Goal: Task Accomplishment & Management: Complete application form

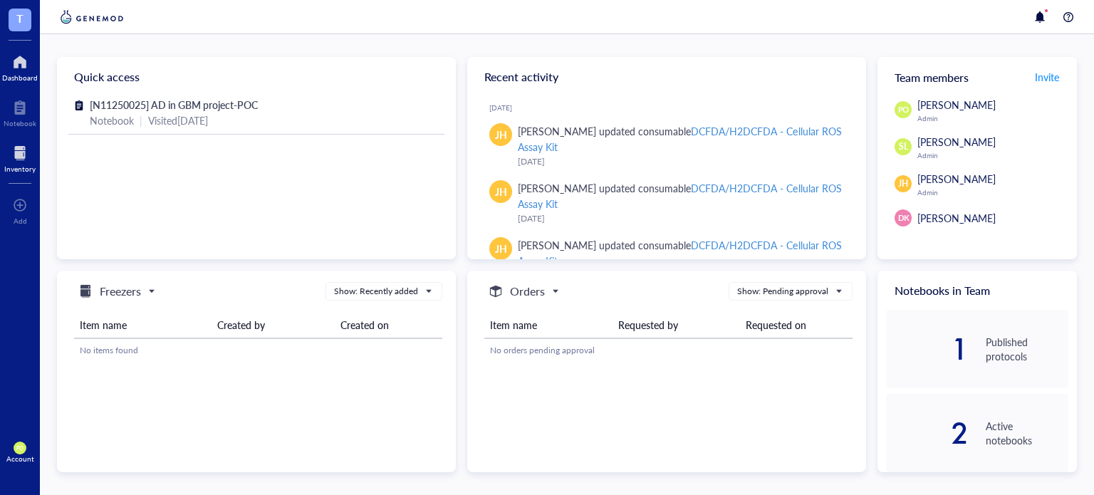
click at [20, 169] on div "Inventory" at bounding box center [19, 168] width 31 height 9
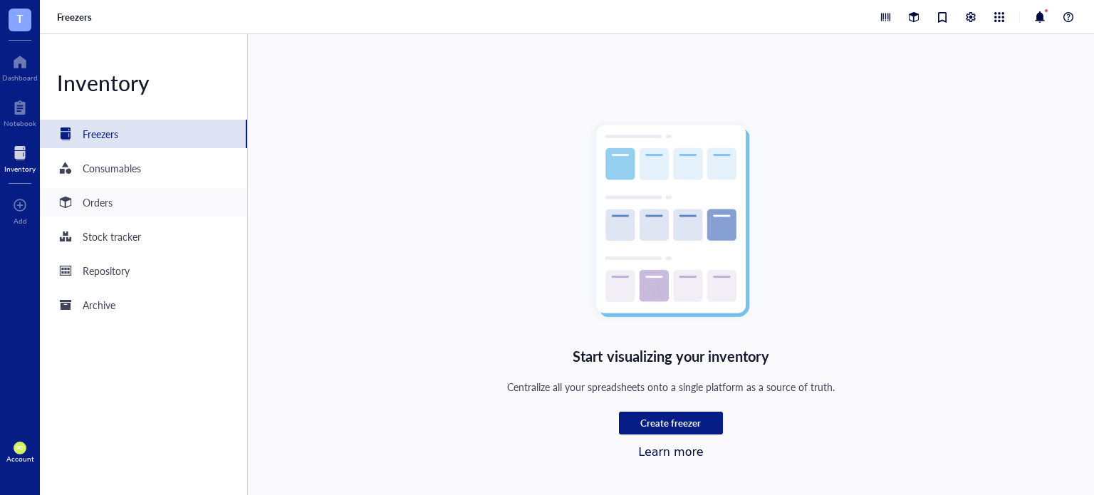
click at [177, 212] on div "Orders" at bounding box center [143, 202] width 207 height 28
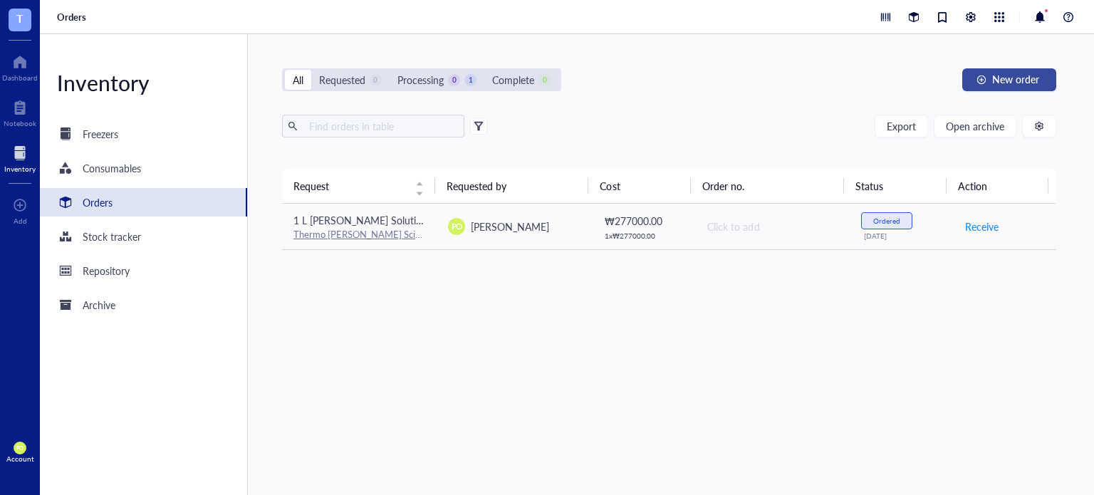
click at [1025, 77] on span "New order" at bounding box center [1015, 78] width 47 height 11
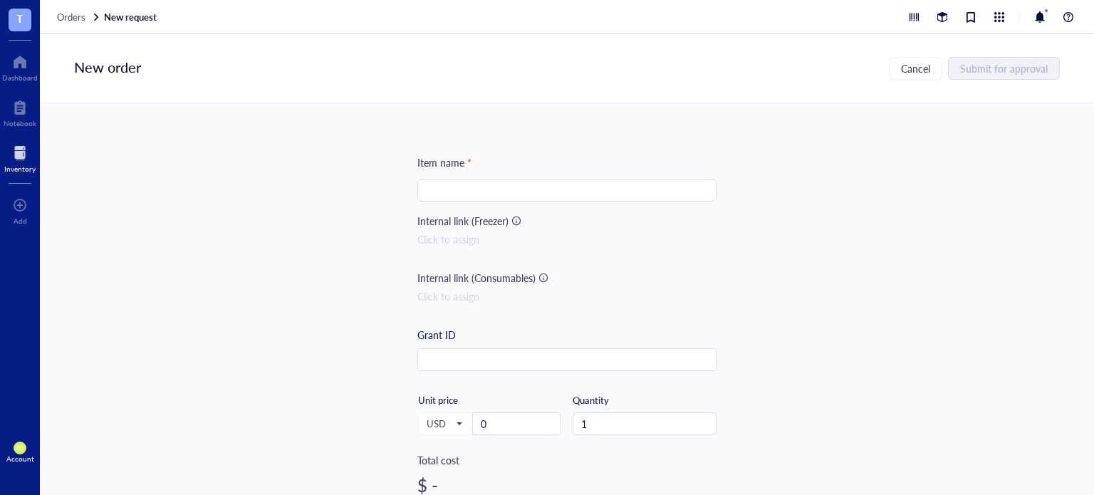
click at [522, 183] on input "search" at bounding box center [567, 189] width 282 height 21
paste input "APC anti-Tubulin β 3 (TUBB3) Antibody"
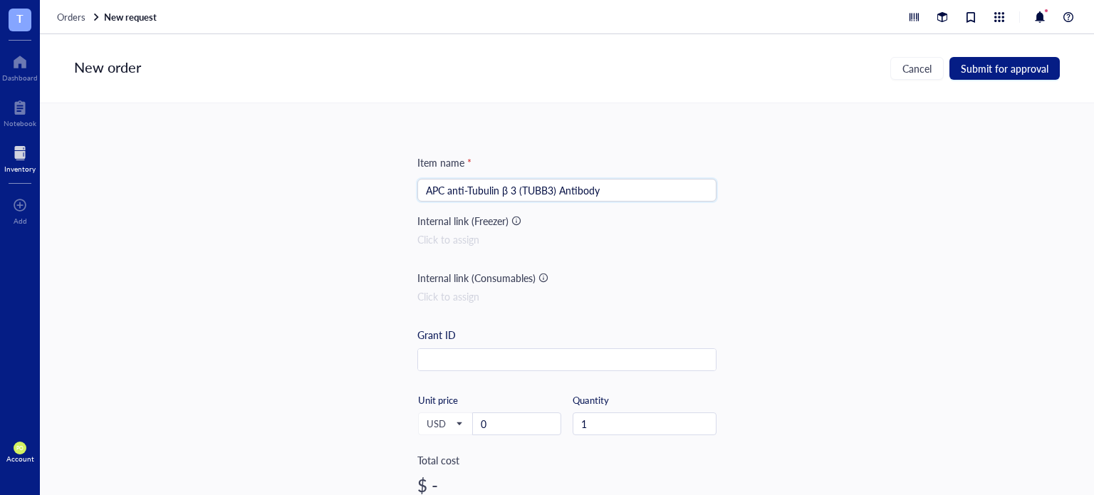
type input "APC anti-Tubulin β 3 (TUBB3) Antibody"
click at [790, 231] on div "Item name * APC anti-Tubulin β 3 (TUBB3) Antibody APC anti-Tubulin β 3 (TUBB3) …" at bounding box center [567, 299] width 1054 height 392
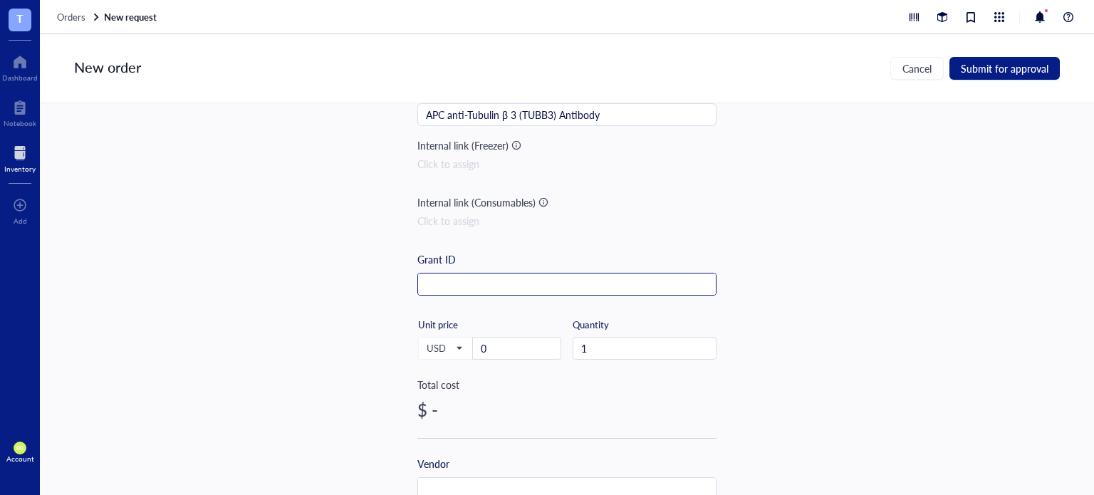
scroll to position [118, 0]
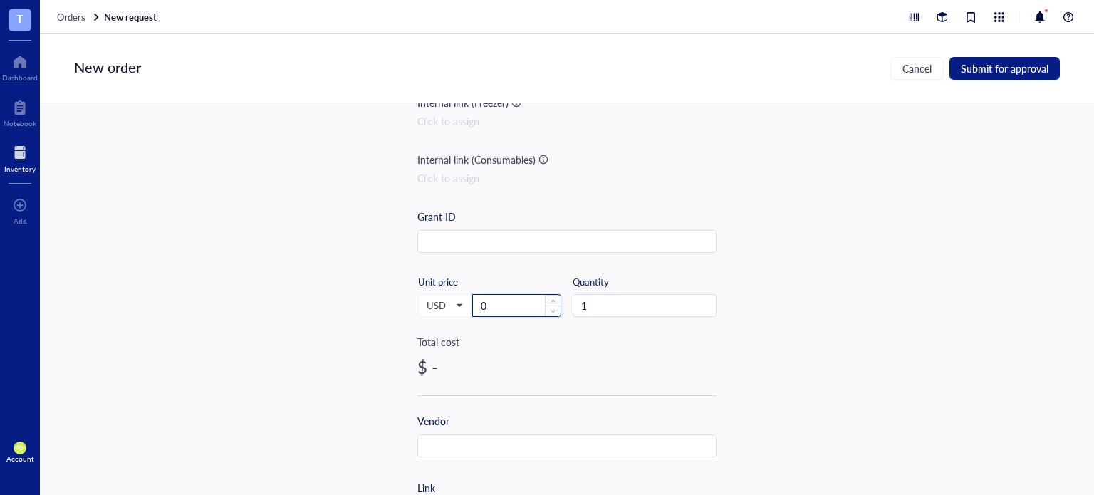
click at [525, 298] on input "0" at bounding box center [517, 305] width 88 height 21
drag, startPoint x: 503, startPoint y: 310, endPoint x: 466, endPoint y: 301, distance: 38.0
click at [466, 301] on div "USD Unit price 0" at bounding box center [489, 305] width 144 height 58
type input "137"
click at [843, 330] on div "Item name * APC anti-Tubulin β 3 (TUBB3) Antibody Internal link (Freezer) Click…" at bounding box center [567, 299] width 1054 height 392
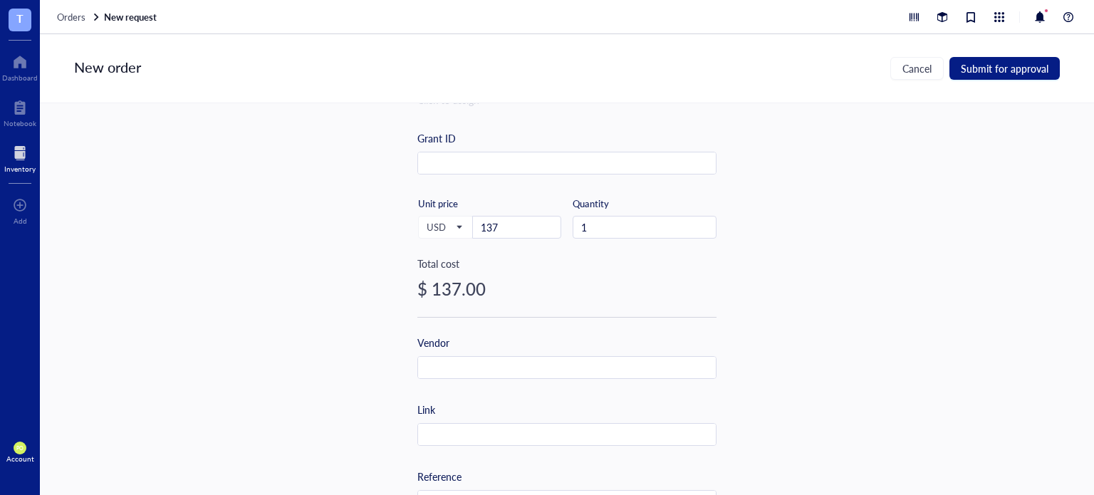
scroll to position [237, 0]
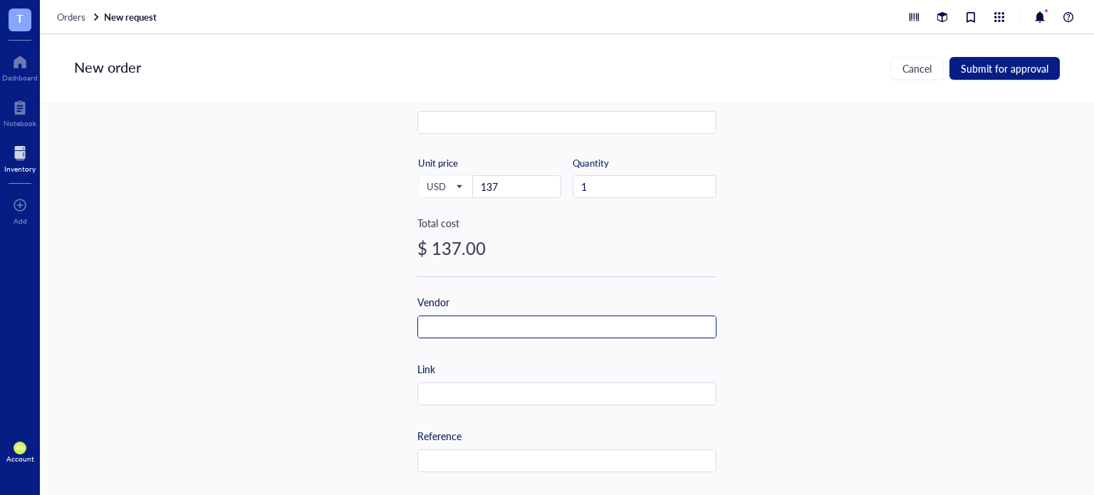
click at [530, 323] on input "text" at bounding box center [567, 327] width 298 height 23
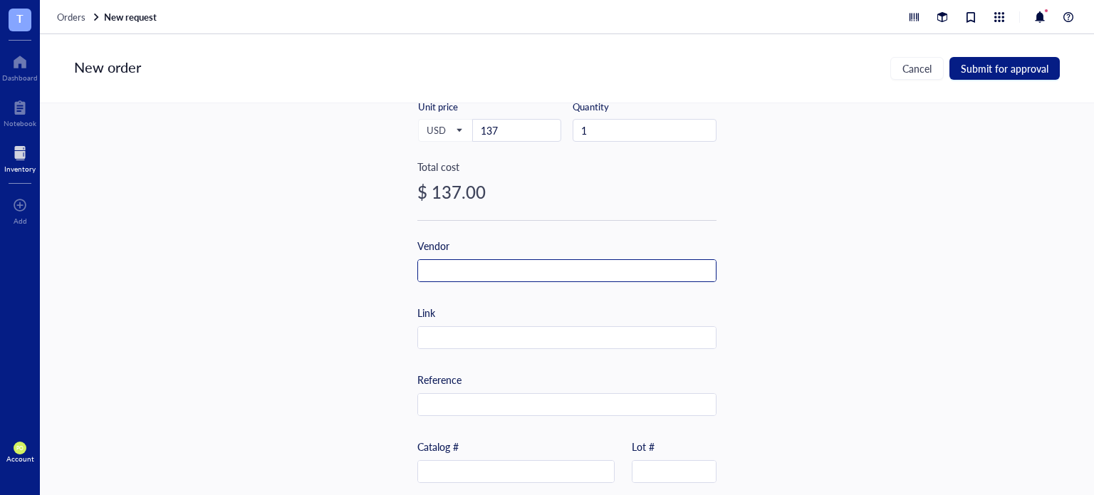
scroll to position [334, 0]
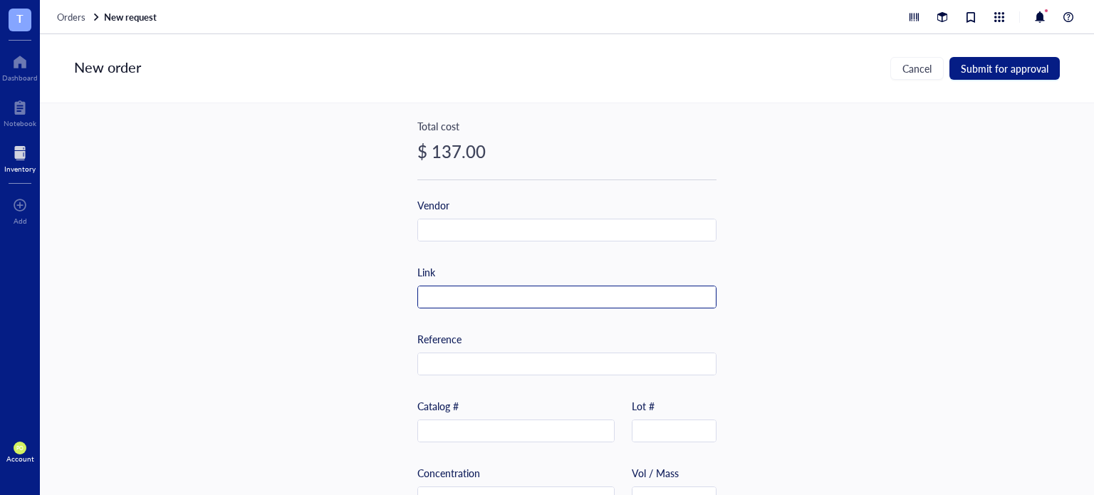
click at [454, 293] on input "text" at bounding box center [567, 297] width 298 height 23
paste input "[URL][DOMAIN_NAME]"
type input "[URL][DOMAIN_NAME]"
click at [467, 224] on input "text" at bounding box center [567, 230] width 298 height 23
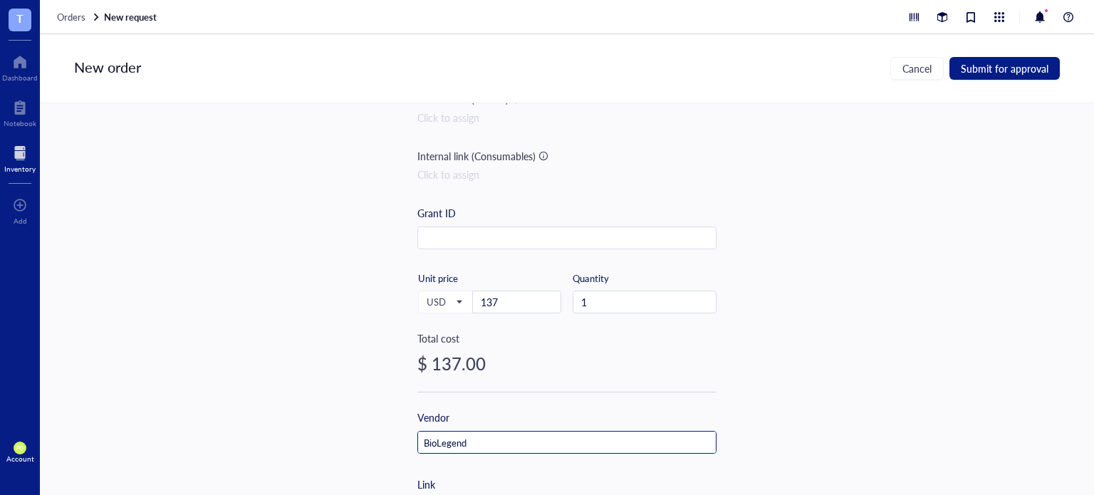
scroll to position [97, 0]
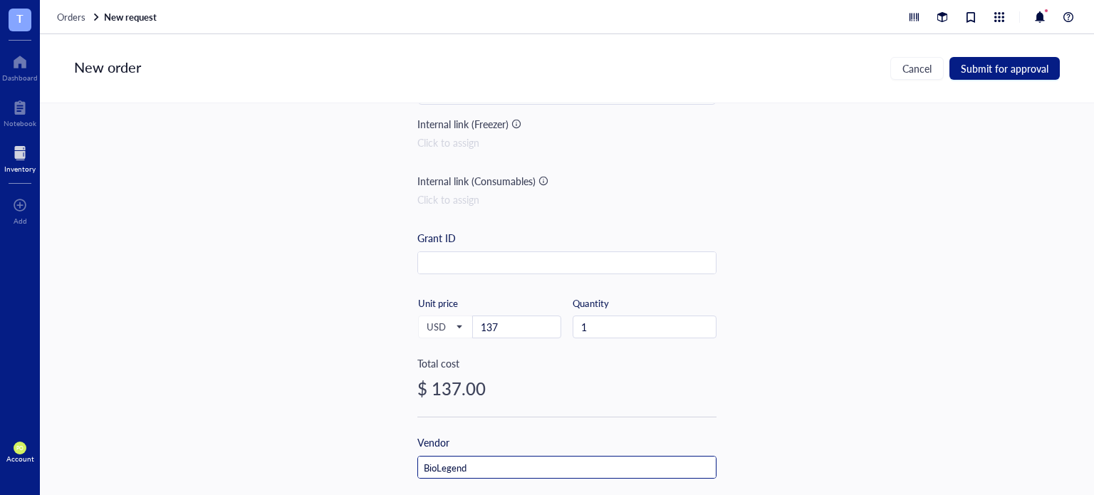
type input "BioLegend"
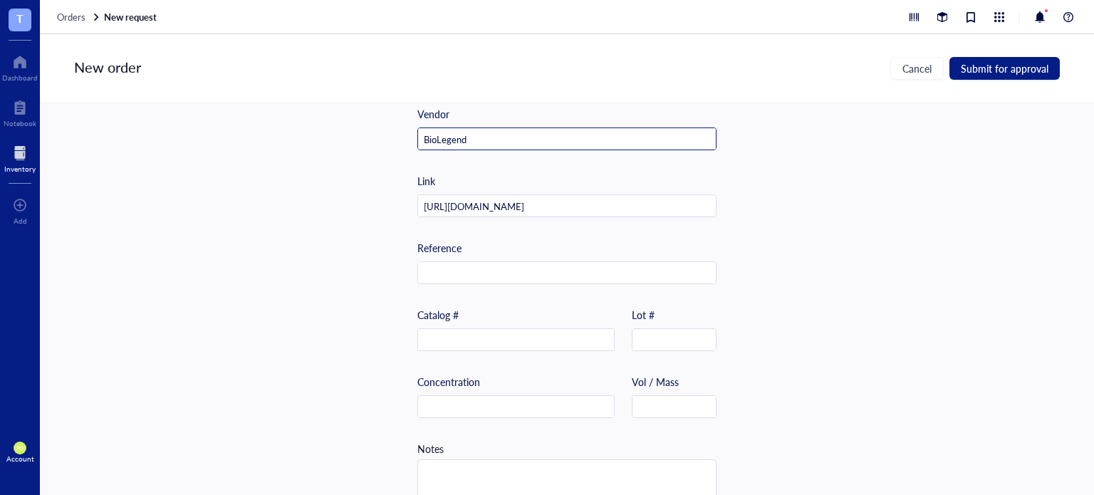
scroll to position [453, 0]
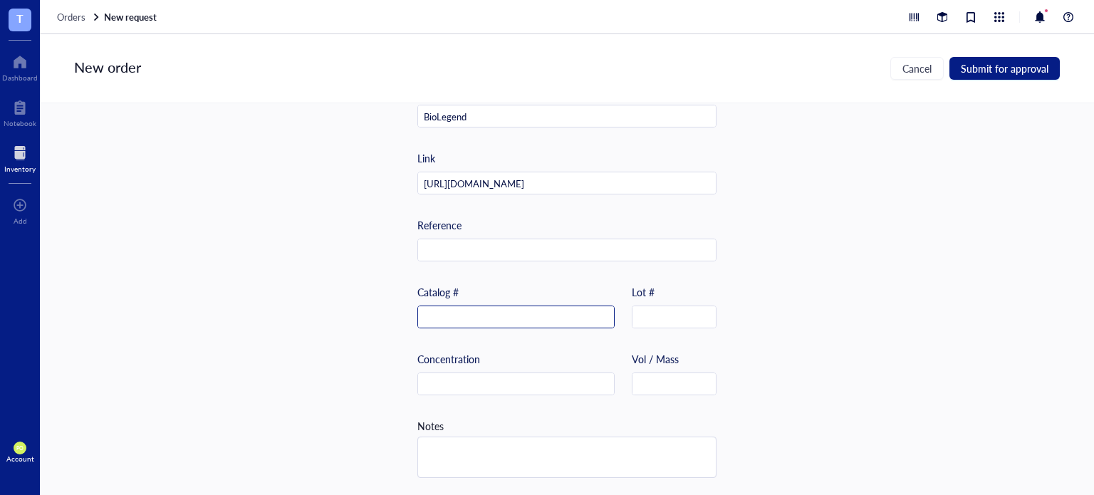
click at [469, 315] on input "text" at bounding box center [516, 317] width 196 height 23
paste input "801219"
type input "801219"
click at [865, 327] on div "Item name * APC anti-Tubulin β 3 (TUBB3) Antibody Internal link (Freezer) Click…" at bounding box center [567, 299] width 1054 height 392
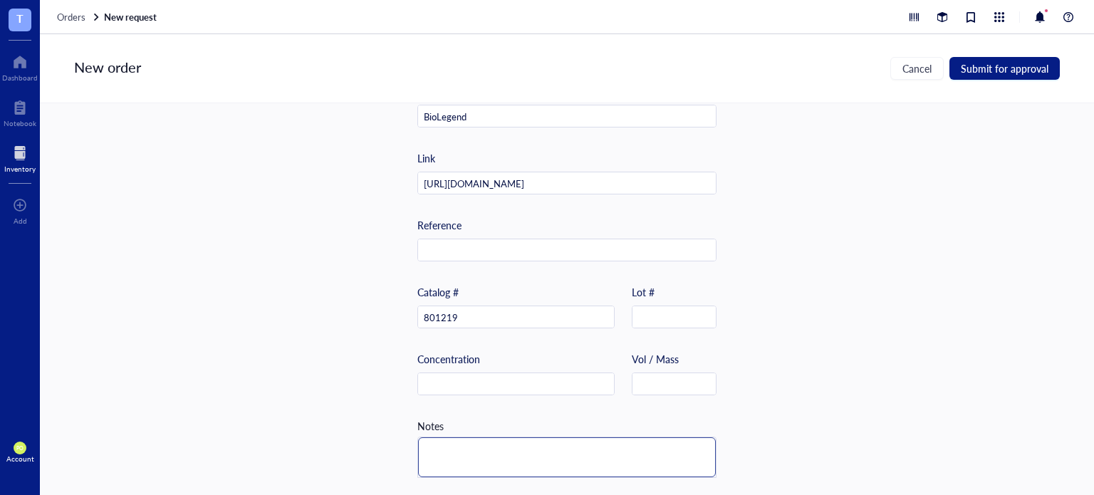
click at [507, 452] on textarea at bounding box center [567, 457] width 298 height 40
type textarea "S"
type textarea "So"
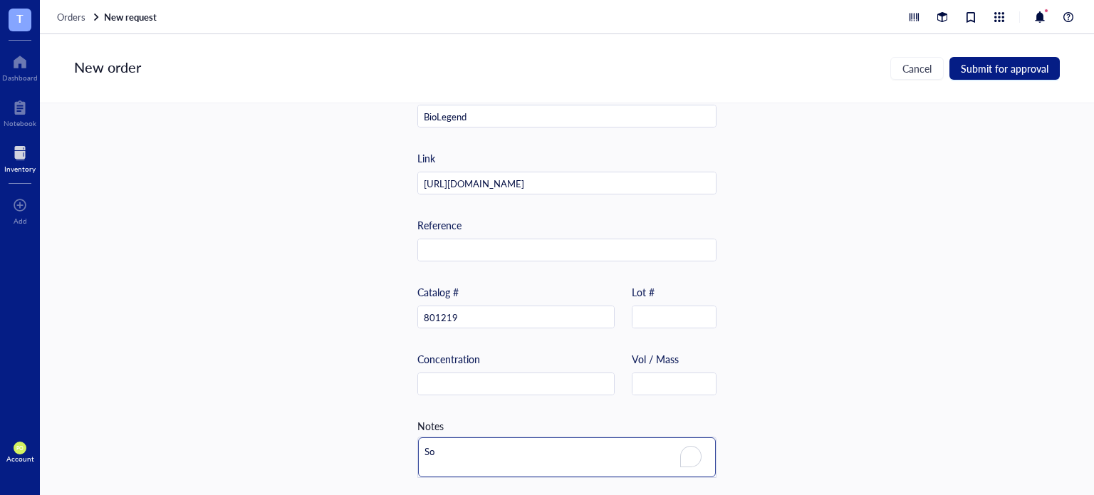
type textarea "Sot"
type textarea "Sotr"
type textarea "Sotra"
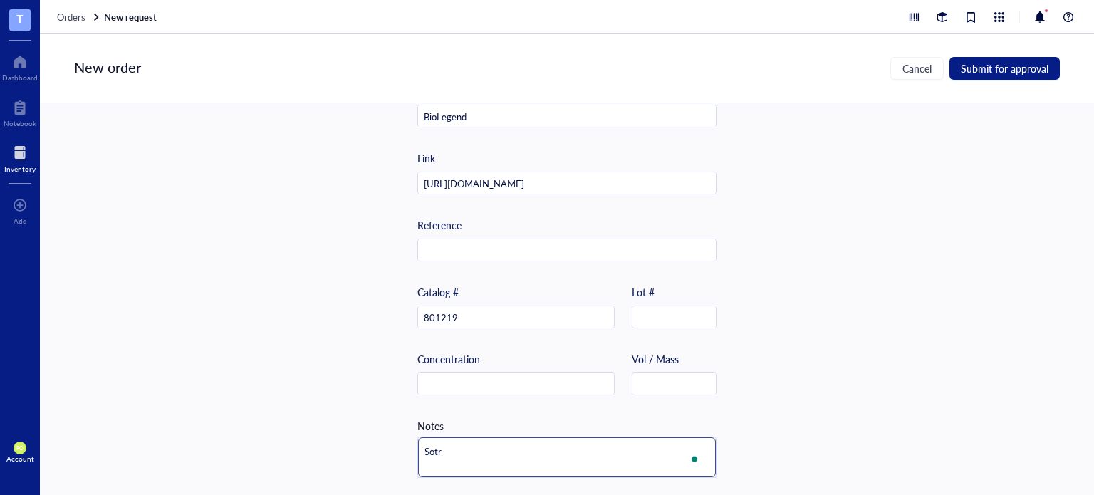
type textarea "Sotra"
type textarea "Sotr"
type textarea "Sot"
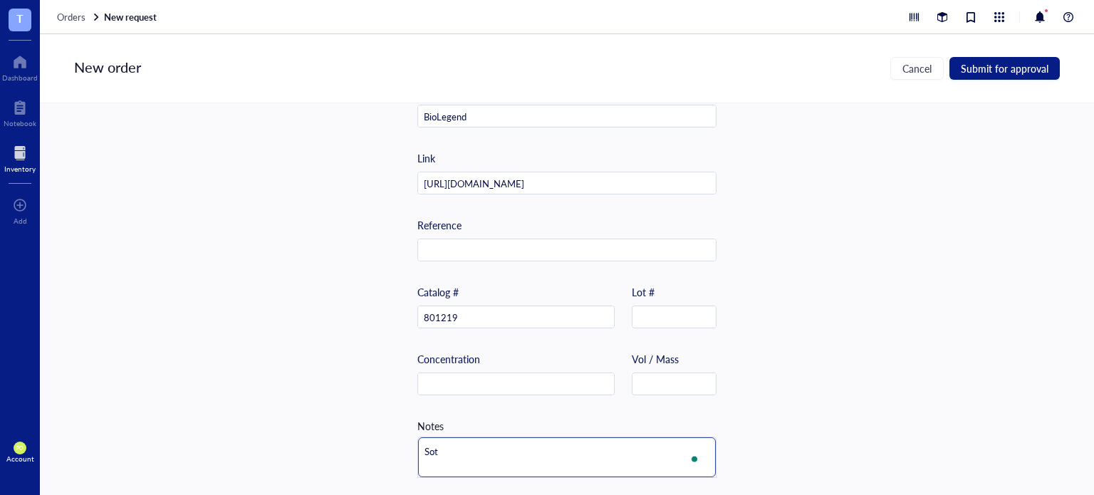
type textarea "So"
type textarea "S"
type textarea "St"
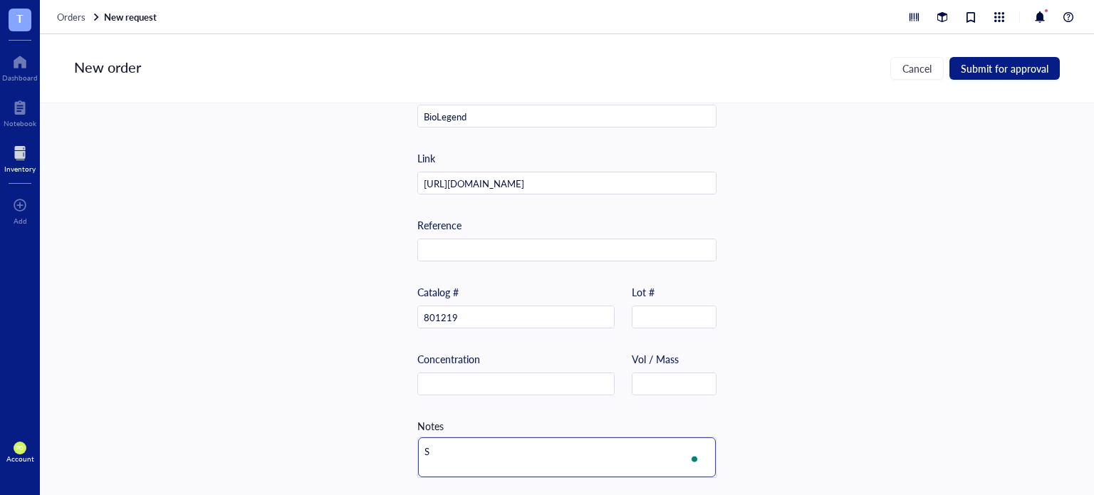
type textarea "St"
type textarea "Sto"
type textarea "Stor"
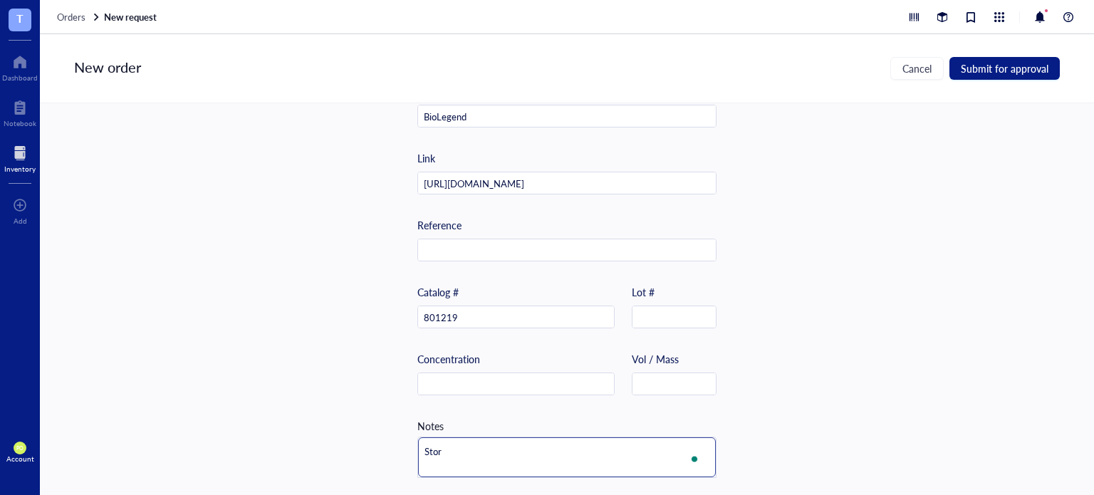
type textarea "Stora"
type textarea "Storag"
type textarea "Storage"
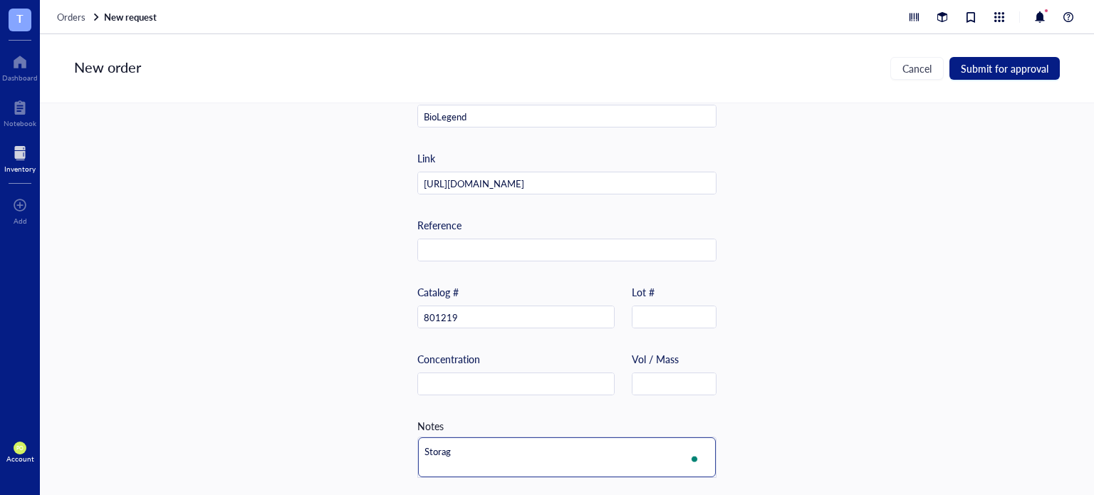
type textarea "Storage"
type textarea "Storage:"
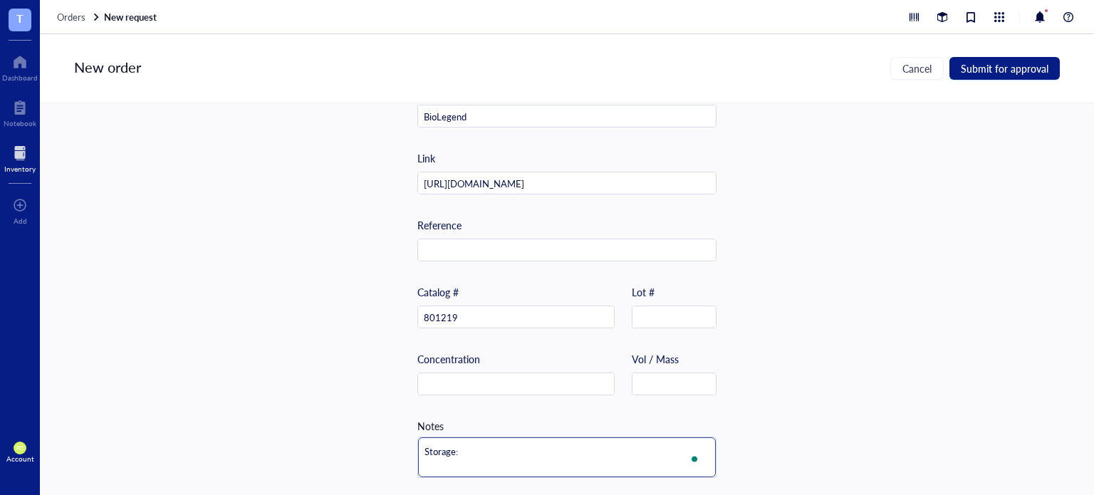
paste textarea "The antibody solution should be stored undiluted between 2°C and 8°C, and prote…"
type textarea "Storage: The antibody solution should be stored undiluted between 2°C and 8°C, …"
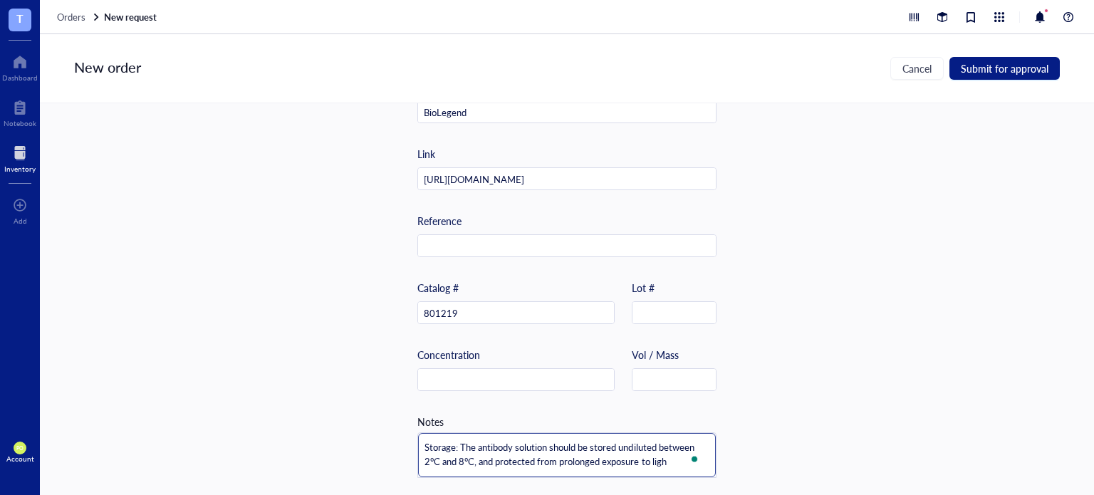
type textarea "Storage: The antibody solution should be stored undiluted between 2°C and 8°C, …"
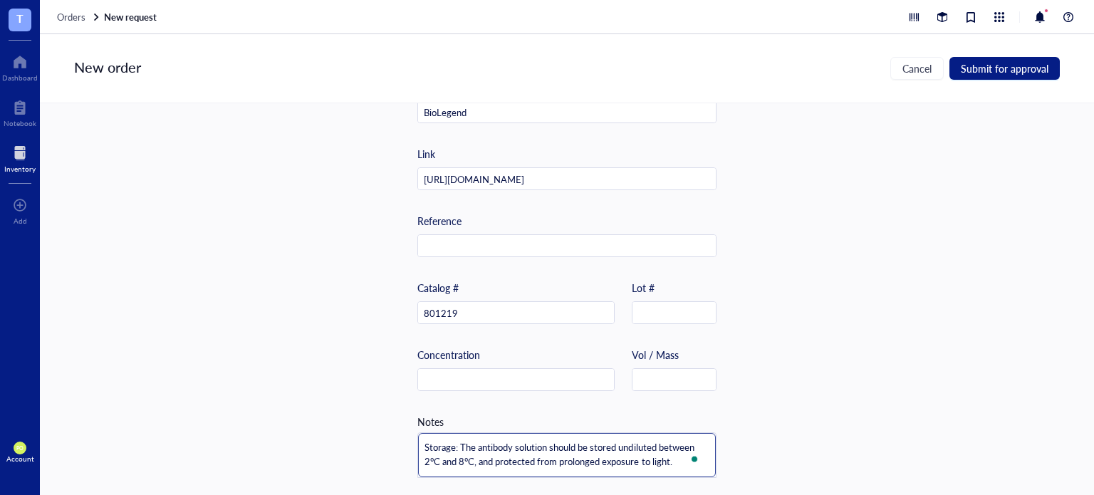
type textarea "Storage: The antibody solution should be stored undiluted between 2°C and 8°C, …"
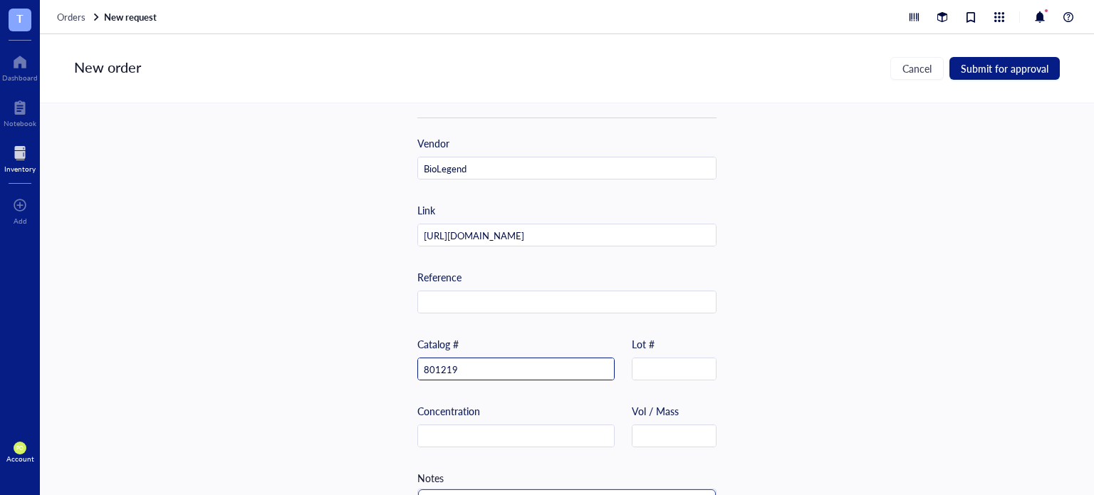
scroll to position [471, 0]
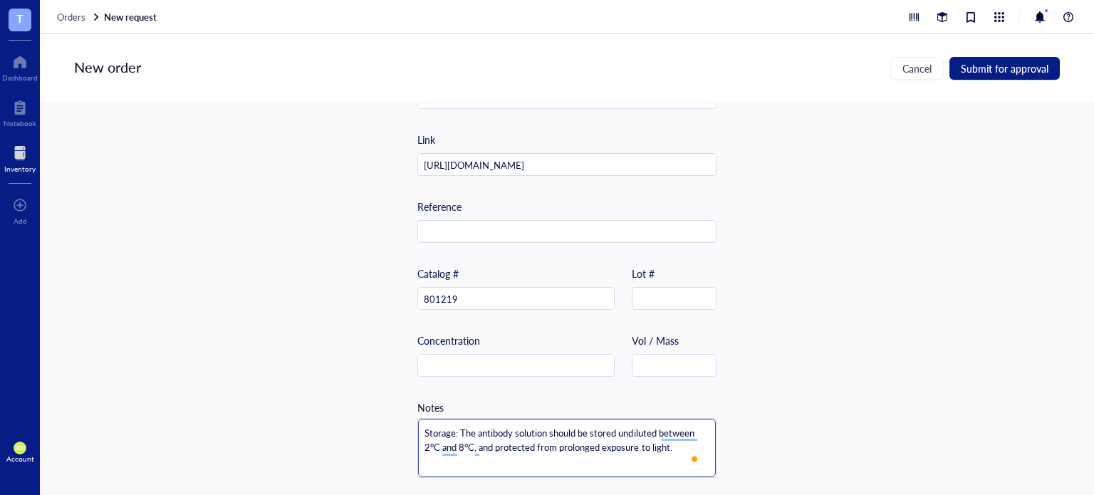
click at [419, 425] on textarea "Storage: The antibody solution should be stored undiluted between 2°C and 8°C, …" at bounding box center [567, 448] width 298 height 58
type textarea "Storage: The antibody solution should be stored undiluted between 2°C and 8°C, …"
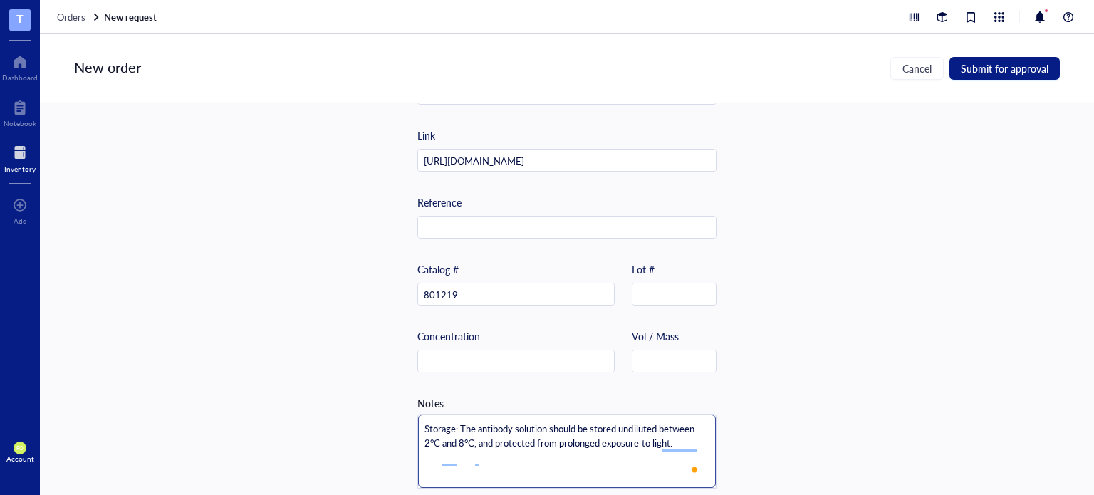
type textarea "Storage: The antibody solution should be stored undiluted between 2°C and 8°C, …"
type textarea "M Storage: The antibody solution should be stored undiluted between 2°C and 8°C…"
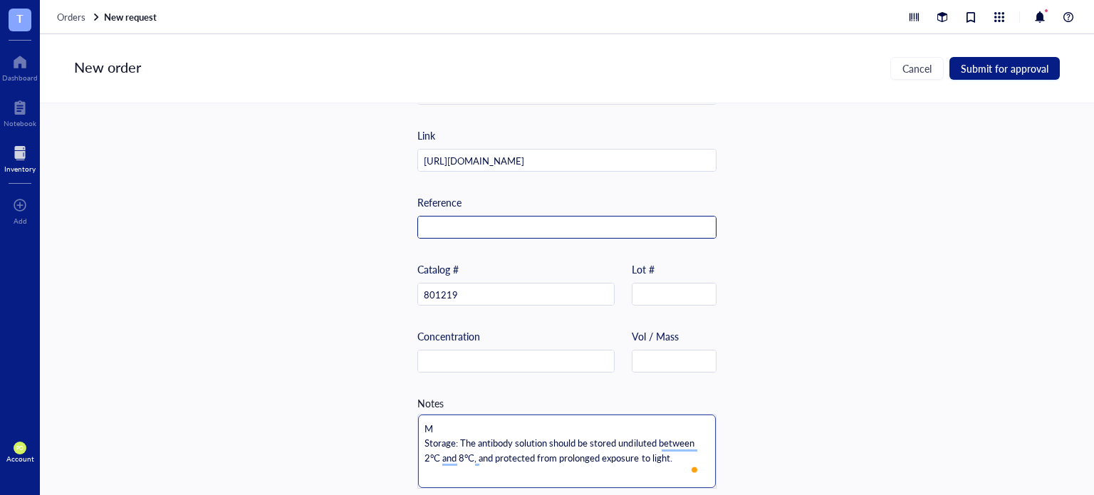
type textarea "Mo Storage: The antibody solution should be stored undiluted between 2°C and 8°…"
type textarea "Mou Storage: The antibody solution should be stored undiluted between 2°C and 8…"
type textarea "Mous Storage: The antibody solution should be stored undiluted between 2°C and …"
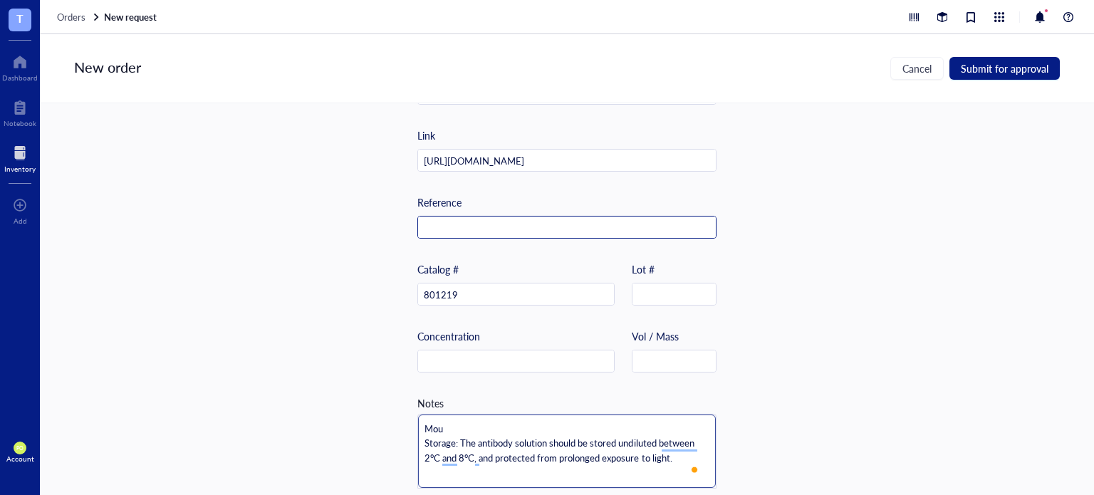
type textarea "Mous Storage: The antibody solution should be stored undiluted between 2°C and …"
type textarea "Mouse Storage: The antibody solution should be stored undiluted between 2°C and…"
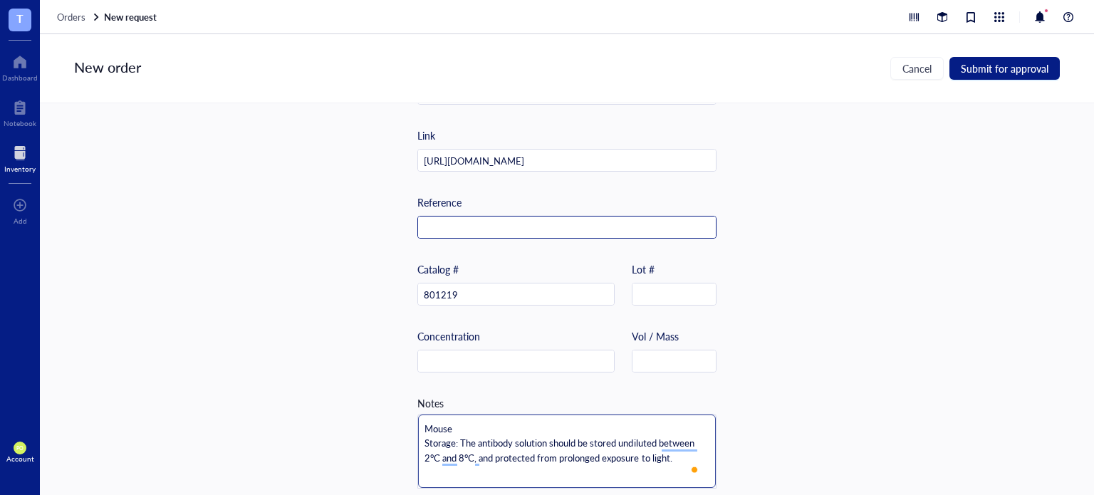
type textarea "Mouse Storage: The antibody solution should be stored undiluted between 2°C and…"
type textarea "Mous Storage: The antibody solution should be stored undiluted between 2°C and …"
type textarea "Mou Storage: The antibody solution should be stored undiluted between 2°C and 8…"
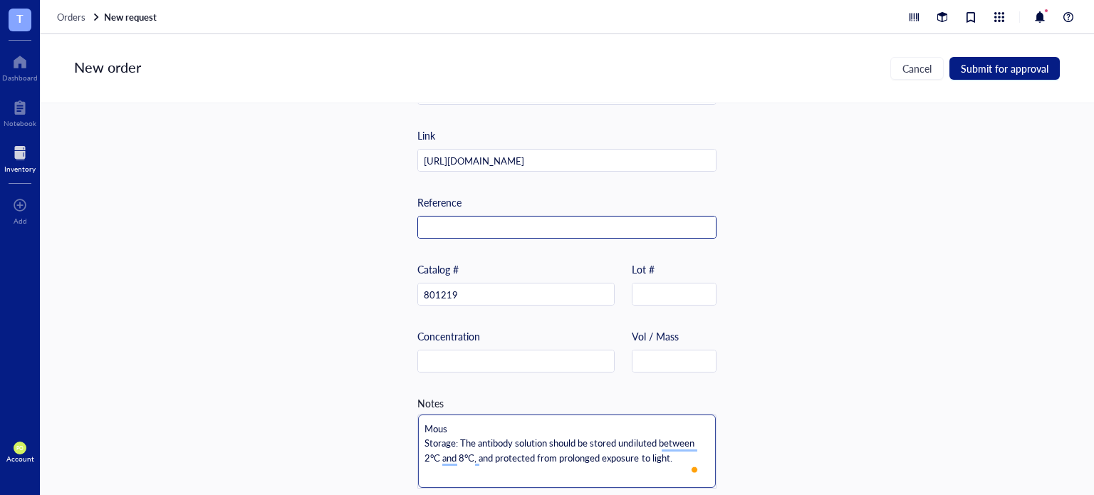
type textarea "Mou Storage: The antibody solution should be stored undiluted between 2°C and 8…"
type textarea "Mo Storage: The antibody solution should be stored undiluted between 2°C and 8°…"
type textarea "M Storage: The antibody solution should be stored undiluted between 2°C and 8°C…"
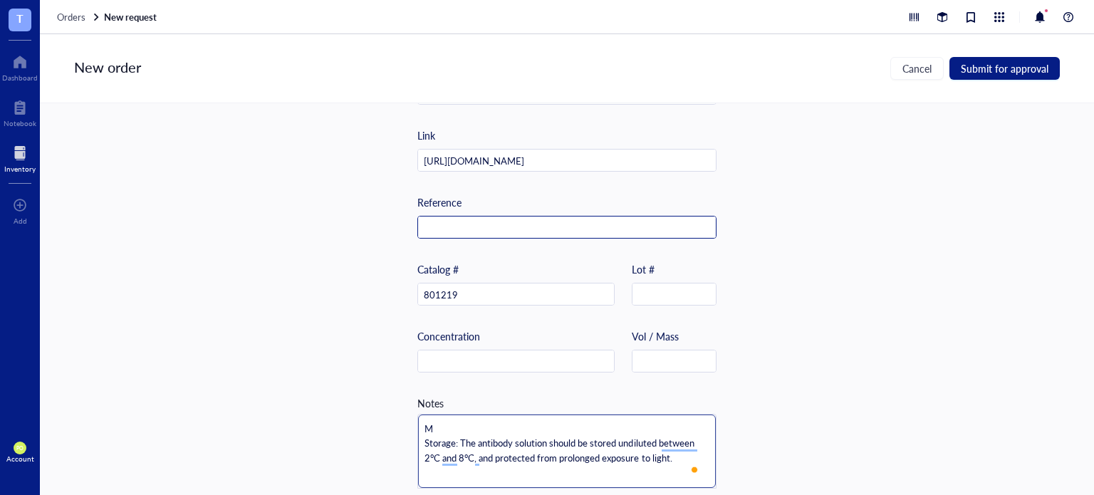
type textarea "Storage: The antibody solution should be stored undiluted between 2°C and 8°C, …"
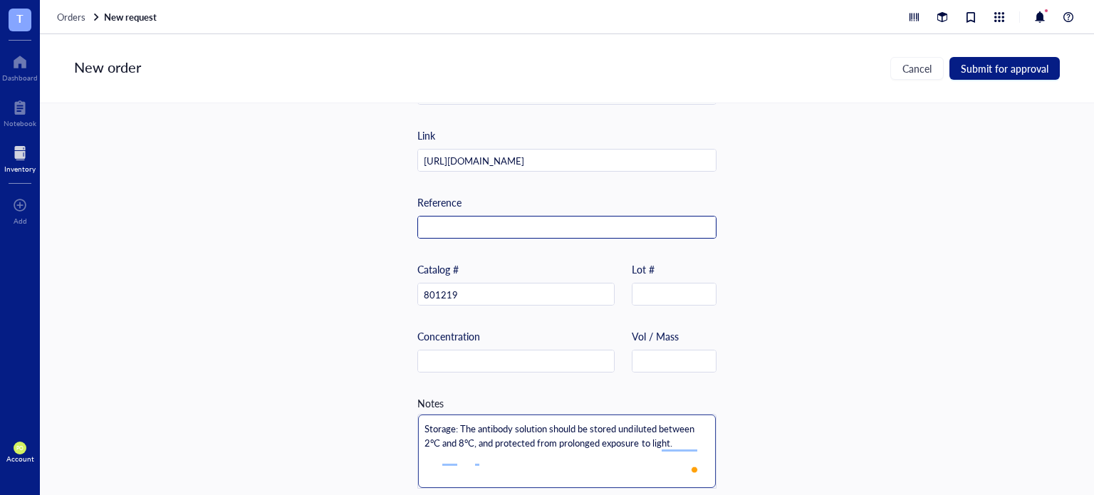
type textarea "H Storage: The antibody solution should be stored undiluted between 2°C and 8°C…"
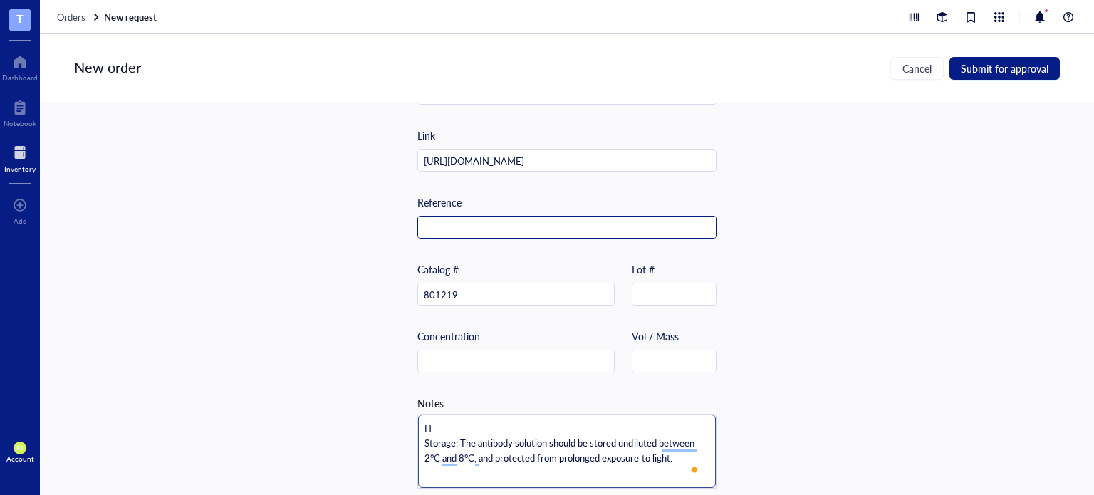
type textarea "Ho Storage: The antibody solution should be stored undiluted between 2°C and 8°…"
type textarea "Hos Storage: The antibody solution should be stored undiluted between 2°C and 8…"
type textarea "Host Storage: The antibody solution should be stored undiluted between 2°C and …"
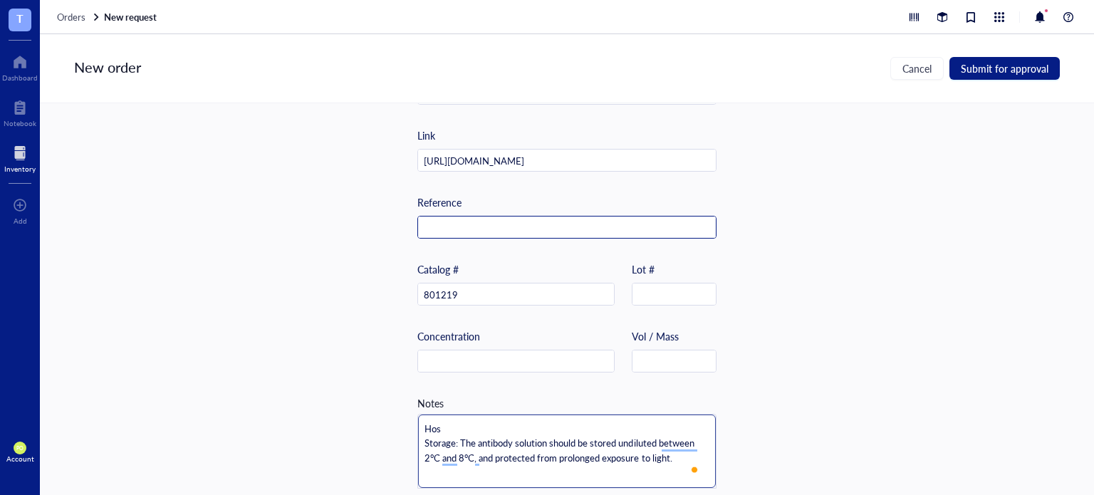
type textarea "Host Storage: The antibody solution should be stored undiluted between 2°C and …"
type textarea "Host s Storage: The antibody solution should be stored undiluted between 2°C an…"
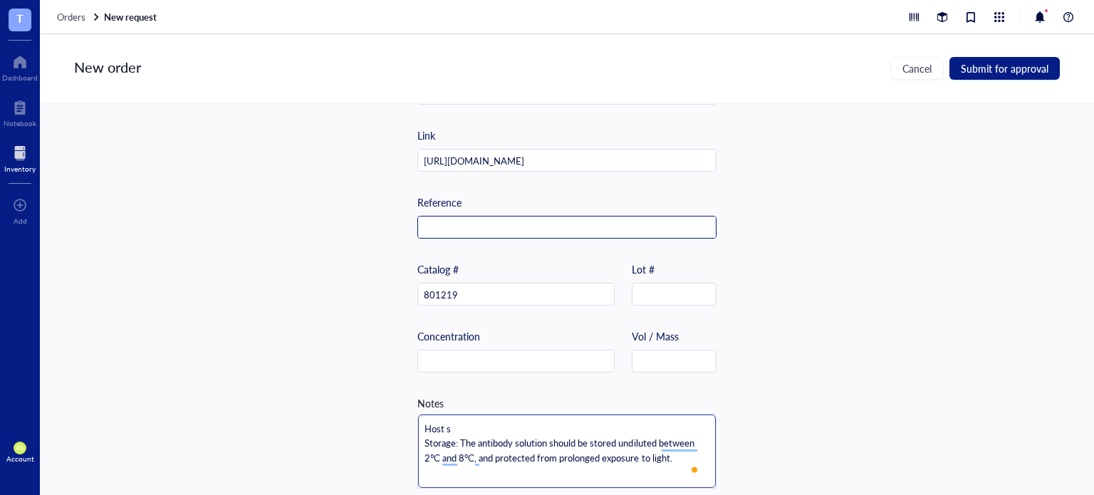
type textarea "Host sp Storage: The antibody solution should be stored undiluted between 2°C a…"
type textarea "Host spe Storage: The antibody solution should be stored undiluted between 2°C …"
type textarea "Host spec Storage: The antibody solution should be stored undiluted between 2°C…"
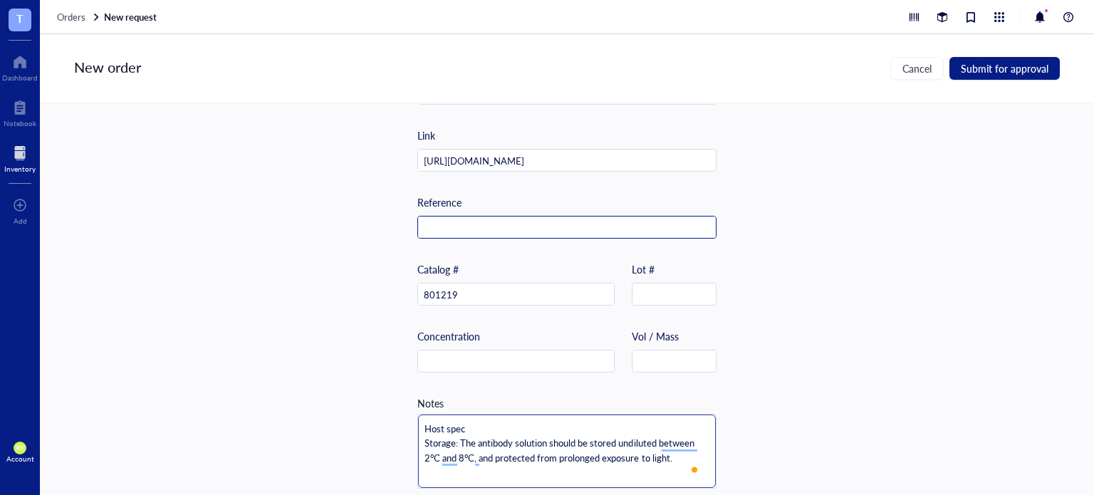
type textarea "Host speci Storage: The antibody solution should be stored undiluted between 2°…"
type textarea "Host specie Storage: The antibody solution should be stored undiluted between 2…"
type textarea "Host species Storage: The antibody solution should be stored undiluted between …"
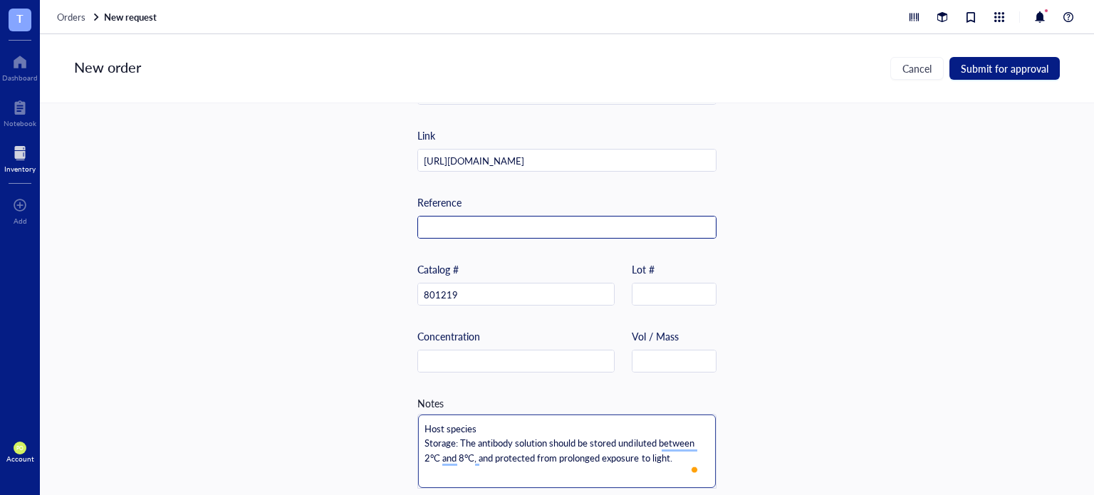
type textarea "Host species: Storage: The antibody solution should be stored undiluted between…"
type textarea "Host species: M Storage: The antibody solution should be stored undiluted betwe…"
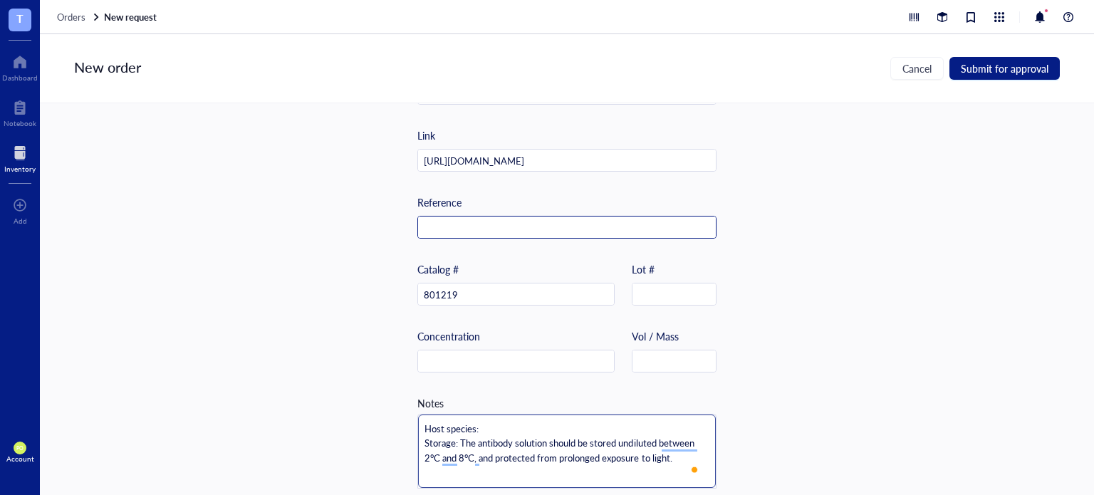
type textarea "Host species: M Storage: The antibody solution should be stored undiluted betwe…"
type textarea "Host species: Mo Storage: The antibody solution should be stored undiluted betw…"
type textarea "Host species: Mou Storage: The antibody solution should be stored undiluted bet…"
type textarea "Host species: Mous Storage: The antibody solution should be stored undiluted be…"
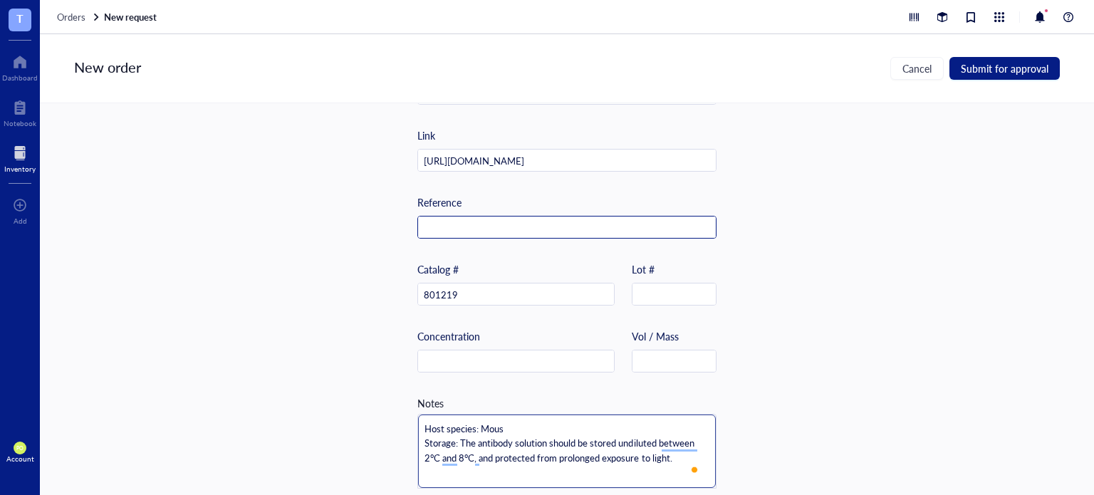
type textarea "Host species: Mouse Storage: The antibody solution should be stored undiluted b…"
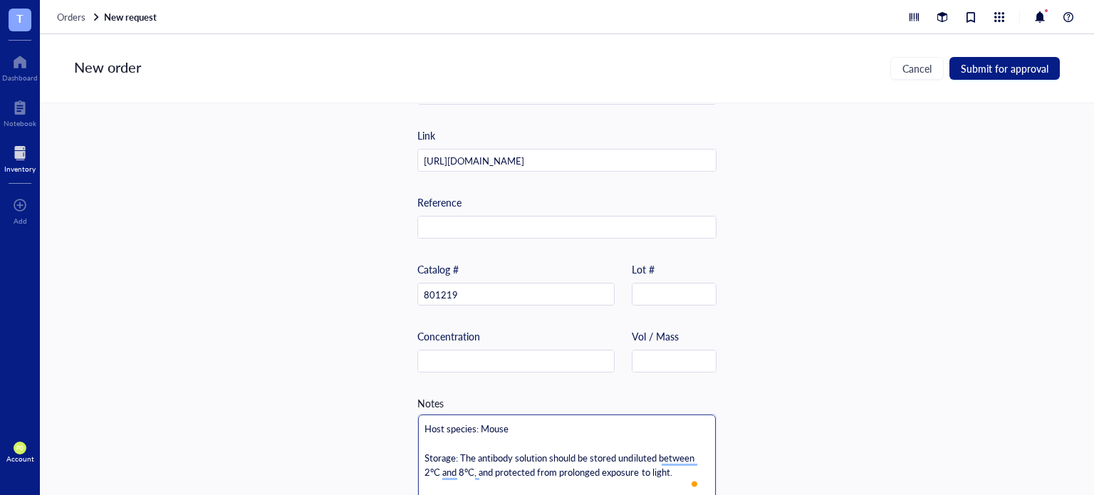
type textarea "Host species: Mouse Storage: The antibody solution should be stored undiluted b…"
type textarea "Host species: Mouse C Storage: The antibody solution should be stored undiluted…"
type textarea "Host species: Mouse Co Storage: The antibody solution should be stored undilute…"
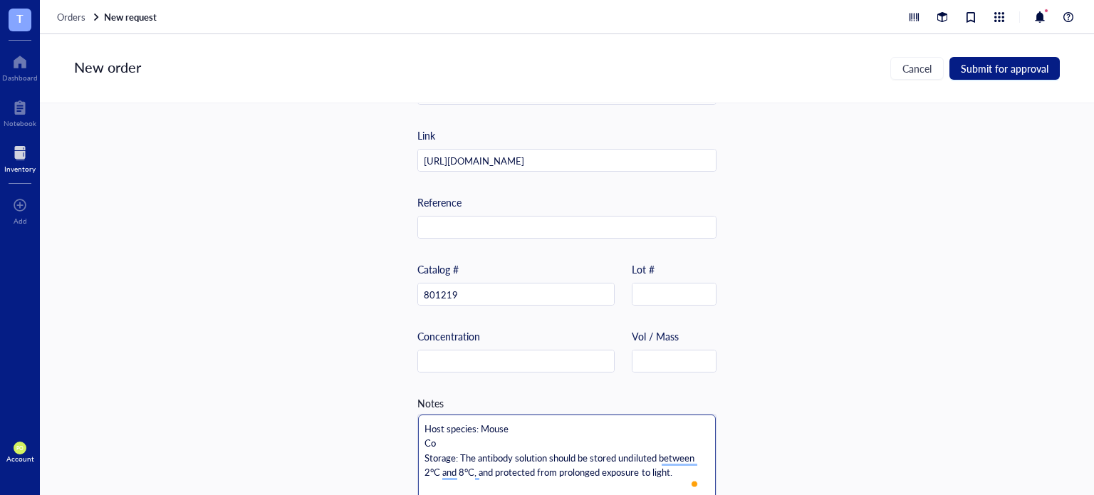
type textarea "Host species: Mouse Con Storage: The antibody solution should be stored undilut…"
type textarea "Host species: Mouse Conc Storage: The antibody solution should be stored undilu…"
type textarea "Host species: Mouse Conce Storage: The antibody solution should be stored undil…"
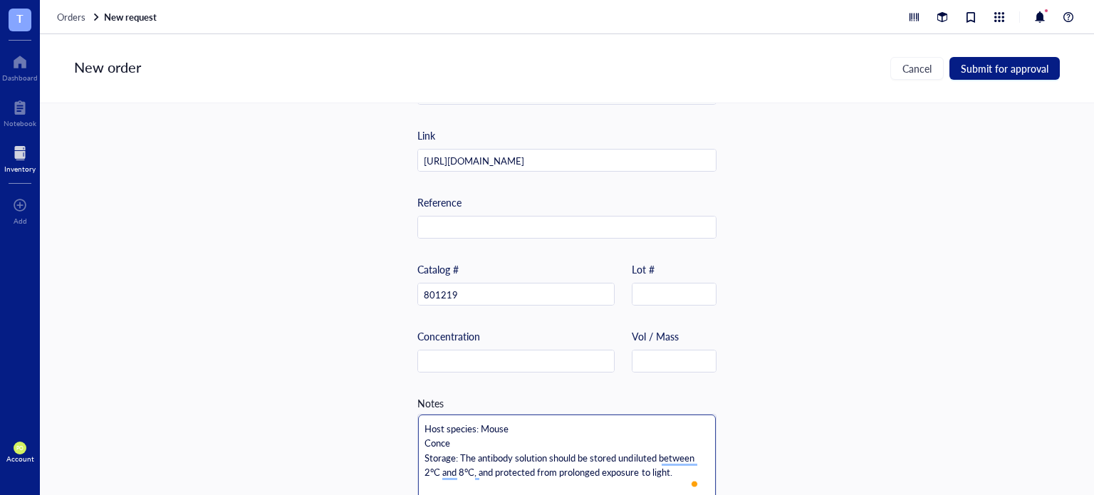
type textarea "Host species: Mouse Concen Storage: The antibody solution should be stored undi…"
type textarea "Host species: Mouse Concent Storage: The antibody solution should be stored und…"
type textarea "Host species: Mouse Concentr Storage: The antibody solution should be stored un…"
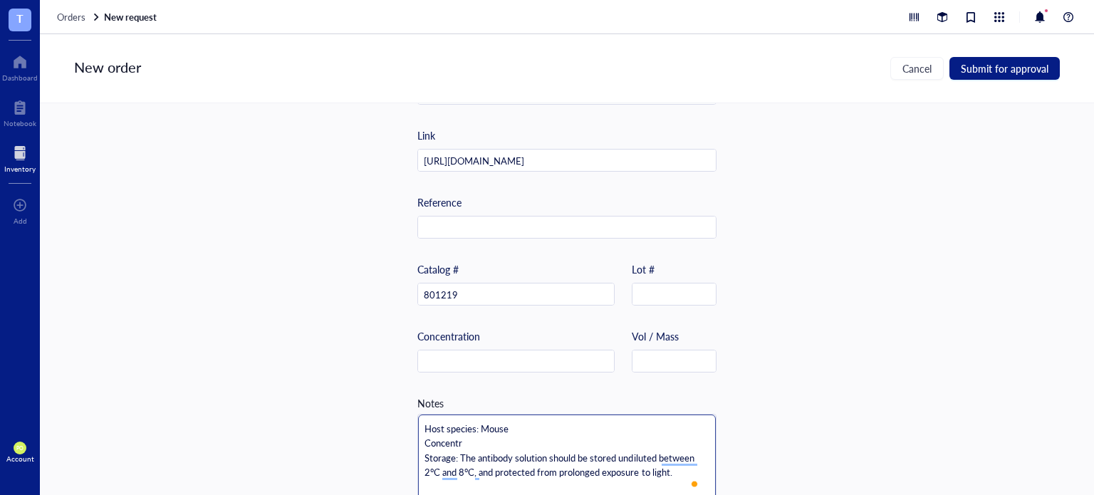
type textarea "Host species: Mouse Concentra Storage: The antibody solution should be stored u…"
type textarea "Host species: Mouse Concentrat Storage: The antibody solution should be stored …"
type textarea "Host species: Mouse Concentrati Storage: The antibody solution should be stored…"
type textarea "Host species: Mouse Concentratio Storage: The antibody solution should be store…"
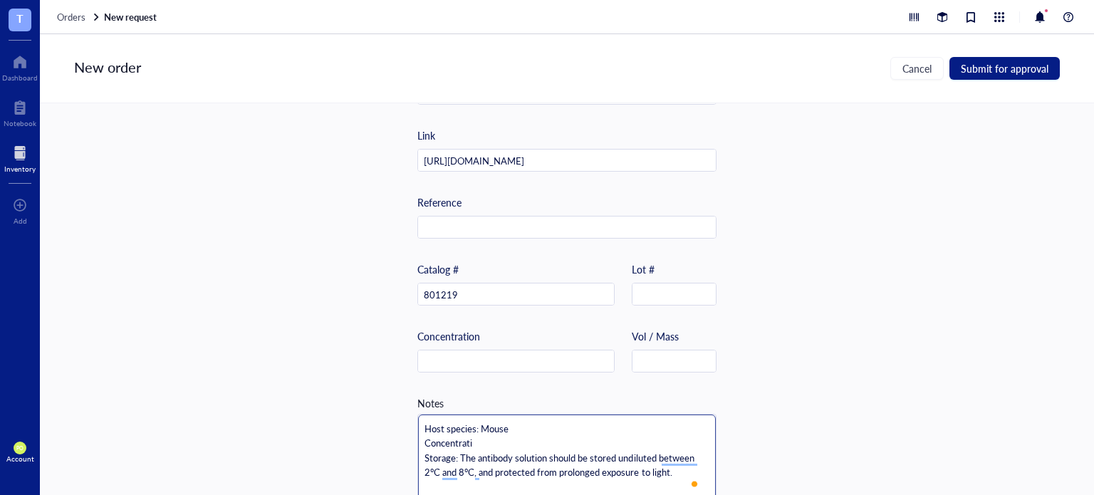
type textarea "Host species: Mouse Concentratio Storage: The antibody solution should be store…"
type textarea "Host species: Mouse Concentration Storage: The antibody solution should be stor…"
type textarea "Host species: Mouse Concentration: Storage: The antibody solution should be sto…"
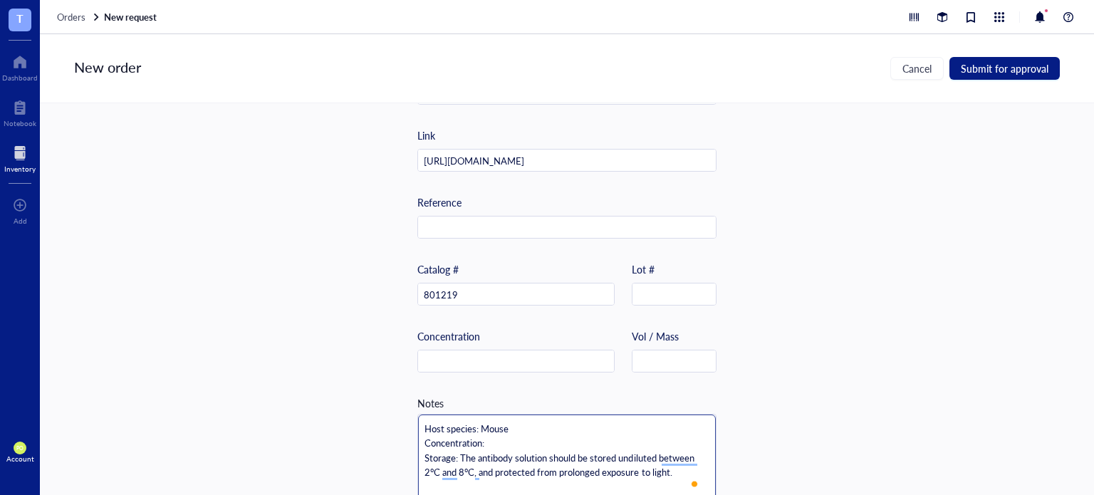
type textarea "Host species: Mouse Concentration: Storage: The antibody solution should be sto…"
type textarea "Host species: Mouse Concentration: U Storage: The antibody solution should be s…"
type textarea "Host species: Mouse Concentration: Us Storage: The antibody solution should be …"
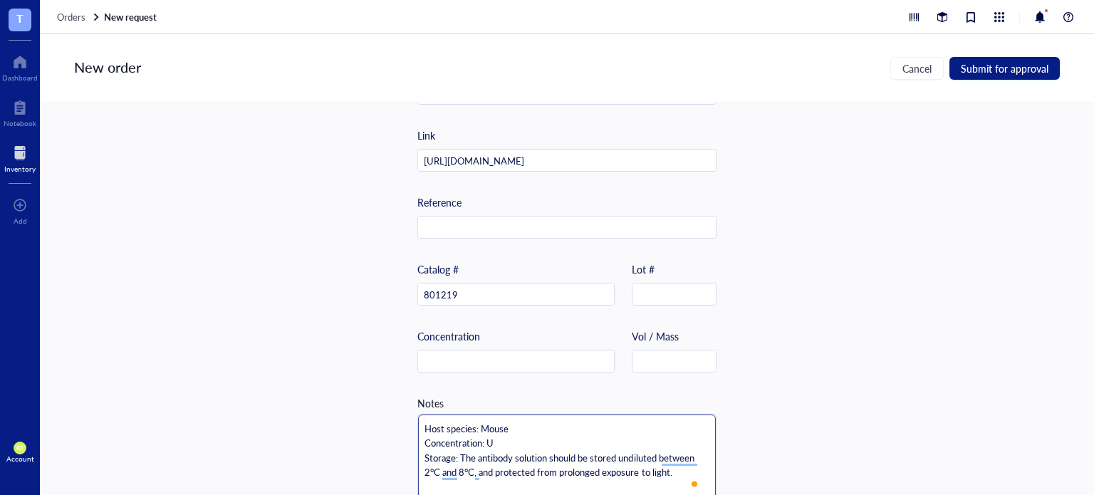
type textarea "Host species: Mouse Concentration: Us Storage: The antibody solution should be …"
type textarea "Host species: Mouse Concentration: Use Storage: The antibody solution should be…"
type textarea "Host species: Mouse Concentration: Used Storage: The antibody solution should b…"
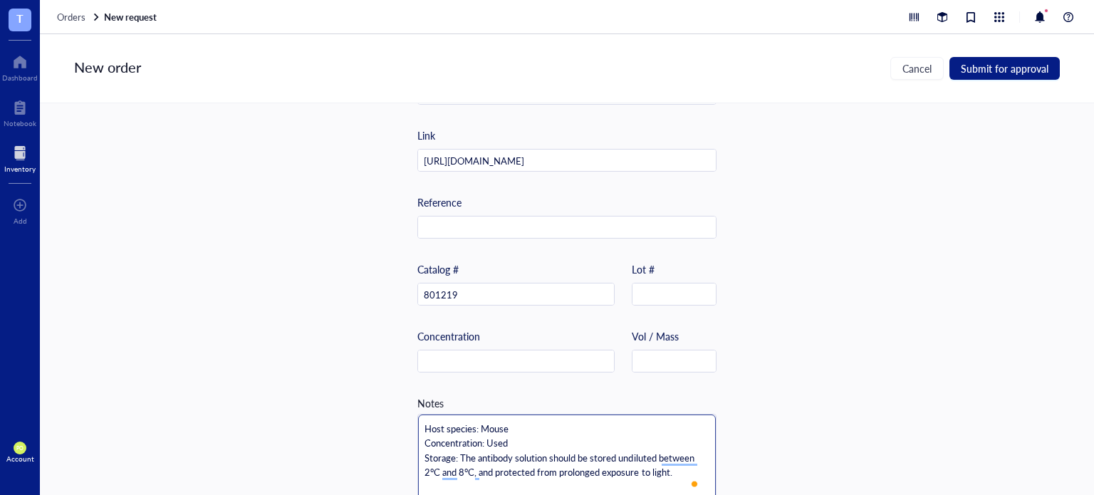
type textarea "Host species: Mouse Concentration: Used a Storage: The antibody solution should…"
type textarea "Host species: Mouse Concentration: Used as Storage: The antibody solution shoul…"
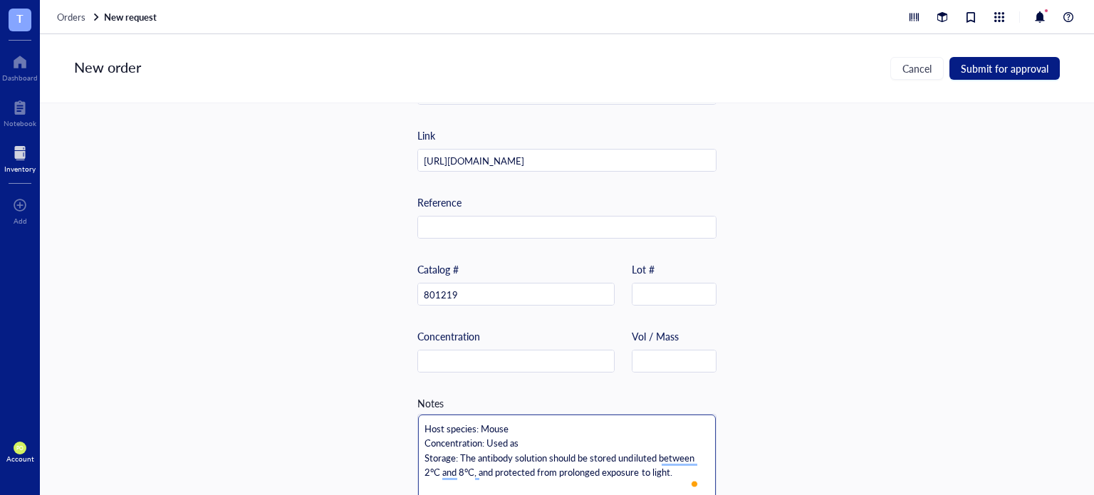
type textarea "Host species: Mouse Concentration: Used as Storage: The antibody solution shoul…"
type textarea "Host species: Mouse Concentration: Used as 1 Storage: The antibody solution sho…"
type textarea "Host species: Mouse Concentration: Used as 1: Storage: The antibody solution sh…"
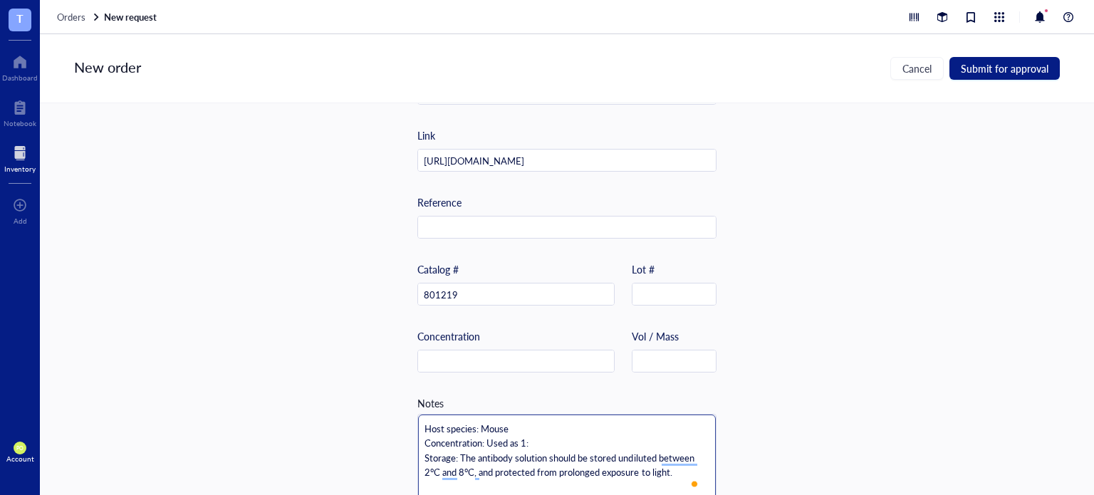
type textarea "Host species: Mouse Concentration: Used as 1:1 Storage: The antibody solution s…"
type textarea "Host species: Mouse Concentration: Used as 1:10 Storage: The antibody solution …"
type textarea "Host species: Mouse Concentration: Used as 1:100 Storage: The antibody solution…"
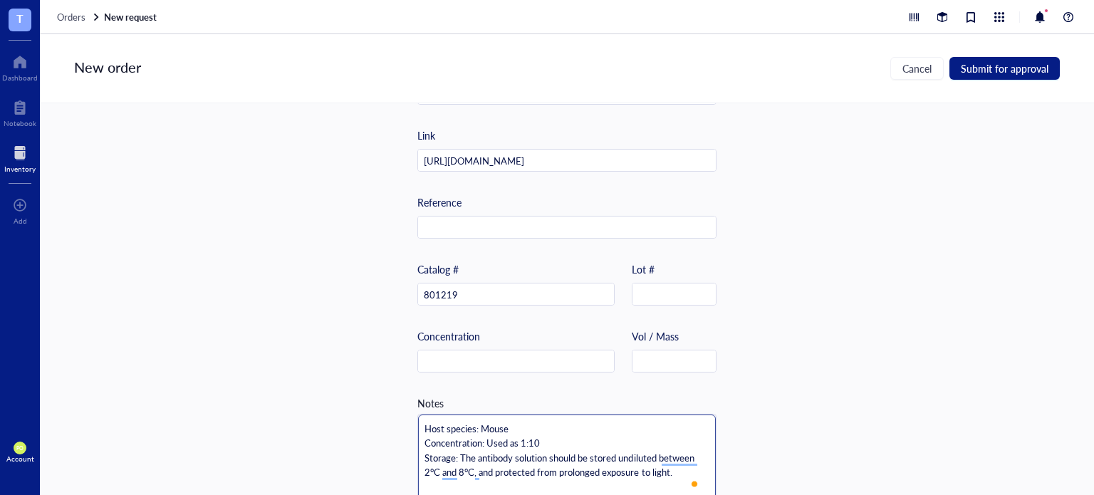
type textarea "Host species: Mouse Concentration: Used as 1:100 Storage: The antibody solution…"
type textarea "Host species: Mouse Concentration: Used as 1:1000 Storage: The antibody solutio…"
type textarea "Host species: Mouse Concentration: Used as 1:1000, Storage: The antibody soluti…"
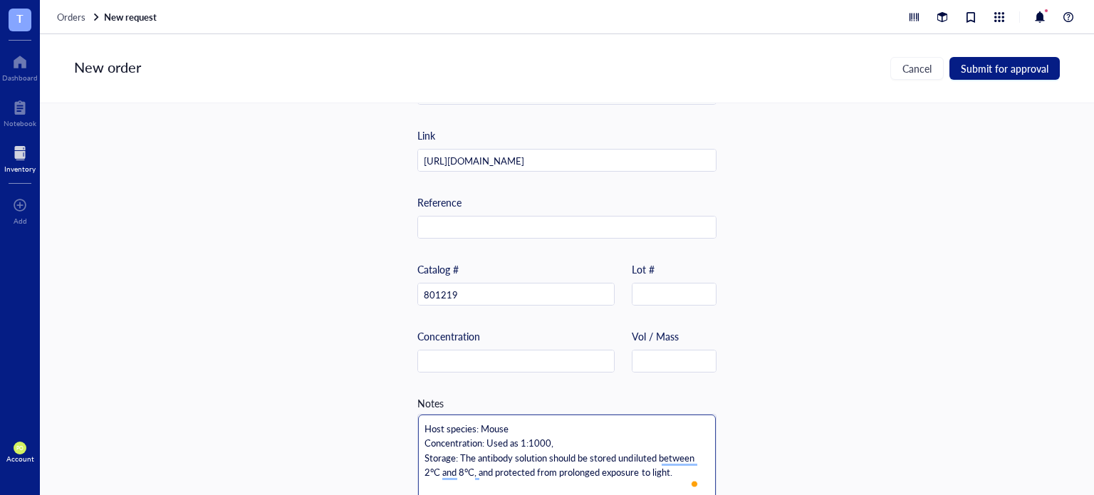
type textarea "Host species: Mouse Concentration: Used as 1:1000, Storage: The antibody soluti…"
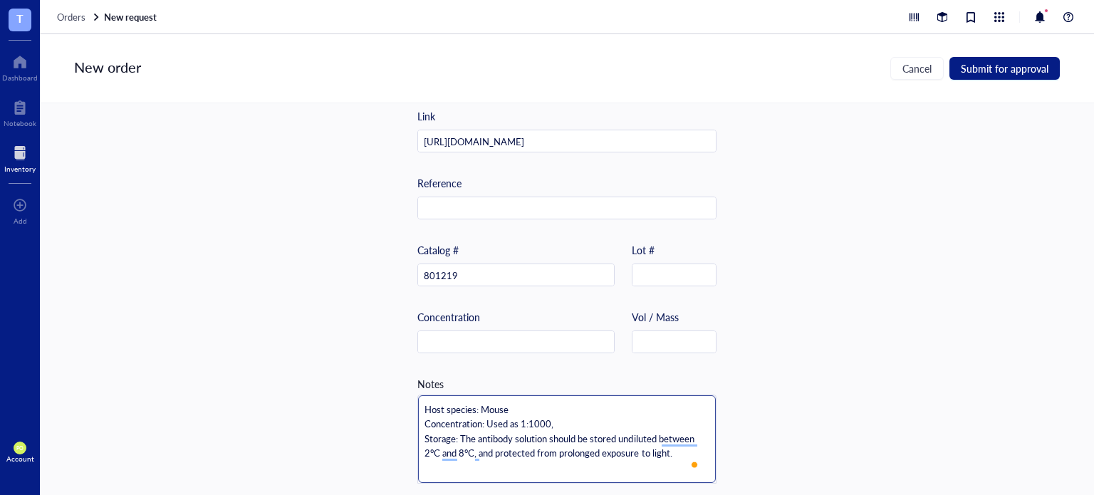
scroll to position [500, 0]
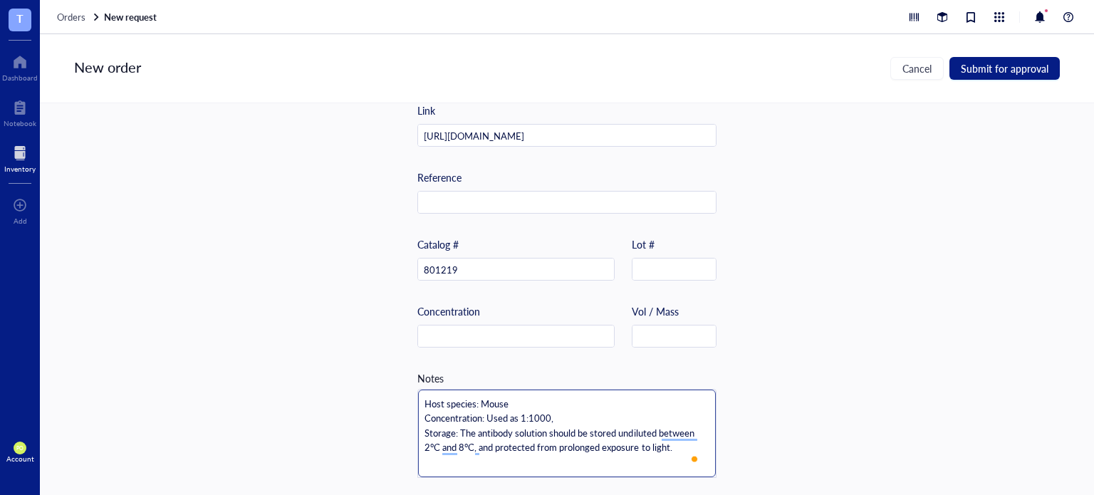
type textarea "Host species: Mouse Concentration: Used as 1:1000, Storage: The antibody soluti…"
type textarea "Host species: Mouse Concentration: Used as 1:1000 Storage: The antibody solutio…"
drag, startPoint x: 506, startPoint y: 413, endPoint x: 482, endPoint y: 417, distance: 24.5
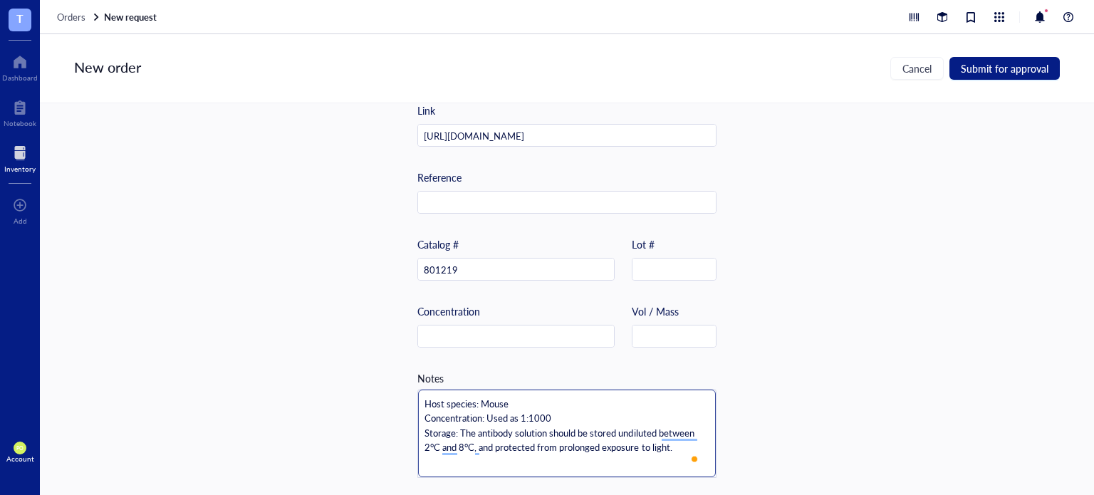
click at [482, 417] on textarea "Host species: Mouse Concentration: Used as 1:1000 Storage: The antibody solutio…" at bounding box center [567, 433] width 298 height 88
type textarea "Host species: Mouse Concentration: as 1:1000 Storage: The antibody solution sho…"
type textarea "Host species: Mouse Concentration: Ras 1:1000 Storage: The antibody solution sh…"
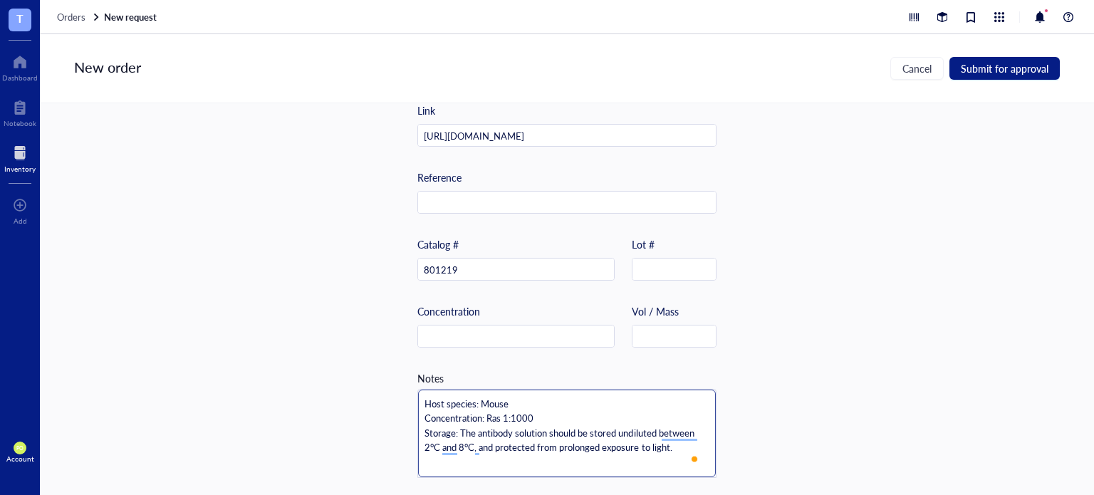
type textarea "Host species: Mouse Concentration: Reas 1:1000 Storage: The antibody solution s…"
type textarea "Host species: Mouse Concentration: Repas 1:1000 Storage: The antibody solution …"
type textarea "Host species: Mouse Concentration: Repoas 1:1000 Storage: The antibody solution…"
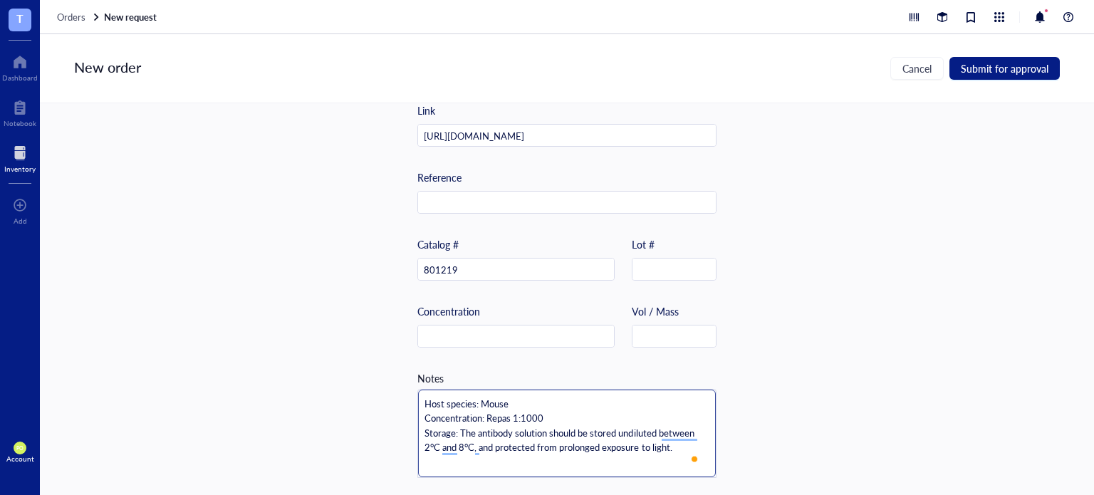
type textarea "Host species: Mouse Concentration: Repoas 1:1000 Storage: The antibody solution…"
type textarea "Host species: Mouse Concentration: Reporas 1:1000 Storage: The antibody solutio…"
type textarea "Host species: Mouse Concentration: Reportas 1:1000 Storage: The antibody soluti…"
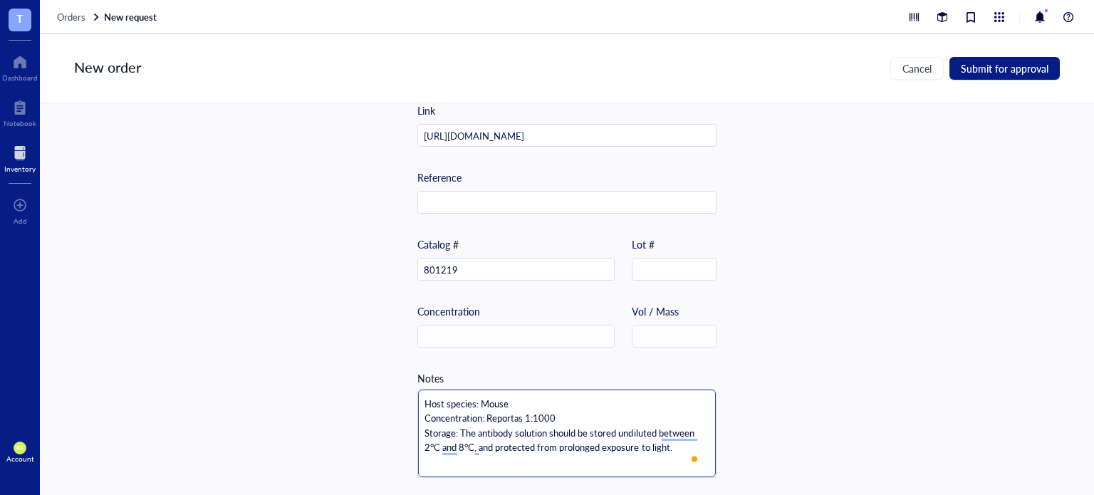
type textarea "Host species: Mouse Concentration: Reporteas 1:1000 Storage: The antibody solut…"
type textarea "Host species: Mouse Concentration: Reportedas 1:1000 Storage: The antibody solu…"
type textarea "Host species: Mouse Concentration: Reported as 1:1000 Storage: The antibody sol…"
type textarea "Host species: Mouse Concentration: Reported uas 1:1000 Storage: The antibody so…"
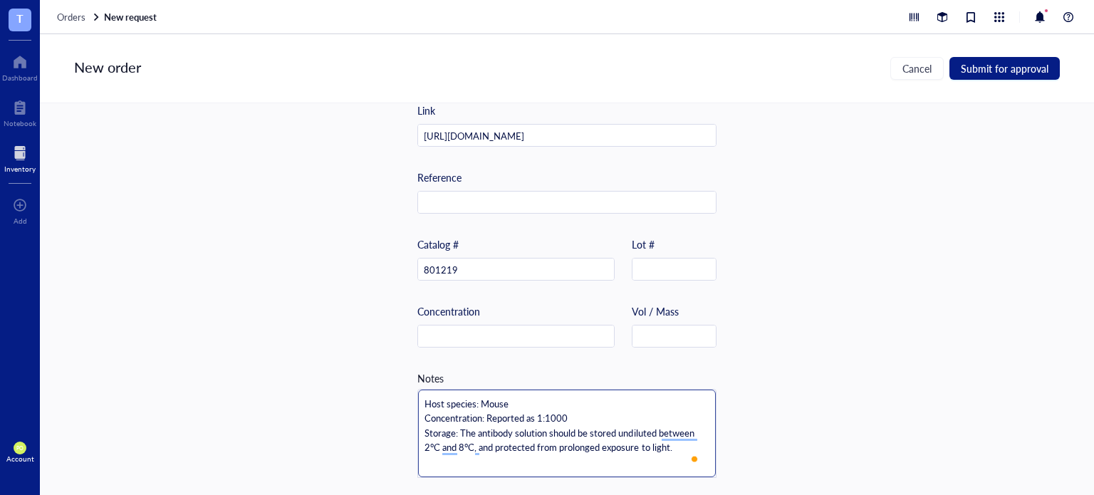
type textarea "Host species: Mouse Concentration: Reported uas 1:1000 Storage: The antibody so…"
type textarea "Host species: Mouse Concentration: Reported usas 1:1000 Storage: The antibody s…"
type textarea "Host species: Mouse Concentration: Reported useas 1:1000 Storage: The antibody …"
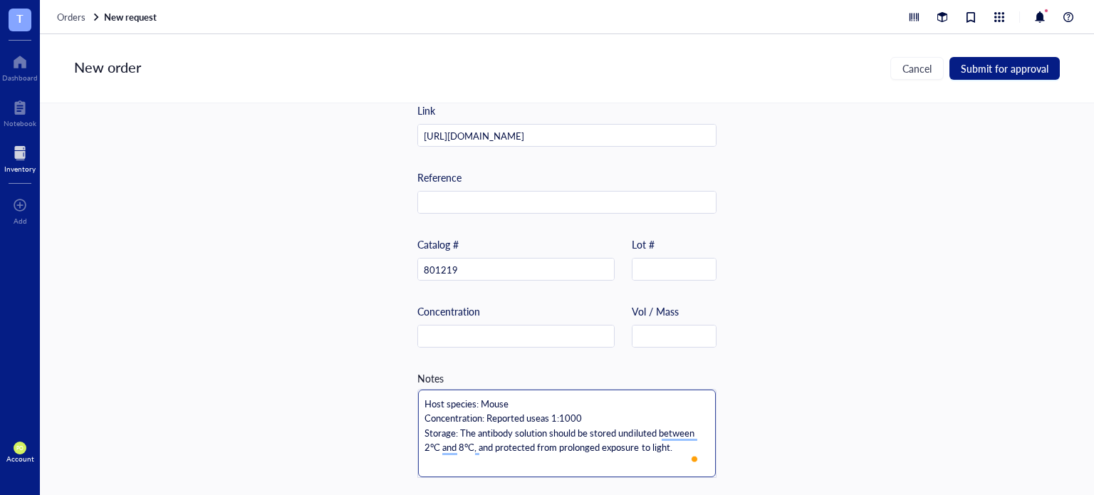
type textarea "Host species: Mouse Concentration: Reported usedas 1:1000 Storage: The antibody…"
type textarea "Host species: Mouse Concentration: Reported used as 1:1000 Storage: The antibod…"
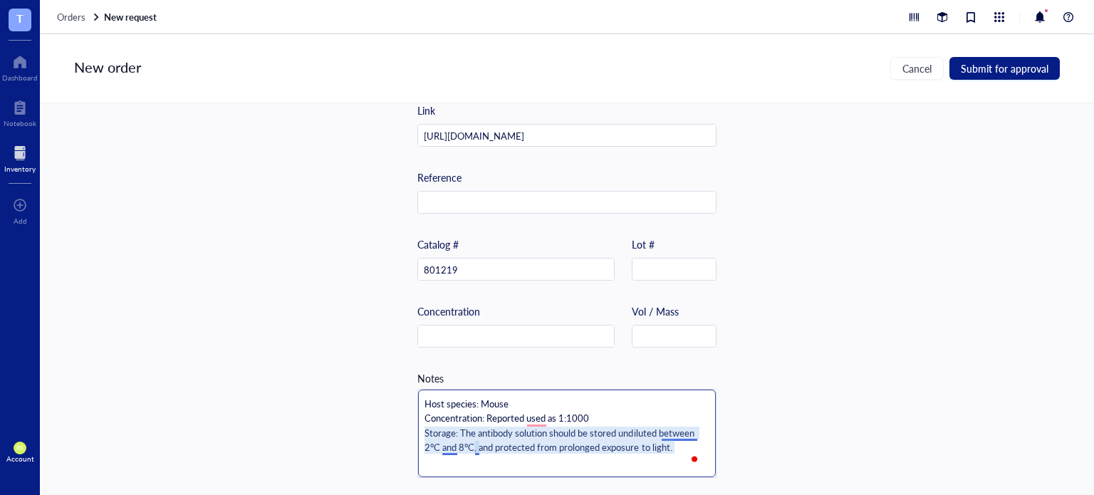
click at [666, 431] on textarea "Host species: Mouse Concentration: Reported used as 1:1000 Storage: The antibod…" at bounding box center [567, 433] width 298 height 88
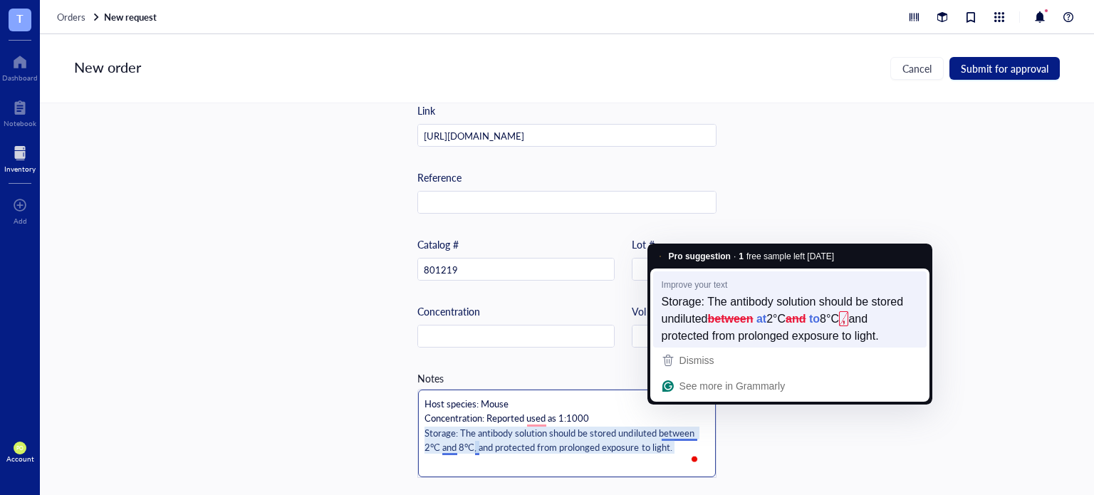
type textarea "Host species: Mouse Concentration: Reported used as 1:1000 Storage: The antibod…"
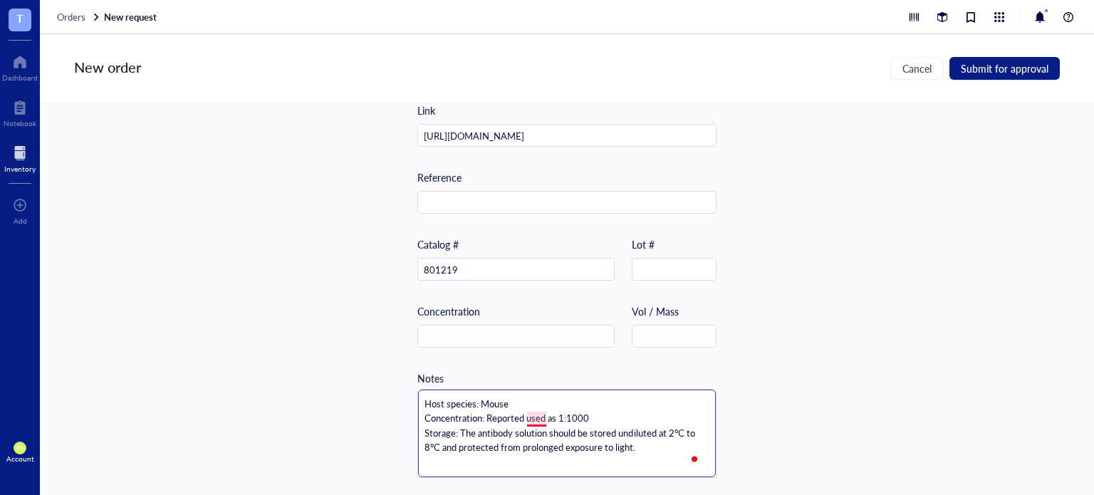
click at [530, 412] on textarea "Host species: Mouse Concentration: Reported used as 1:1000 Storage: The antibod…" at bounding box center [567, 433] width 298 height 88
click at [650, 411] on textarea "Host species: Mouse Concentration: Reported to be used as 1:1000 Storage: The a…" at bounding box center [567, 433] width 298 height 88
drag, startPoint x: 580, startPoint y: 414, endPoint x: 527, endPoint y: 414, distance: 52.7
click at [527, 414] on textarea "Host species: Mouse Concentration: Reported to be used as 1:1000 Storage: The a…" at bounding box center [567, 433] width 298 height 88
click at [578, 409] on textarea "Host species: Mouse Concentration: Reported as 1:1000 Storage: The antibody sol…" at bounding box center [567, 433] width 298 height 88
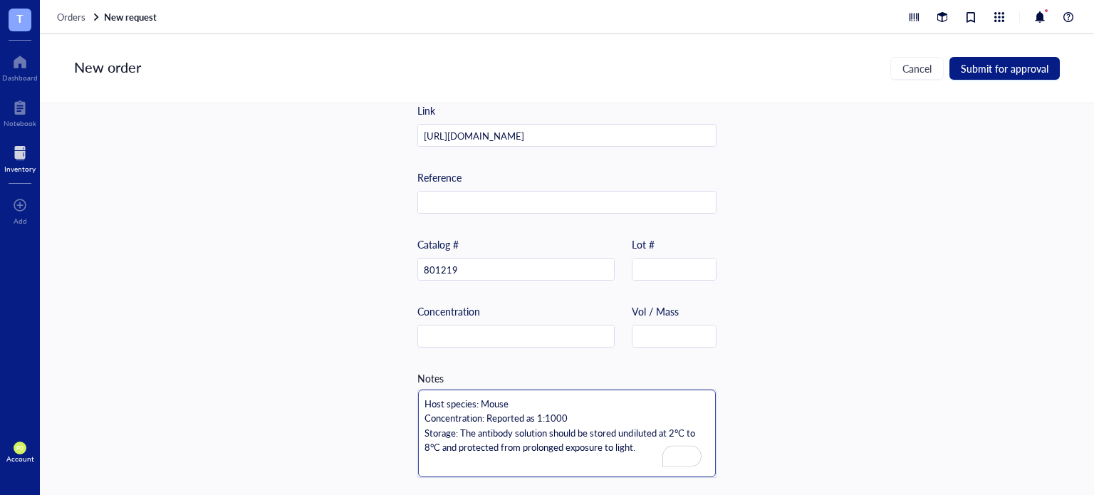
click at [526, 413] on textarea "Host species: Mouse Concentration: Reported as 1:1000 Storage: The antibody sol…" at bounding box center [567, 433] width 298 height 88
click at [580, 415] on textarea "Host species: Mouse Concentration: Reported as 1:1000 Storage: The antibody sol…" at bounding box center [567, 433] width 298 height 88
drag, startPoint x: 476, startPoint y: 412, endPoint x: 422, endPoint y: 417, distance: 54.4
click at [422, 417] on textarea "Host species: Mouse Concentration: Reported as 1:1000 Storage: The antibody sol…" at bounding box center [567, 433] width 298 height 88
drag, startPoint x: 541, startPoint y: 414, endPoint x: 553, endPoint y: 384, distance: 32.3
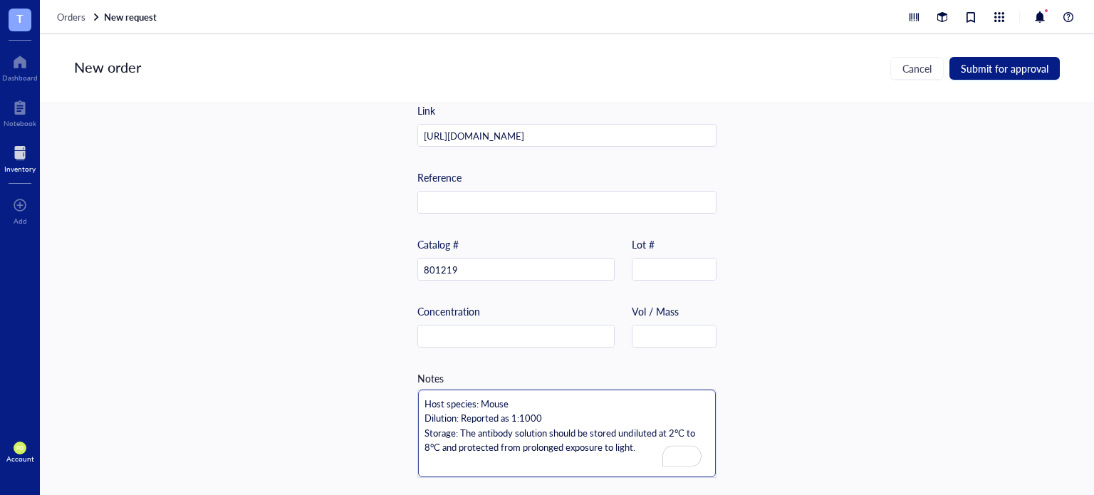
click at [541, 412] on textarea "Host species: Mouse Dilution: Reported as 1:1000 Storage: The antibody solution…" at bounding box center [567, 433] width 298 height 88
click at [821, 278] on div "Item name * APC anti-Tubulin β 3 (TUBB3) Antibody Internal link (Freezer) Click…" at bounding box center [567, 299] width 1054 height 392
click at [993, 67] on span "Submit for approval" at bounding box center [1005, 68] width 88 height 11
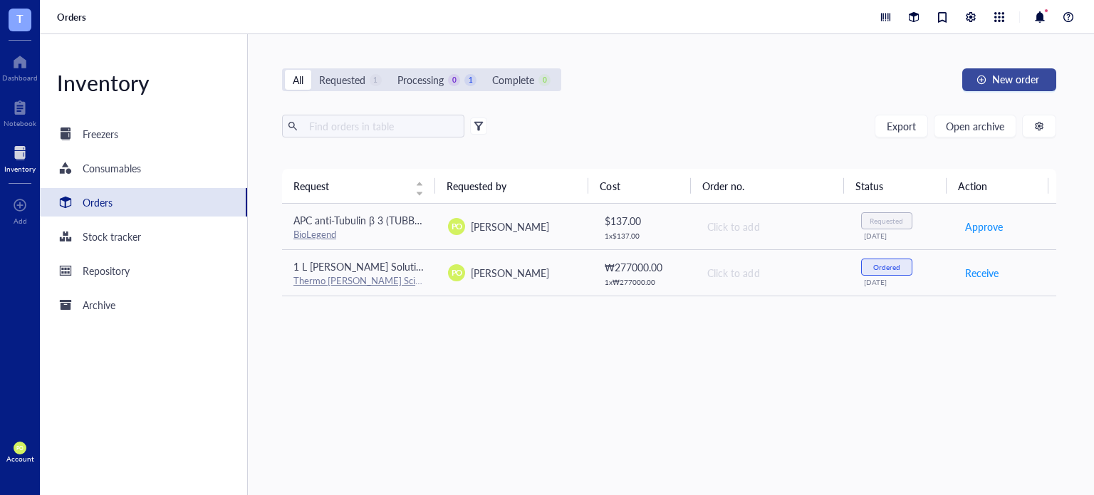
click at [1013, 79] on span "New order" at bounding box center [1015, 78] width 47 height 11
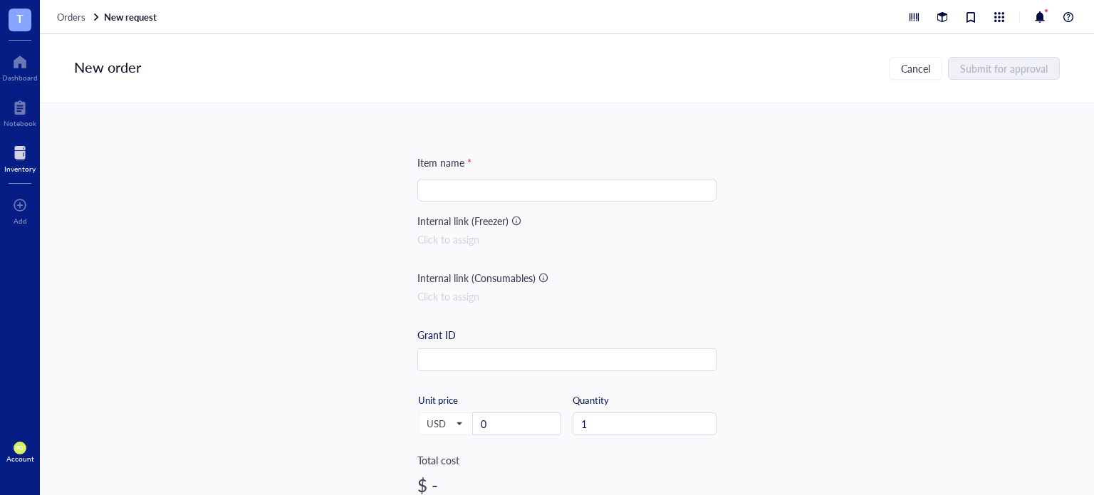
click at [471, 184] on input "search" at bounding box center [567, 189] width 282 height 21
paste input "Alexa Fluor® 488 anti-Tubulin Beta 3 (TUBB3) Antibody"
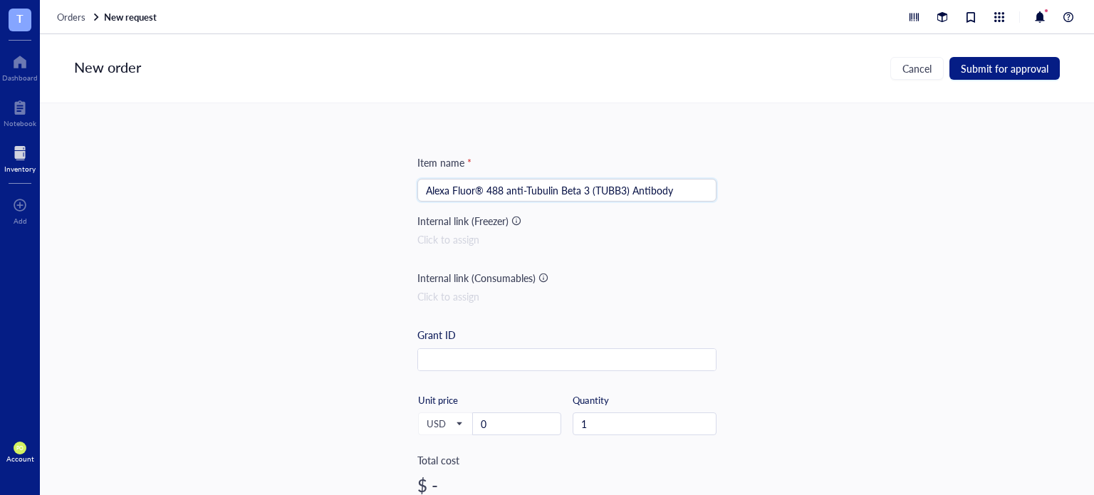
click at [484, 187] on input "Alexa Fluor® 488 anti-Tubulin Beta 3 (TUBB3) Antibody" at bounding box center [567, 189] width 282 height 21
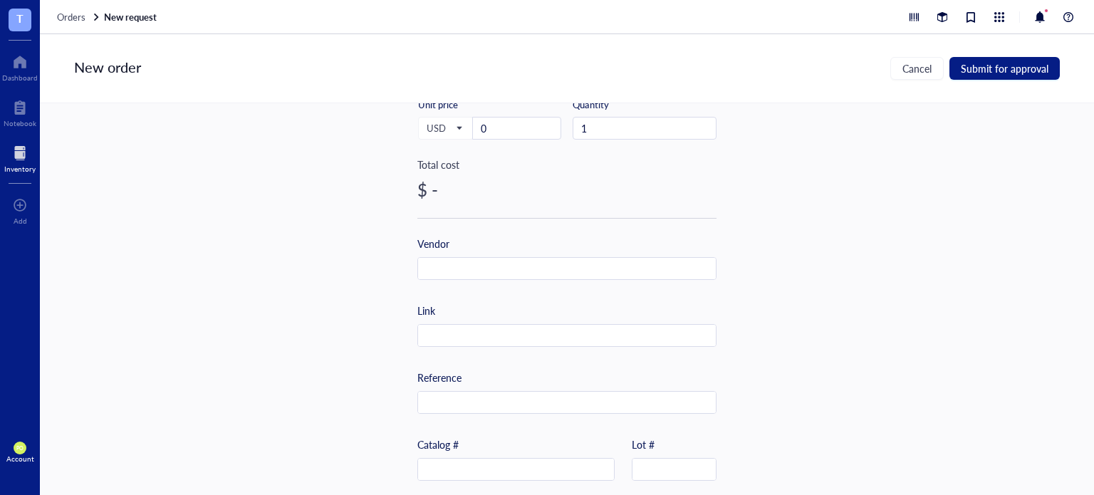
scroll to position [453, 0]
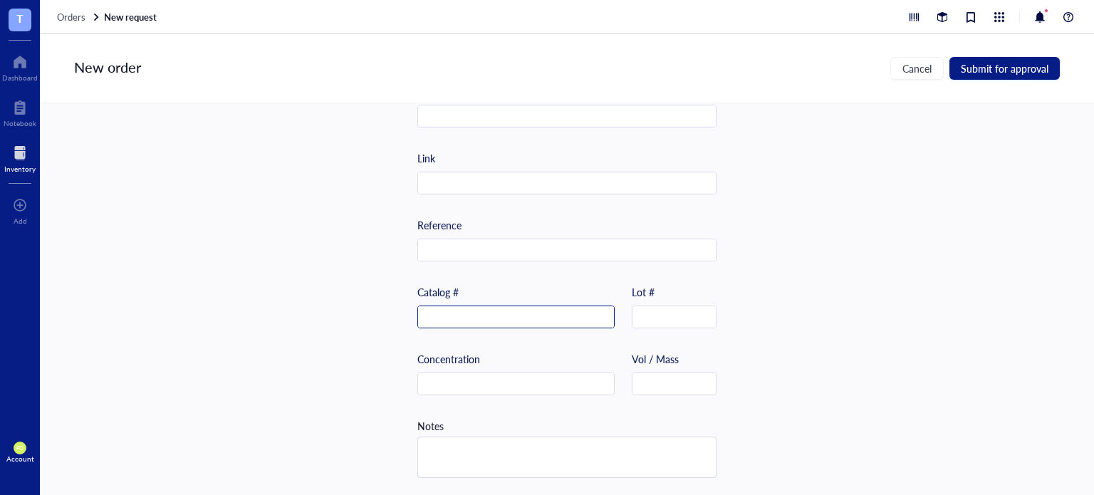
click at [478, 313] on input "text" at bounding box center [516, 317] width 196 height 23
paste input "657403"
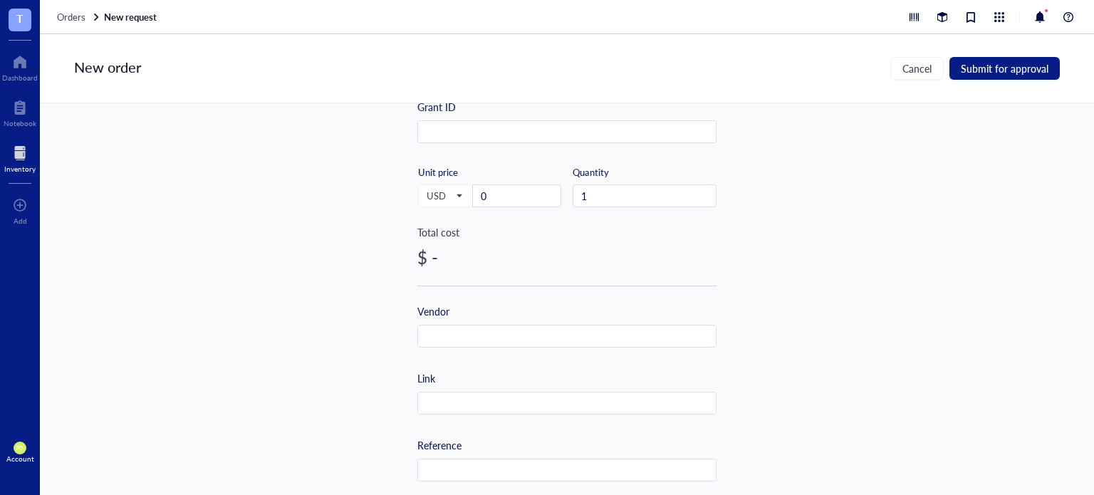
scroll to position [97, 0]
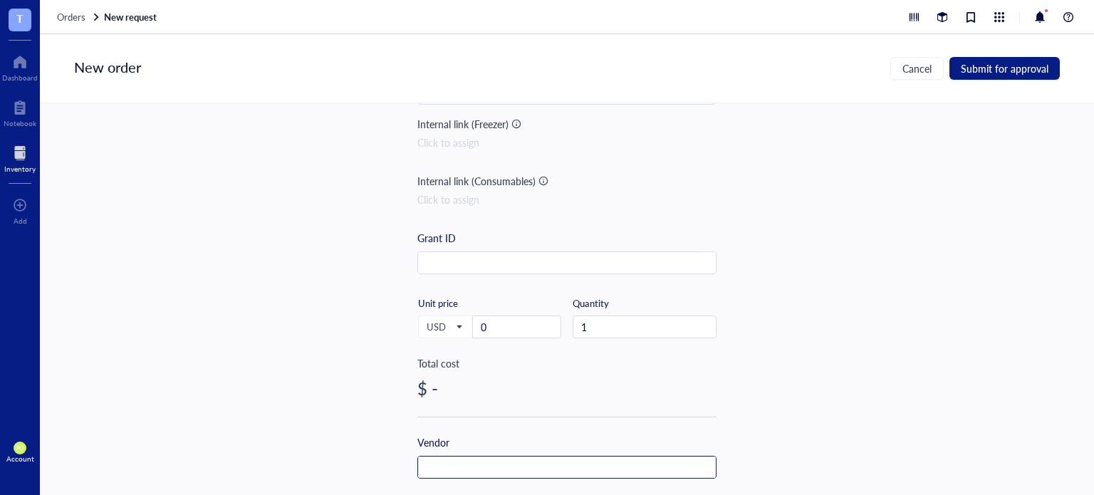
click at [456, 467] on input "text" at bounding box center [567, 467] width 298 height 23
click at [503, 323] on input "0" at bounding box center [517, 326] width 88 height 21
drag, startPoint x: 498, startPoint y: 322, endPoint x: 437, endPoint y: 313, distance: 61.9
click at [438, 313] on div "USD Unit price 0" at bounding box center [489, 326] width 144 height 58
click at [873, 264] on div "Item name * Alexa Fluor 488 anti-Tubulin Beta 3 (TUBB3) Antibody Internal link …" at bounding box center [567, 299] width 1054 height 392
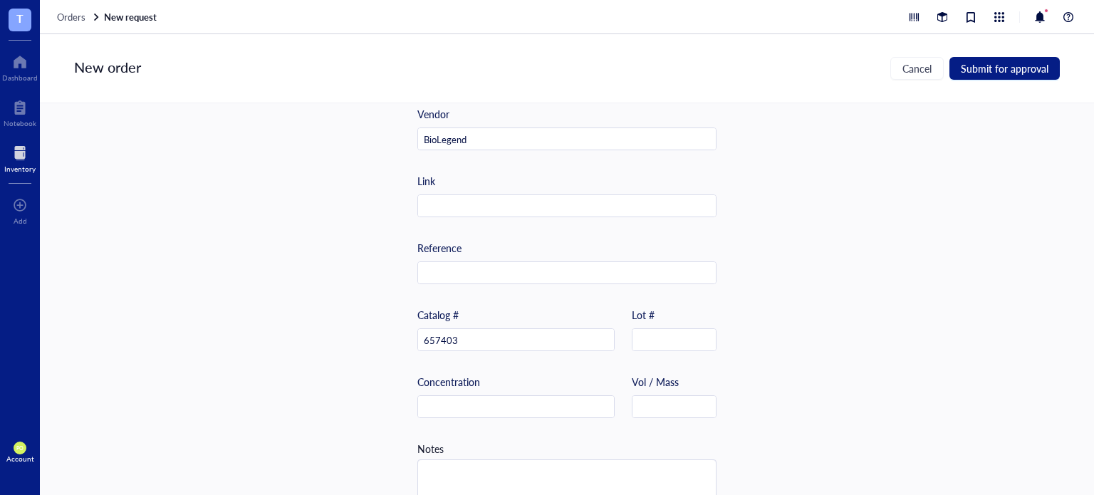
scroll to position [453, 0]
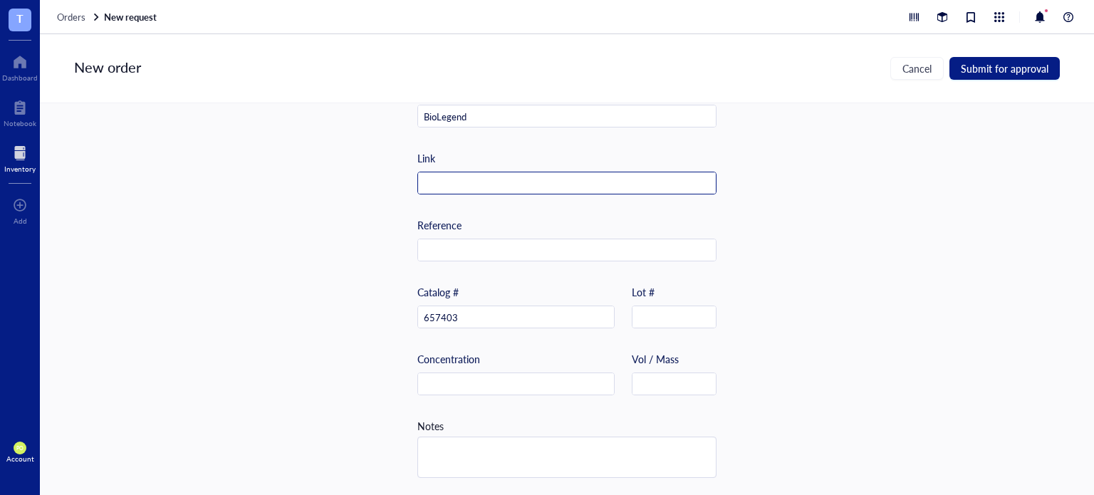
click at [523, 180] on input "text" at bounding box center [567, 183] width 298 height 23
paste input "https://www.biolegend.com/en-us/products/alexa-fluor-488-anti-tubulin-beta-3-tu…"
click at [797, 231] on div "Item name * Alexa Fluor 488 anti-Tubulin Beta 3 (TUBB3) Antibody Internal link …" at bounding box center [567, 299] width 1054 height 392
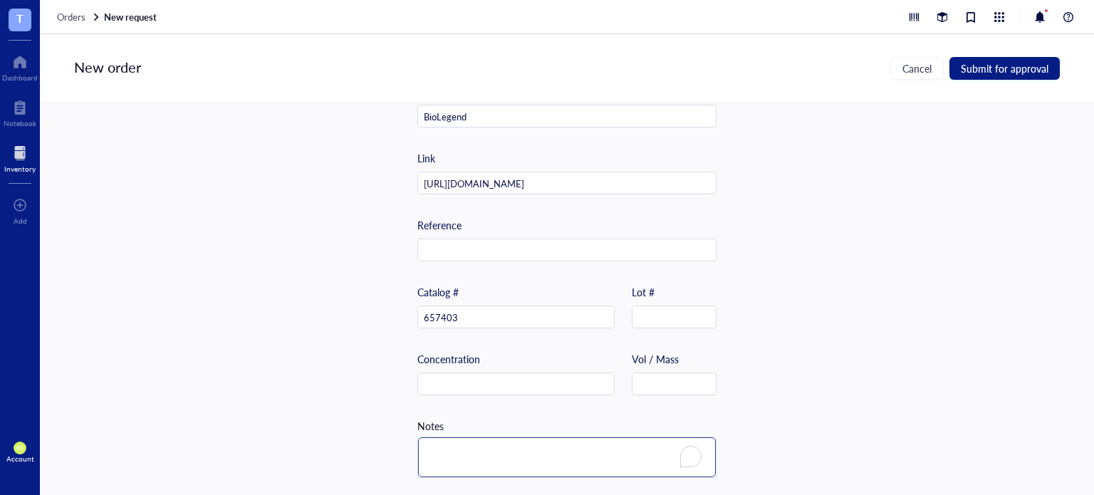
click at [502, 457] on textarea "To enrich screen reader interactions, please activate Accessibility in Grammarl…" at bounding box center [567, 457] width 298 height 40
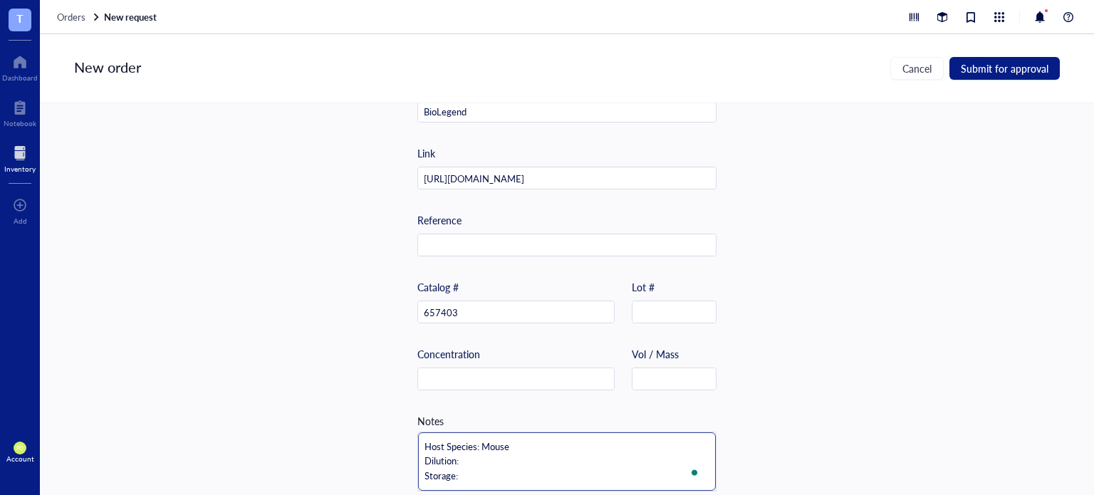
paste textarea "The antibody solution should be stored undiluted between 2°C and 8°C, and prote…"
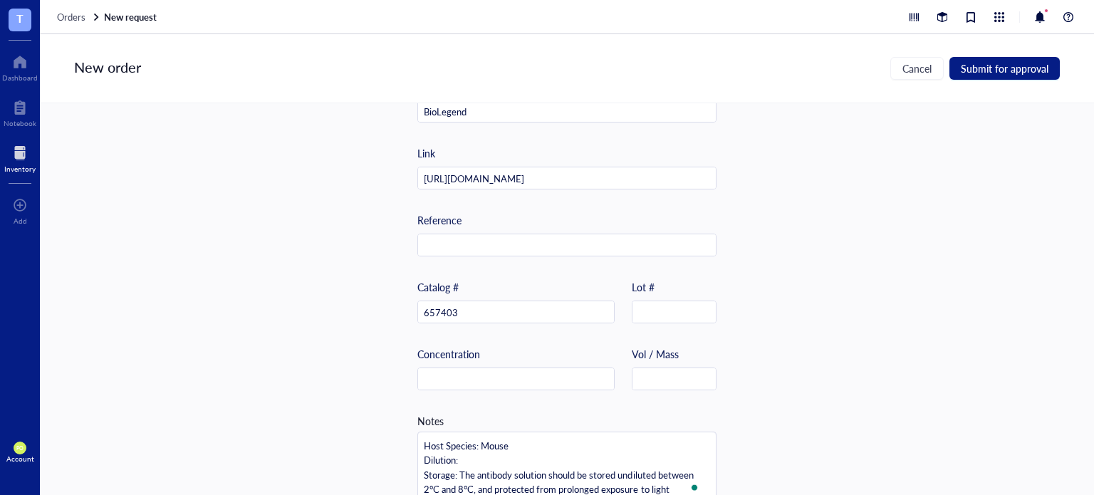
click at [778, 355] on div "Item name * Alexa Fluor 488 anti-Tubulin Beta 3 (TUBB3) Antibody Internal link …" at bounding box center [567, 299] width 1054 height 392
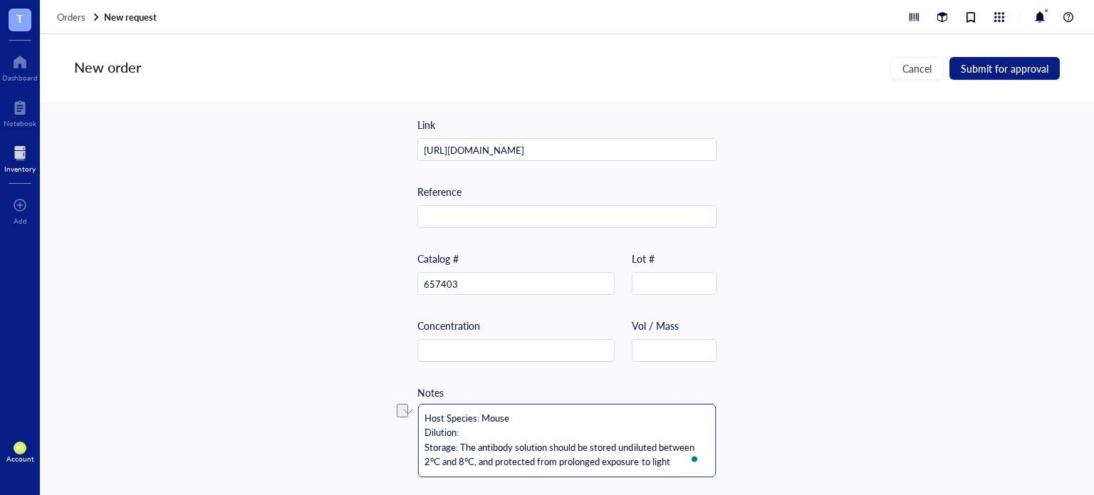
drag, startPoint x: 472, startPoint y: 453, endPoint x: 412, endPoint y: 461, distance: 60.3
click at [412, 461] on div "Item name * Alexa Fluor 488 anti-Tubulin Beta 3 (TUBB3) Antibody Internal link …" at bounding box center [567, 299] width 1054 height 392
click at [790, 420] on div "Item name * Alexa Fluor 488 anti-Tubulin Beta 3 (TUBB3) Antibody Internal link …" at bounding box center [567, 299] width 1054 height 392
click at [510, 431] on textarea "Host Species: Mouse Dilution: Storage: The antibody solution should be stored u…" at bounding box center [567, 440] width 298 height 73
paste textarea "the suggested use is 1.25 - 5.0 µg/mL."
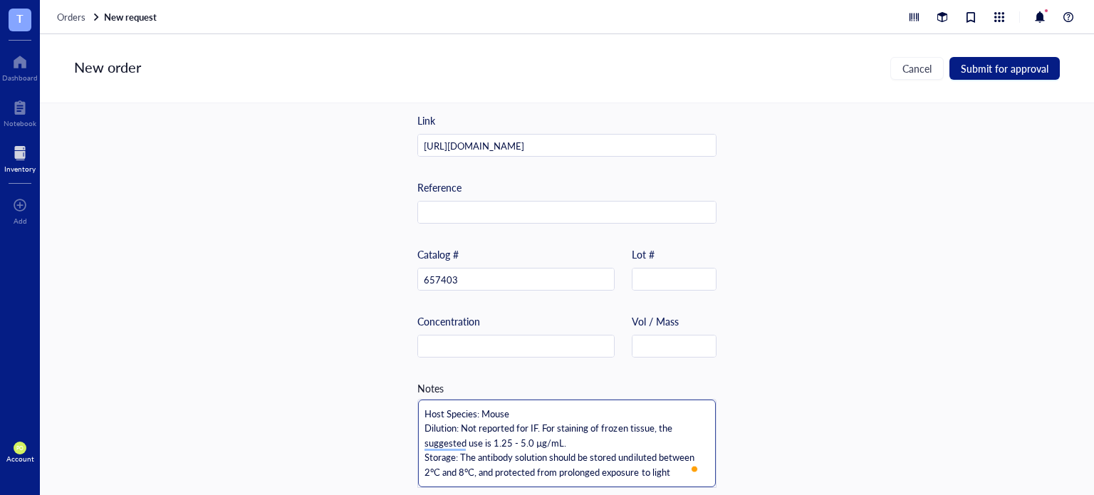
click at [449, 433] on textarea "Host Species: Mouse Dilution: Not reported for IF. For staining of frozen tissu…" at bounding box center [567, 443] width 298 height 88
click at [453, 443] on textarea "Host Species: Mouse Dilution: Not reported for IF. For staining of frozen tissu…" at bounding box center [567, 443] width 298 height 88
click at [797, 405] on div "Item name * Alexa Fluor 488 anti-Tubulin Beta 3 (TUBB3) Antibody Internal link …" at bounding box center [567, 299] width 1054 height 392
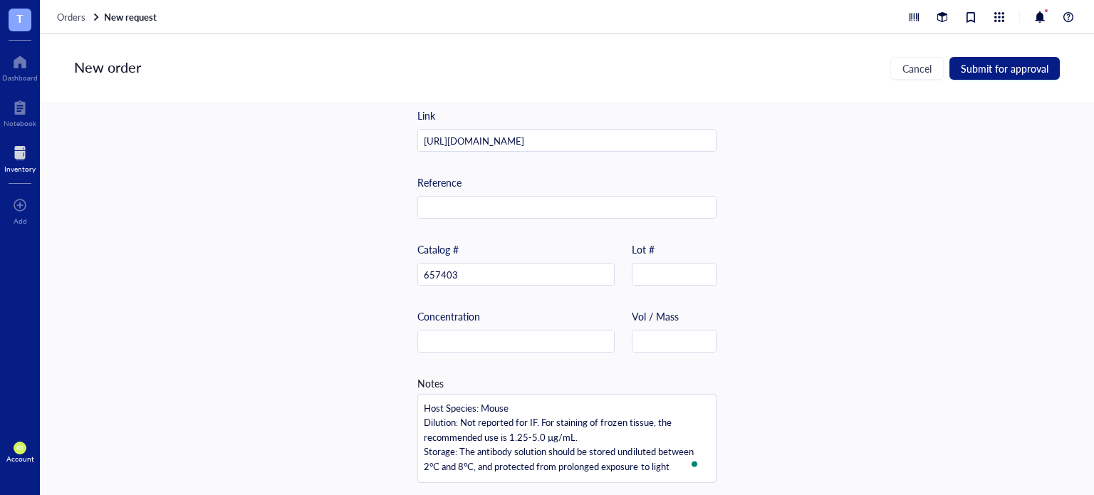
scroll to position [500, 0]
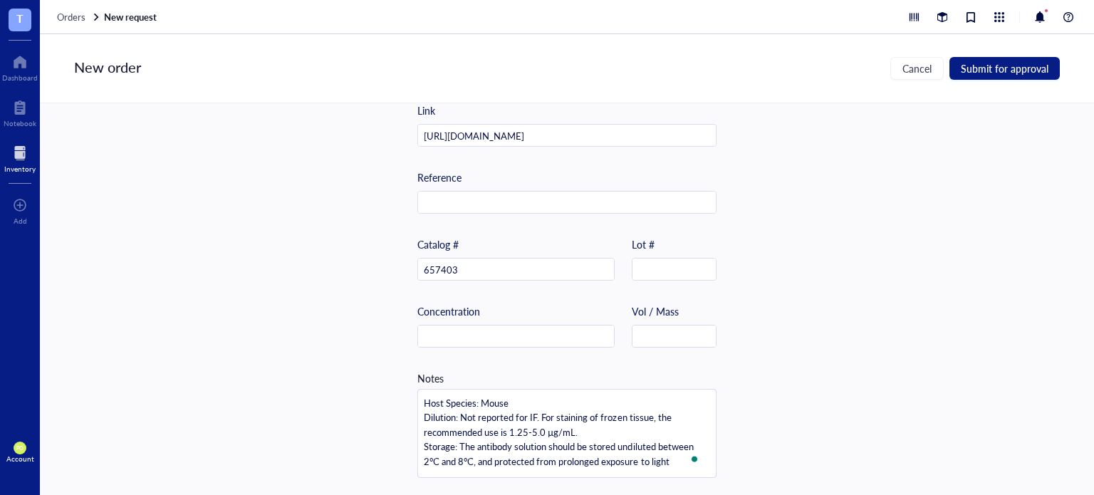
click at [822, 319] on div "Item name * Alexa Fluor 488 anti-Tubulin Beta 3 (TUBB3) Antibody Internal link …" at bounding box center [567, 299] width 1054 height 392
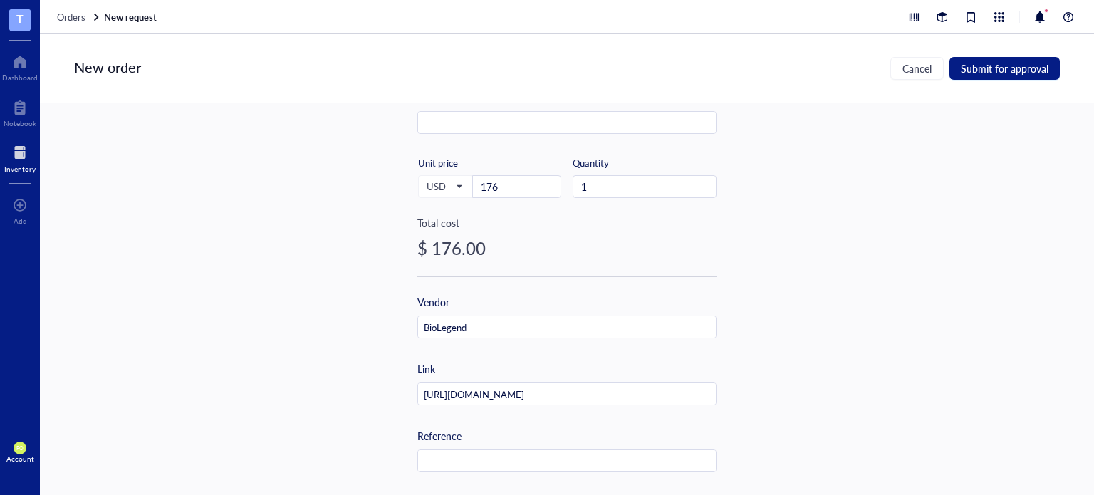
scroll to position [474, 0]
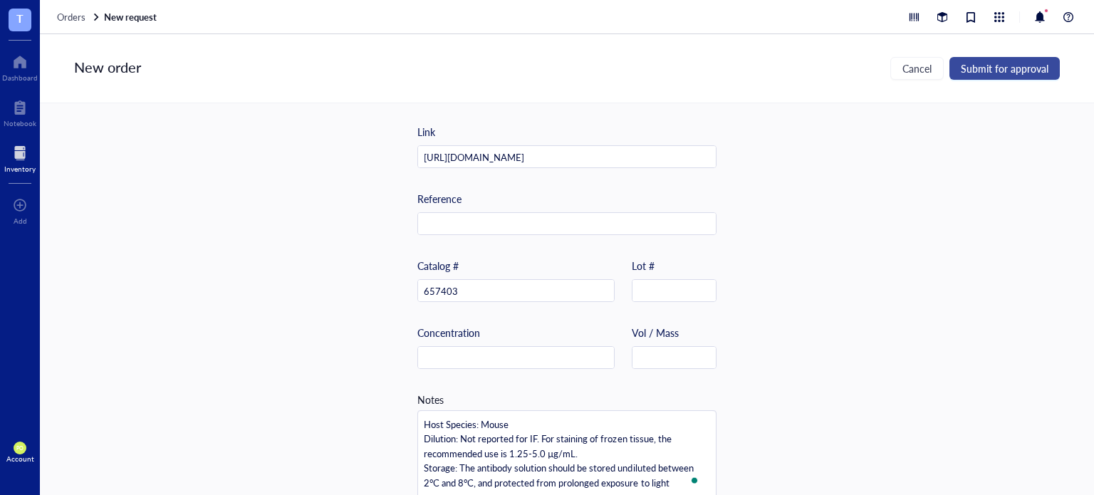
click at [1029, 78] on button "Submit for approval" at bounding box center [1004, 68] width 110 height 23
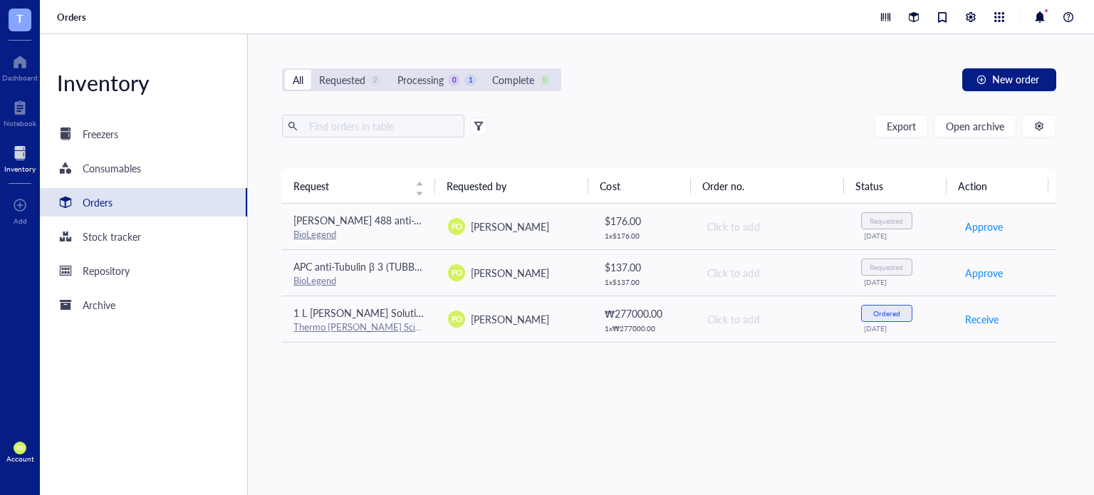
click at [812, 429] on div "Request Requested by Cost Order no. Status Action Alexa Fluor 488 anti-Tubulin …" at bounding box center [669, 307] width 774 height 276
click at [996, 78] on span "New order" at bounding box center [1015, 78] width 47 height 11
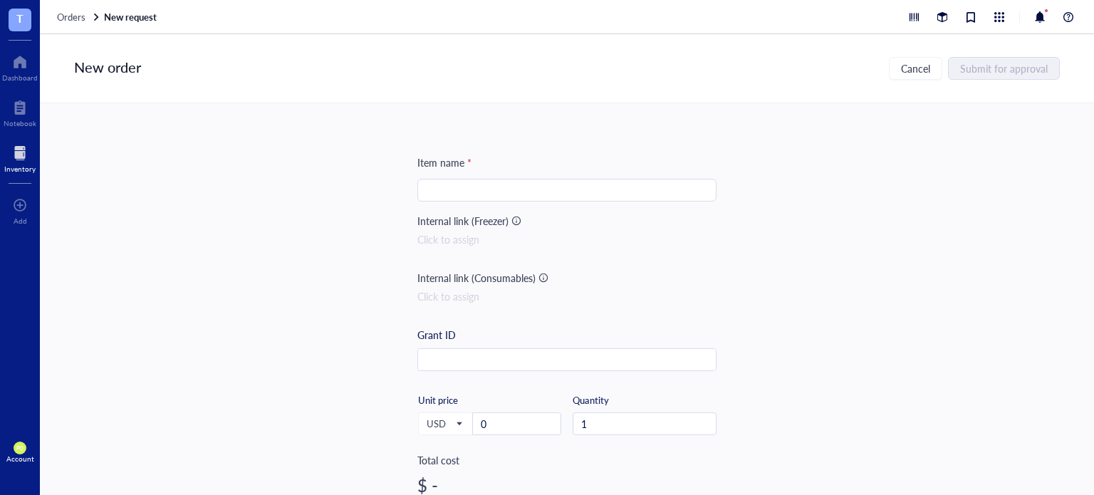
click at [510, 184] on input "search" at bounding box center [567, 189] width 282 height 21
paste input "Alexa Fluor® 488 anti-Vimentin Antibody"
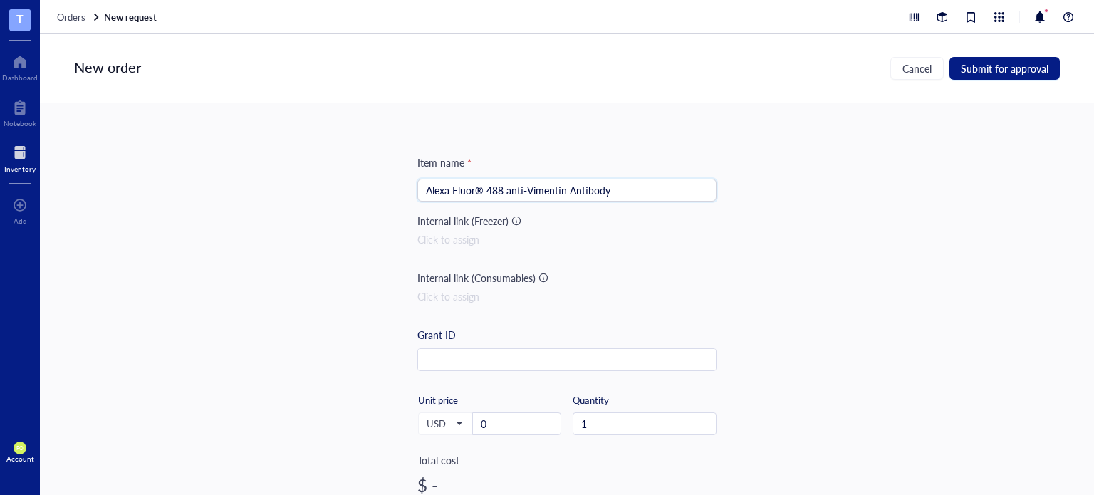
click at [478, 192] on input "Alexa Fluor® 488 anti-Vimentin Antibody" at bounding box center [567, 189] width 282 height 21
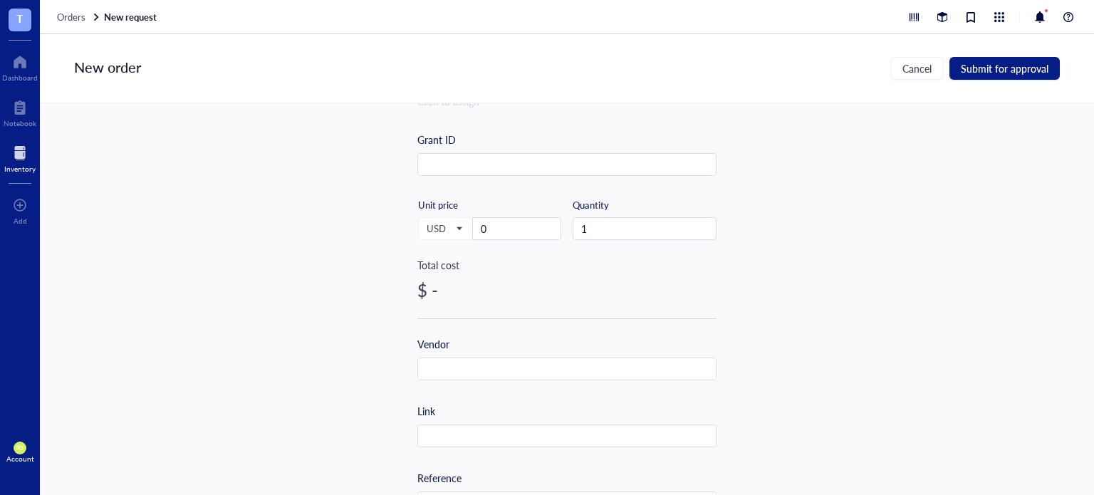
scroll to position [356, 0]
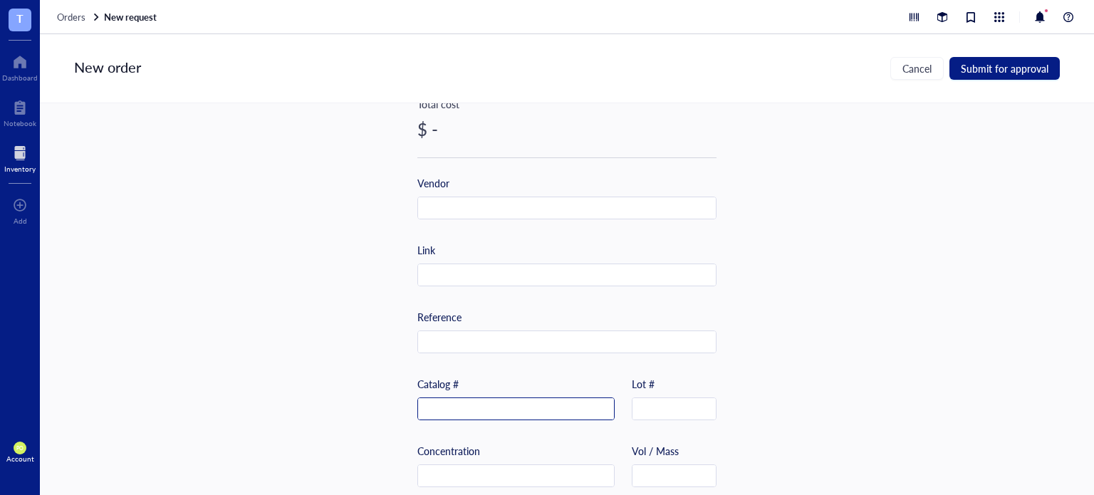
click at [472, 412] on input "text" at bounding box center [516, 409] width 196 height 23
paste input "677809"
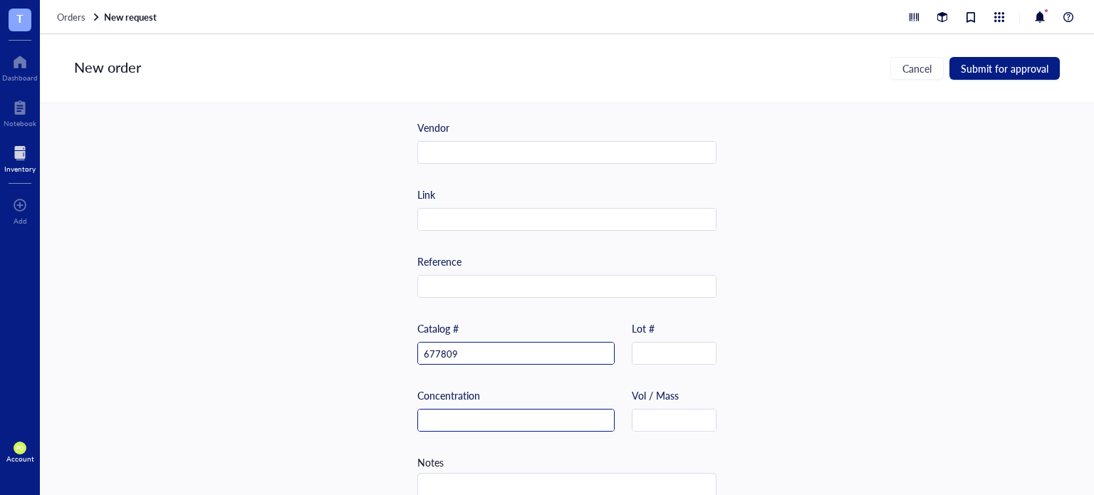
scroll to position [453, 0]
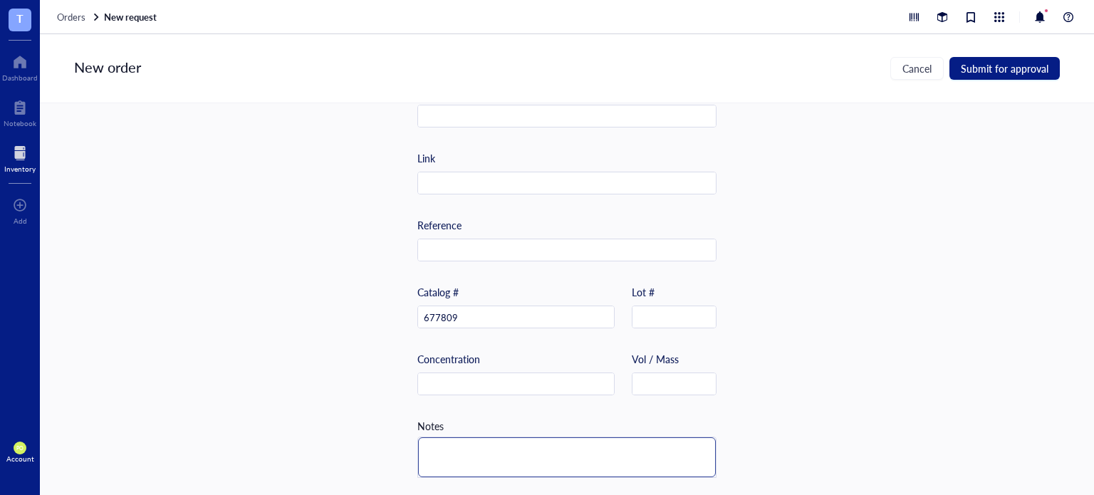
click at [481, 438] on textarea at bounding box center [567, 457] width 298 height 40
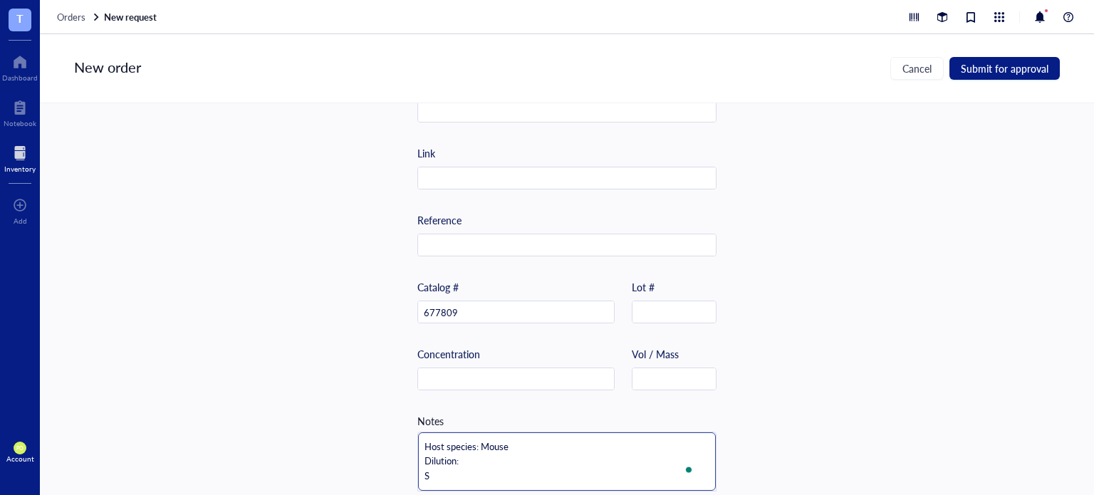
scroll to position [0, 0]
paste textarea "The antibody solution should be stored undiluted between 2°C and 8°C, and prote…"
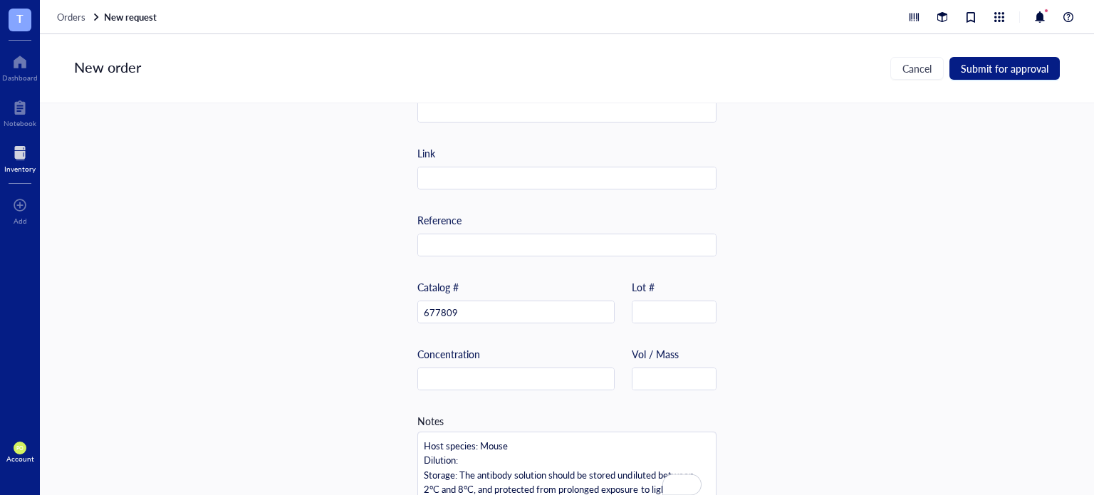
click at [911, 328] on div "Item name * Alexa Fluor 488 anti-Vimentin Antibody Internal link (Freezer) Clic…" at bounding box center [567, 299] width 1054 height 392
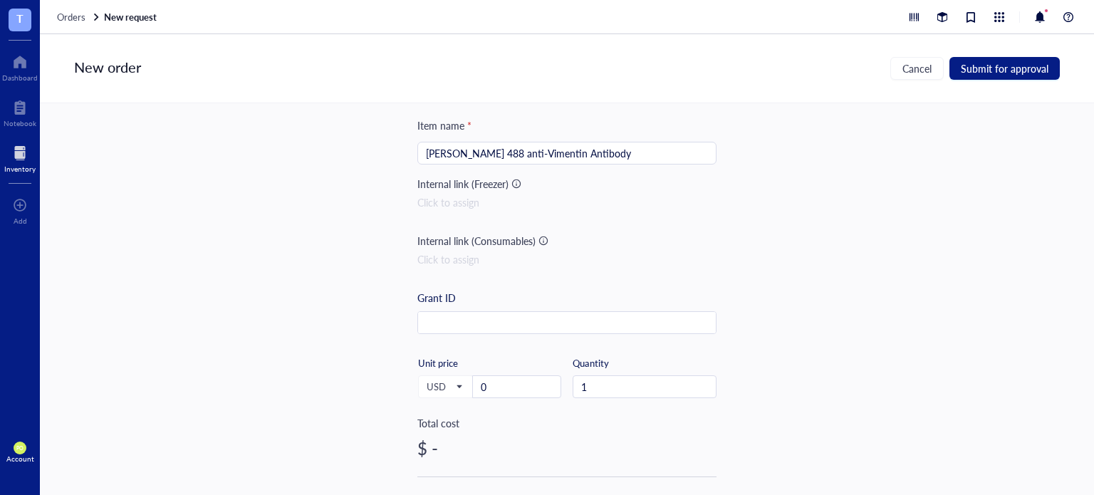
scroll to position [118, 0]
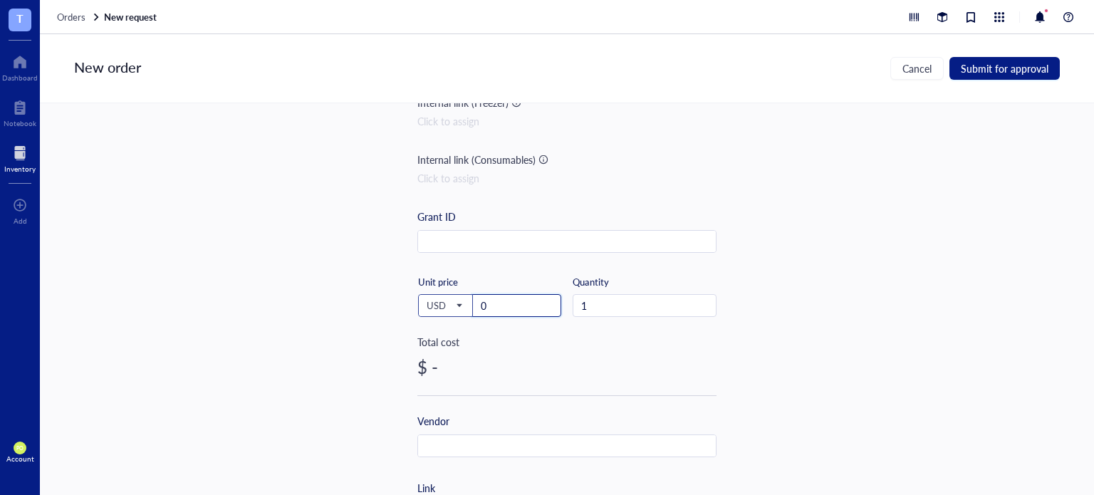
drag, startPoint x: 506, startPoint y: 296, endPoint x: 451, endPoint y: 297, distance: 54.8
click at [451, 297] on div "USD Unit price 0" at bounding box center [489, 305] width 144 height 58
drag, startPoint x: 889, startPoint y: 278, endPoint x: 743, endPoint y: 28, distance: 288.5
click at [888, 273] on div "Item name * Alexa Fluor 488 anti-Vimentin Antibody Internal link (Freezer) Clic…" at bounding box center [567, 299] width 1054 height 392
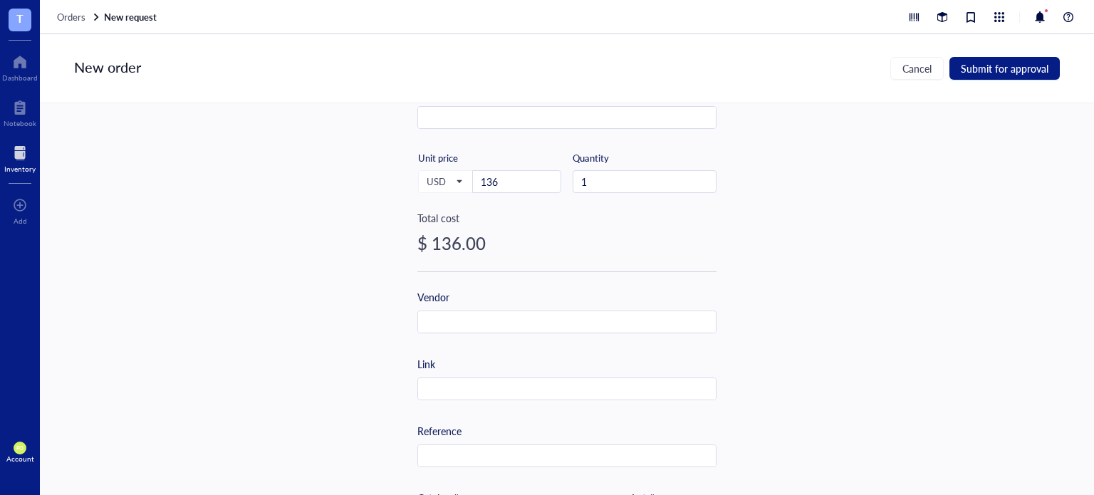
scroll to position [486, 0]
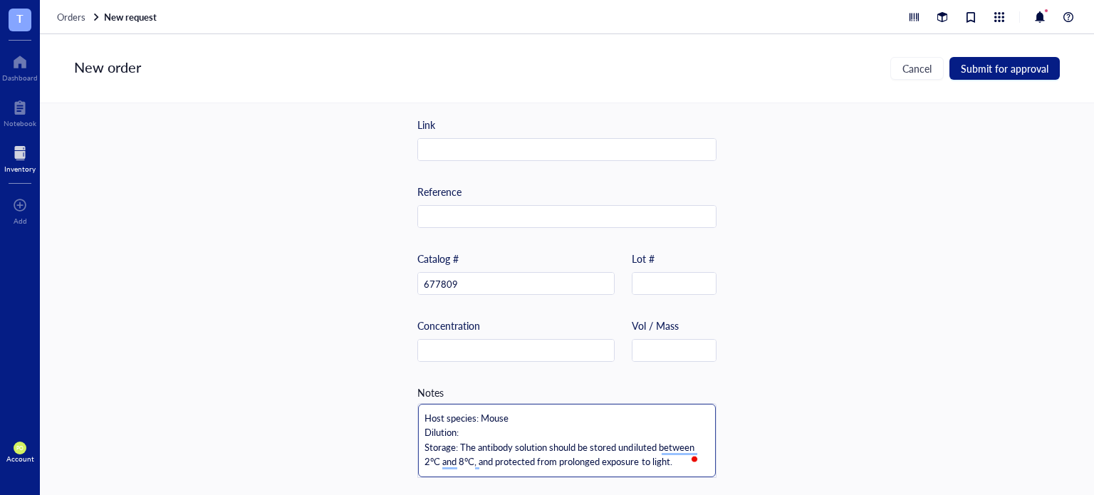
click at [482, 429] on textarea "Host species: Mouse Dilution: Storage: The antibody solution should be stored u…" at bounding box center [567, 440] width 298 height 73
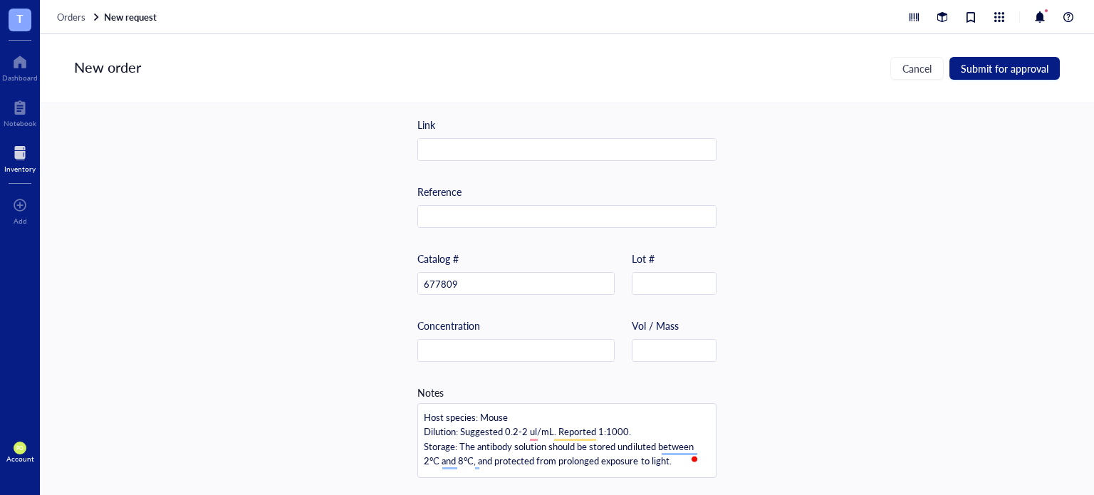
click at [889, 369] on div "Item name * Alexa Fluor 488 anti-Vimentin Antibody Internal link (Freezer) Clic…" at bounding box center [567, 299] width 1054 height 392
click at [552, 428] on textarea "Host species: Mouse Dilution: Suggested 0.2-2 ul/mL. Reported 1:1000. Storage: …" at bounding box center [567, 440] width 298 height 73
click at [547, 427] on textarea "Host species: Mouse Dilution: Suggested 0.2-2 ul/mL. Reported 1:1000. Storage: …" at bounding box center [567, 440] width 298 height 73
click at [550, 429] on textarea "Host species: Mouse Dilution: Suggested 0.2-2 ul/mL. Reported 1:1000. Storage: …" at bounding box center [567, 440] width 298 height 73
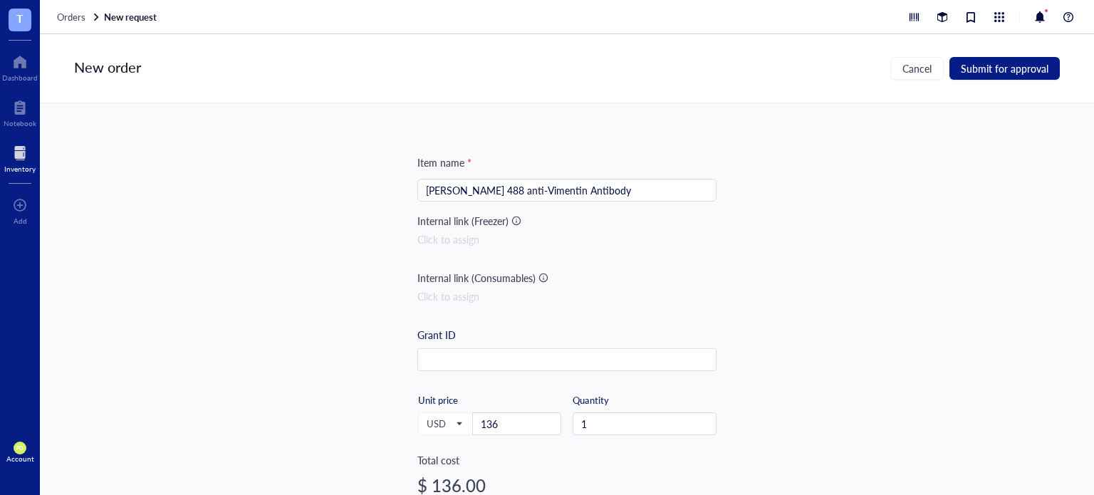
scroll to position [486, 0]
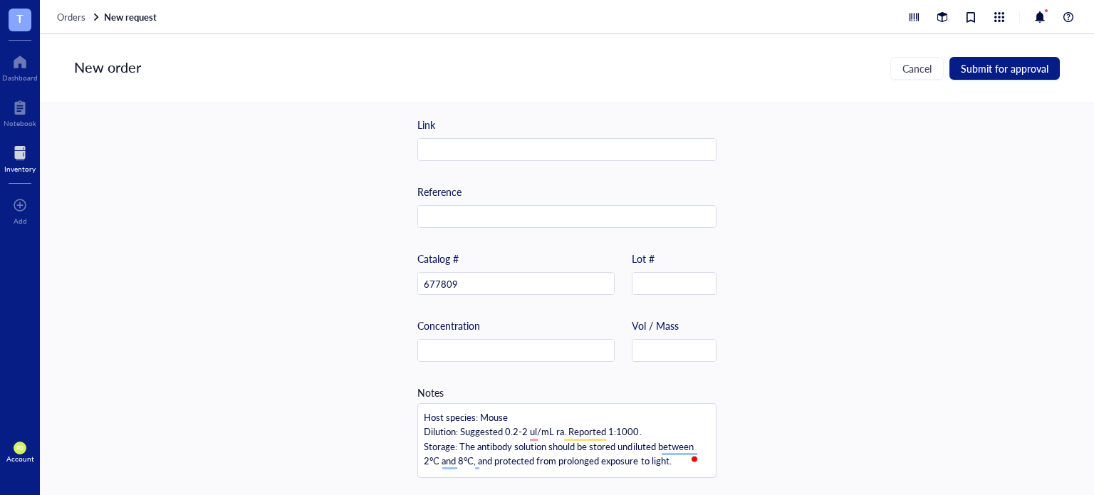
type textarea "Host species: Mouse Dilution: Suggested 0.2-2 ul/mL ran. Reported 1:1000. Stora…"
type textarea "Host species: Mouse Dilution: Suggested 0.2-2 ul/mL rang. Reported 1:1000. Stor…"
type textarea "Host species: Mouse Dilution: Suggested 0.2-2 ul/mL range. Reported 1:1000. Sto…"
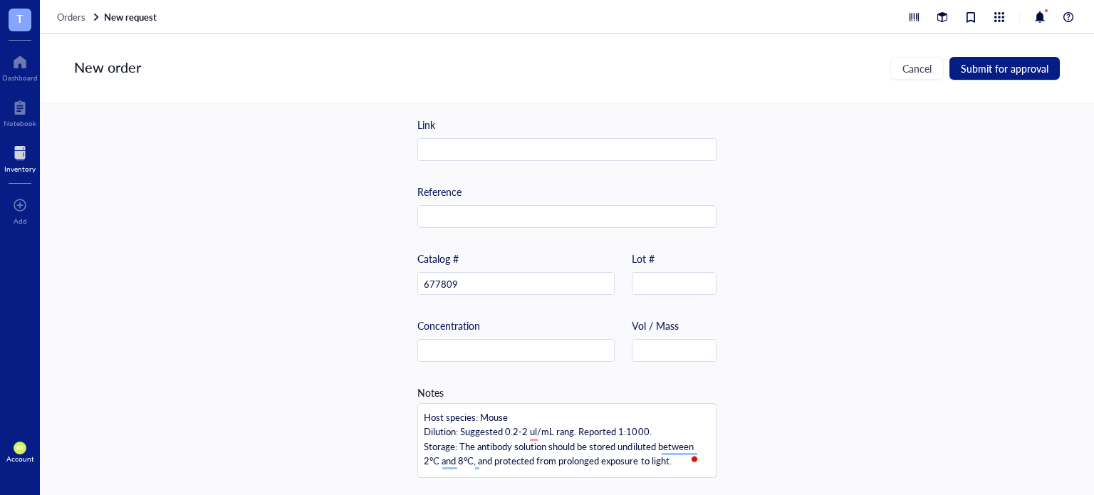
type textarea "Host species: Mouse Dilution: Suggested 0.2-2 ul/mL range. Reported 1:1000. Sto…"
type textarea "Host species: Mouse Dilution: Suggested 0.2-2 ul/mL range . Reported 1:1000. St…"
type textarea "Host species: Mouse Dilution: Suggested 0.2-2 ul/mL range. Reported 1:1000. Sto…"
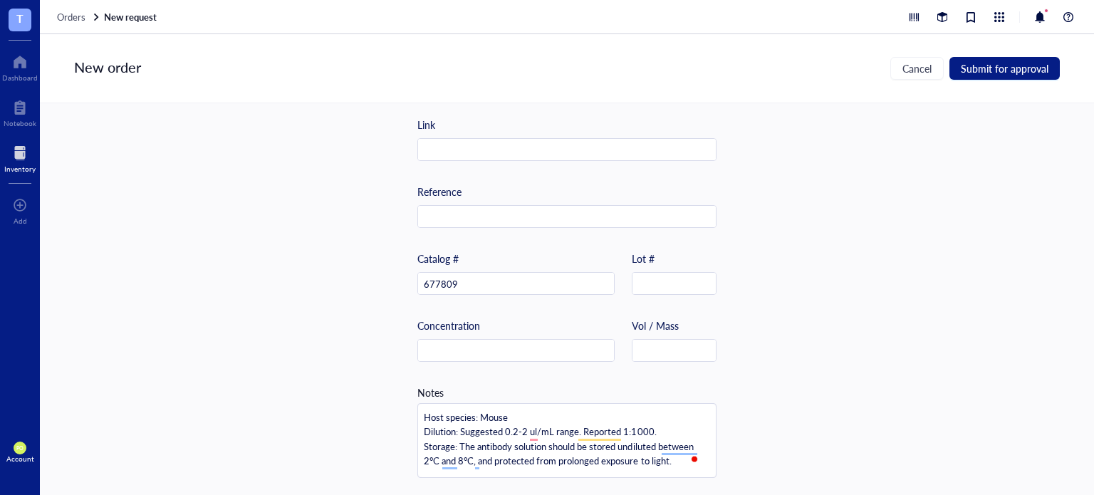
click at [810, 399] on div "Item name * Alexa Fluor 488 anti-Vimentin Antibody Internal link (Freezer) Clic…" at bounding box center [567, 299] width 1054 height 392
drag, startPoint x: 552, startPoint y: 427, endPoint x: 503, endPoint y: 427, distance: 49.1
click at [503, 427] on textarea "Host species: Mouse Dilution: Suggested 0.2-2 ul/mL range. Reported 1:1000. Sto…" at bounding box center [567, 440] width 298 height 73
paste textarea "- 2 µg per mL"
type textarea "Host species: Mouse Dilution: Suggested 0.2 - 2 µg per mLrange. Reported 1:1000…"
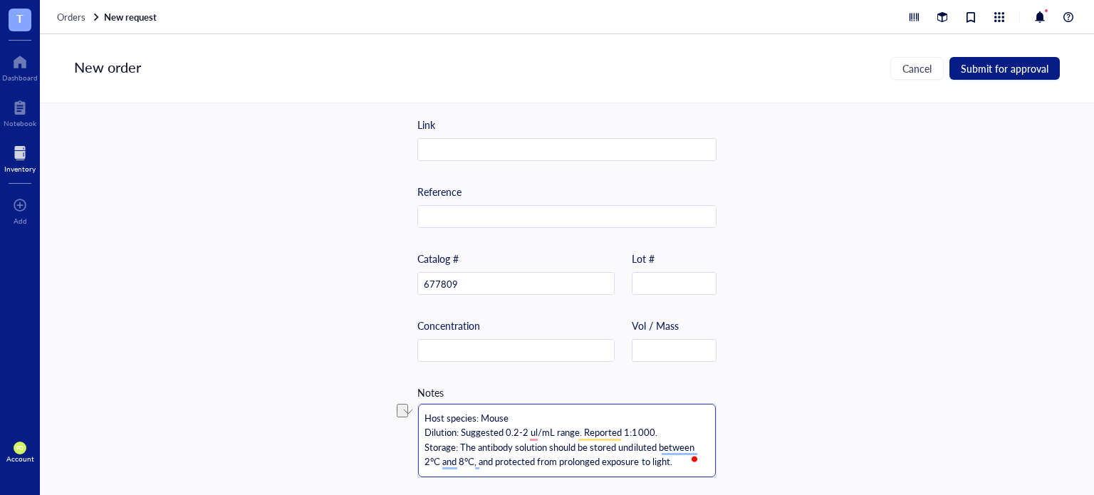
type textarea "Host species: Mouse Dilution: Suggested 0.2 - 2 µg per mLrange. Reported 1:1000…"
type textarea "Host species: Mouse Dilution: Suggested 0.2 - 2 µg per mL range. Reported 1:100…"
click at [543, 469] on textarea "Host species: Mouse Dilution: Suggested 0.2 - 2 µg per mL range. Reported 1:100…" at bounding box center [567, 440] width 298 height 73
click at [568, 432] on textarea "Host species: Mouse Dilution: Suggested 0.2 - 2 µg per mL range. Reported 1:100…" at bounding box center [567, 440] width 298 height 73
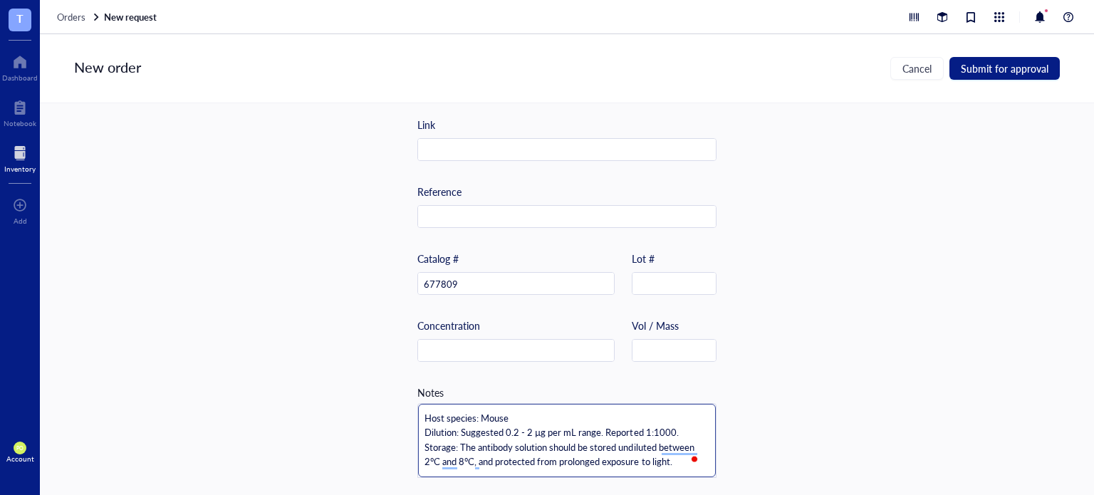
click at [686, 424] on textarea "Host species: Mouse Dilution: Suggested 0.2 - 2 µg per mL range. Reported 1:100…" at bounding box center [567, 440] width 298 height 73
drag, startPoint x: 572, startPoint y: 429, endPoint x: 502, endPoint y: 424, distance: 70.7
click at [502, 424] on textarea "Host species: Mouse Dilution: Suggested 0.2 - 2 µg per mL range. Reported 1:100…" at bounding box center [567, 440] width 298 height 73
type textarea "Host species: Mouse Dilution: Suggested 0.2 - 2 µg per mL range. Reported 1:100…"
click at [572, 424] on textarea "Host species: Mouse Dilution: Suggested 0.2 - 2 µg per mL range. Reported 1:100…" at bounding box center [567, 440] width 298 height 73
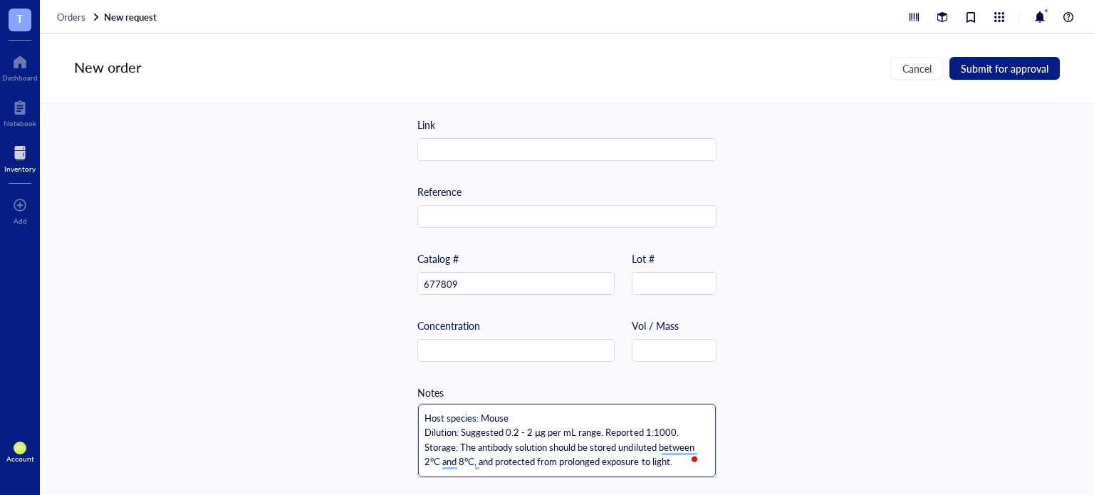
click at [595, 424] on textarea "Host species: Mouse Dilution: Suggested 0.2 - 2 µg per mL range. Reported 1:100…" at bounding box center [567, 440] width 298 height 73
click at [606, 429] on textarea "Host species: Mouse Dilution: Suggested 0.2 - 2 µg per mL range. Reported 1:100…" at bounding box center [567, 440] width 298 height 73
click at [558, 406] on textarea "Host species: Mouse Dilution: Suggested 0.2 - 2 µg per mL range. Reported 1:100…" at bounding box center [567, 440] width 298 height 73
click at [674, 464] on textarea "Host species: Mouse Dilution: Suggested 0.2 - 2 µg per mL range. Reported 1:100…" at bounding box center [567, 440] width 298 height 73
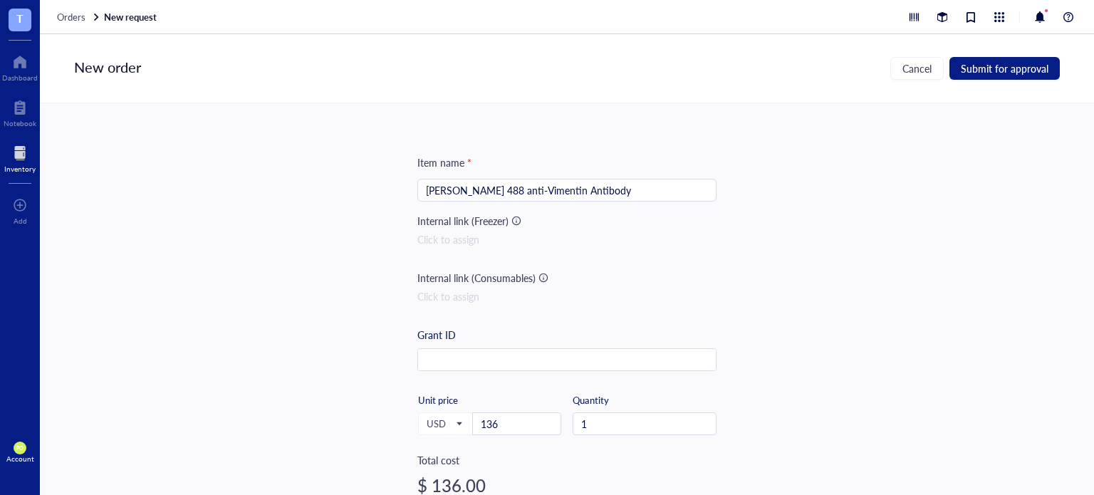
scroll to position [237, 0]
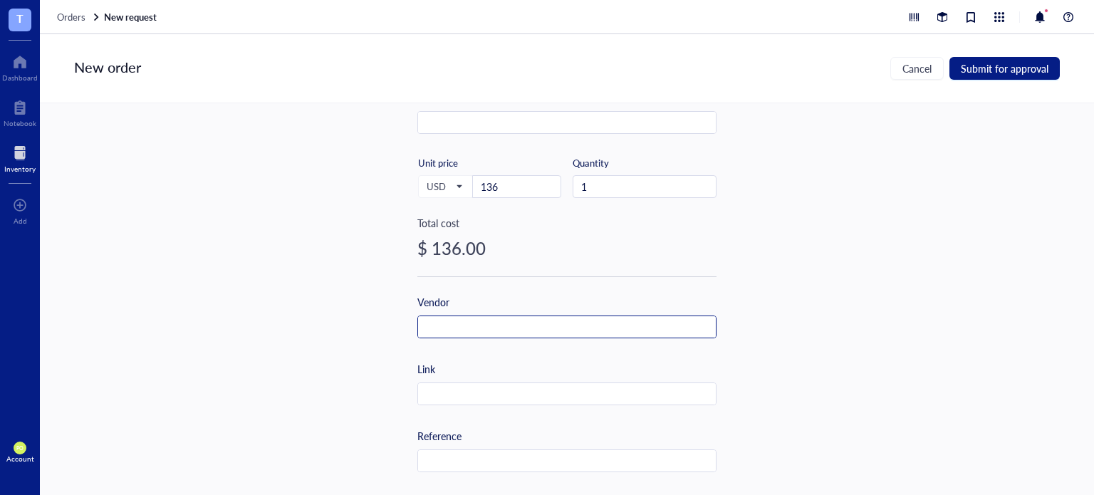
click at [464, 318] on input "text" at bounding box center [567, 327] width 298 height 23
type input "BioLegend"
click at [852, 348] on div "Item name * Alexa Fluor 488 anti-Vimentin Antibody Internal link (Freezer) Clic…" at bounding box center [567, 299] width 1054 height 392
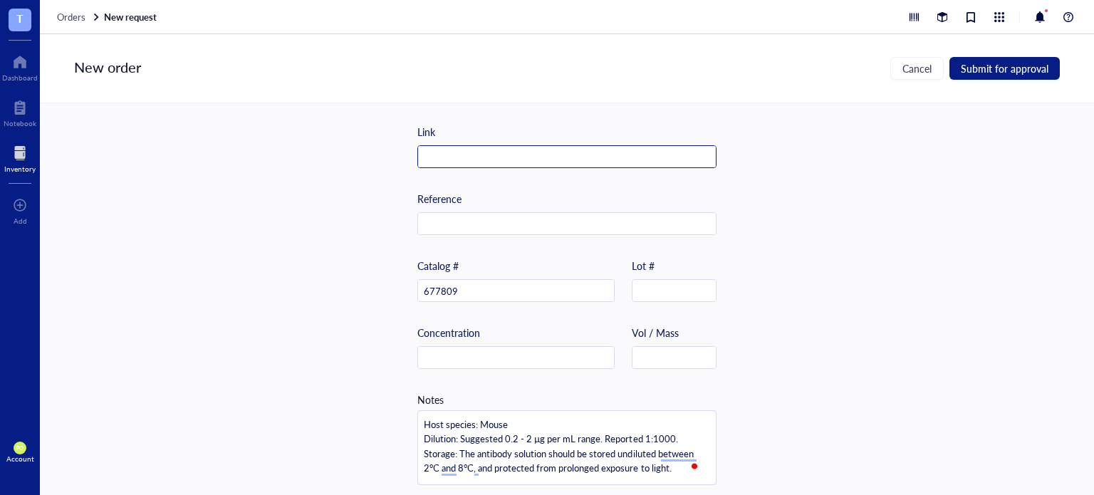
click at [489, 150] on input "text" at bounding box center [567, 157] width 298 height 23
paste input "https://www.biolegend.com/en-us/products/alexa-fluor-488-anti-vimentin-antibody…"
type input "https://www.biolegend.com/en-us/products/alexa-fluor-488-anti-vimentin-antibody…"
click at [858, 230] on div "Item name * Alexa Fluor 488 anti-Vimentin Antibody Internal link (Freezer) Clic…" at bounding box center [567, 299] width 1054 height 392
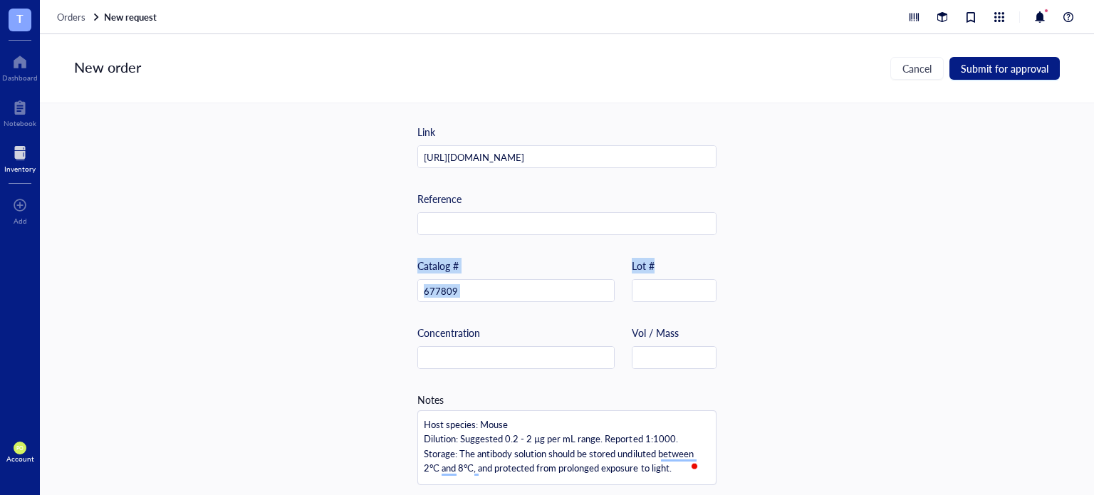
scroll to position [0, 0]
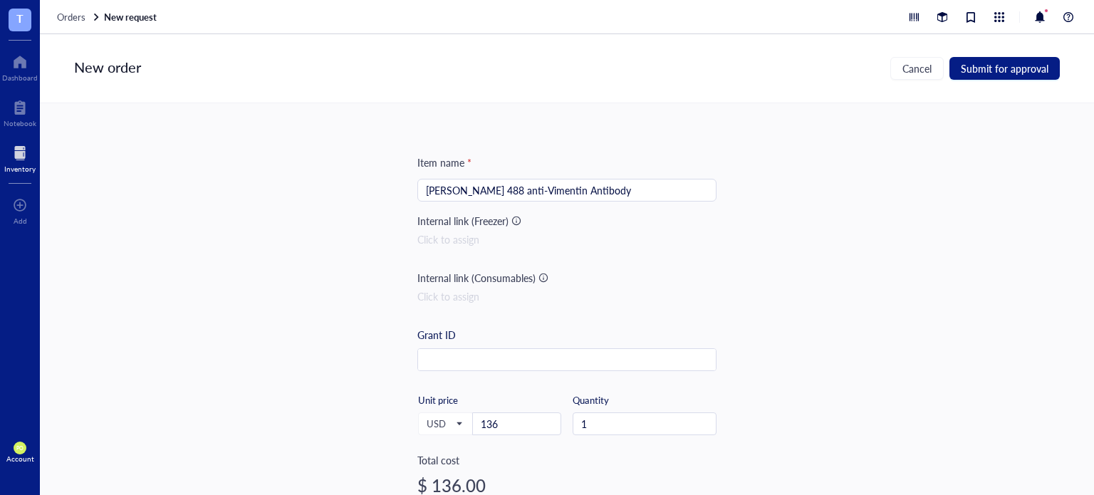
click at [726, 253] on div "Item name * Alexa Fluor 488 anti-Vimentin Antibody Internal link (Freezer) Clic…" at bounding box center [567, 299] width 1054 height 392
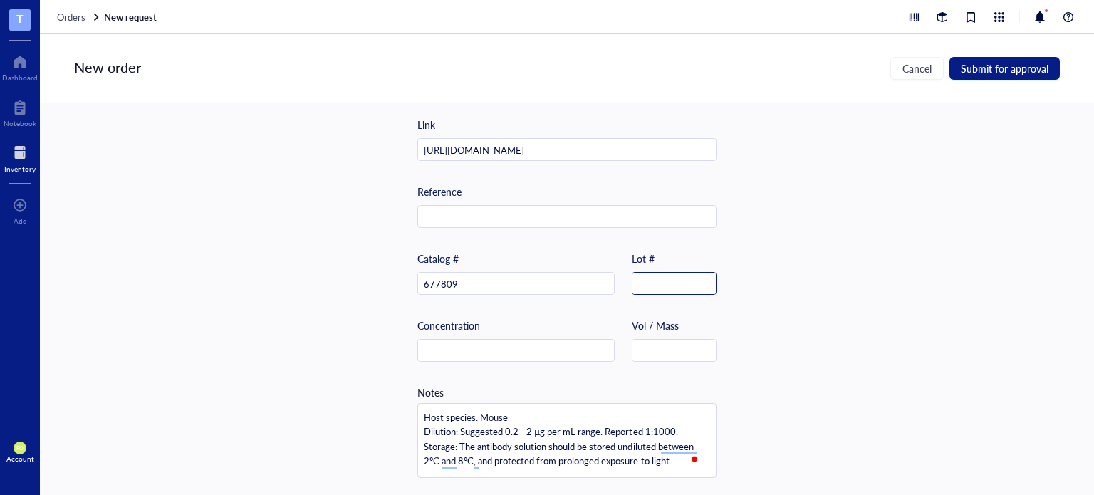
scroll to position [486, 0]
click at [808, 412] on div "Item name * Alexa Fluor 488 anti-Vimentin Antibody Internal link (Freezer) Clic…" at bounding box center [567, 299] width 1054 height 392
click at [985, 73] on span "Submit for approval" at bounding box center [1005, 68] width 88 height 11
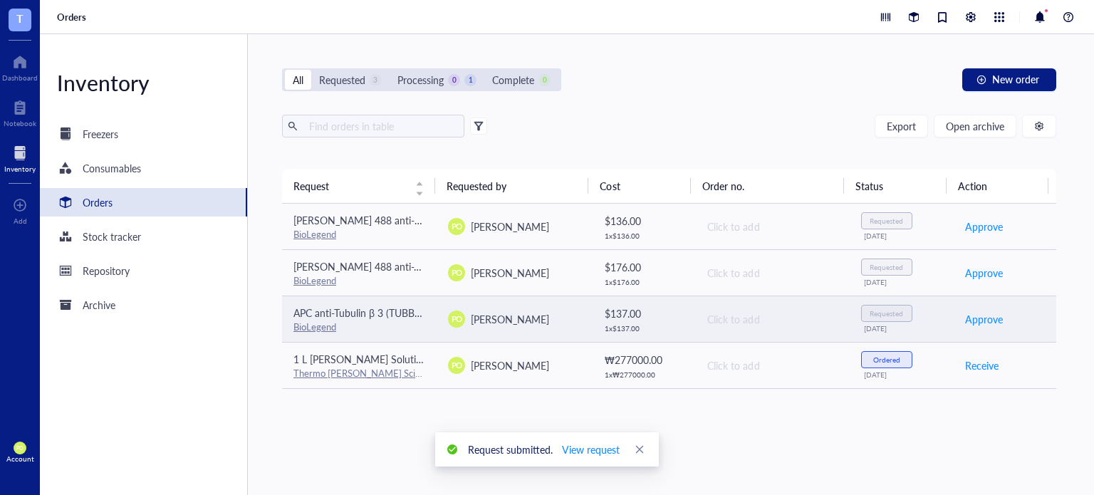
click at [384, 311] on span "APC anti-Tubulin β 3 (TUBB3) Antibody" at bounding box center [379, 312] width 172 height 14
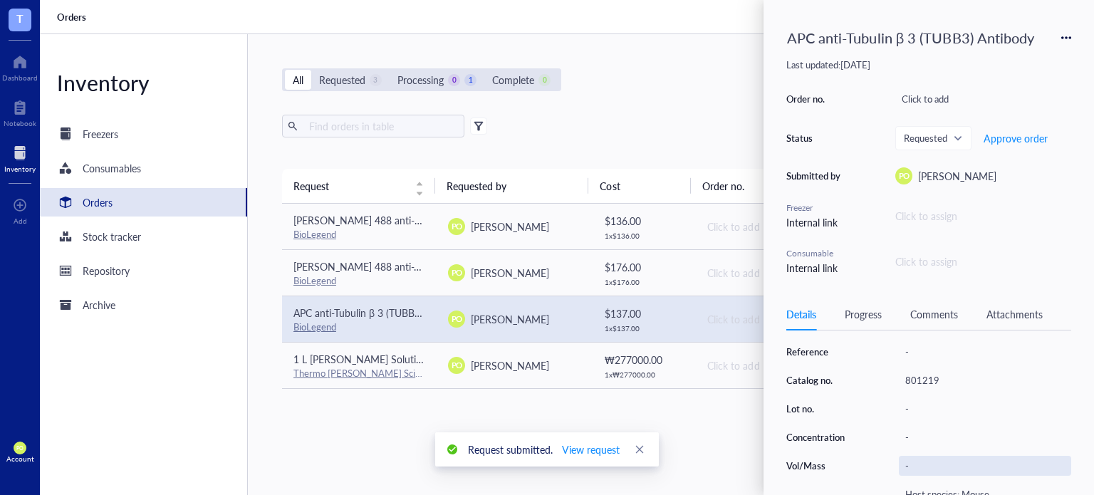
scroll to position [310, 0]
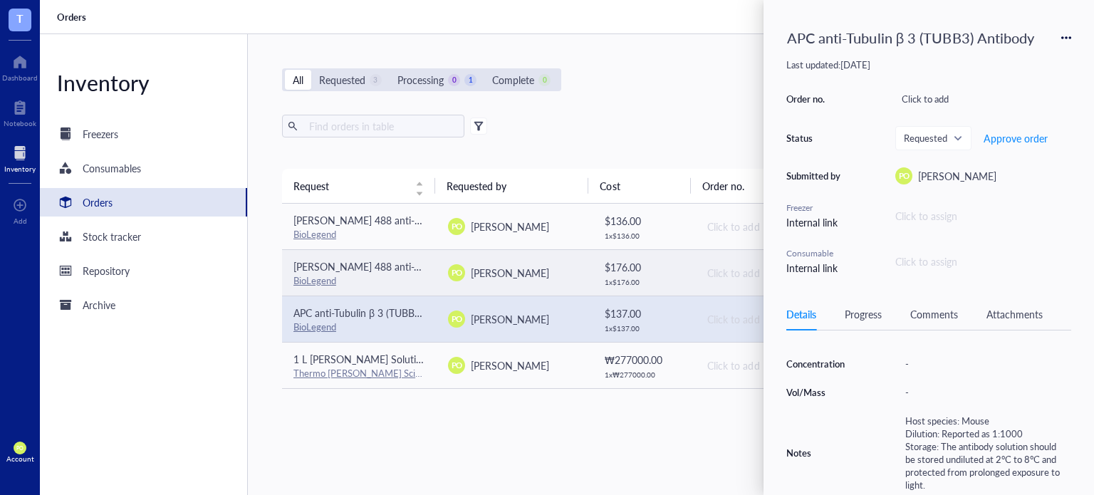
click at [644, 267] on div "$ 176.00" at bounding box center [644, 267] width 79 height 16
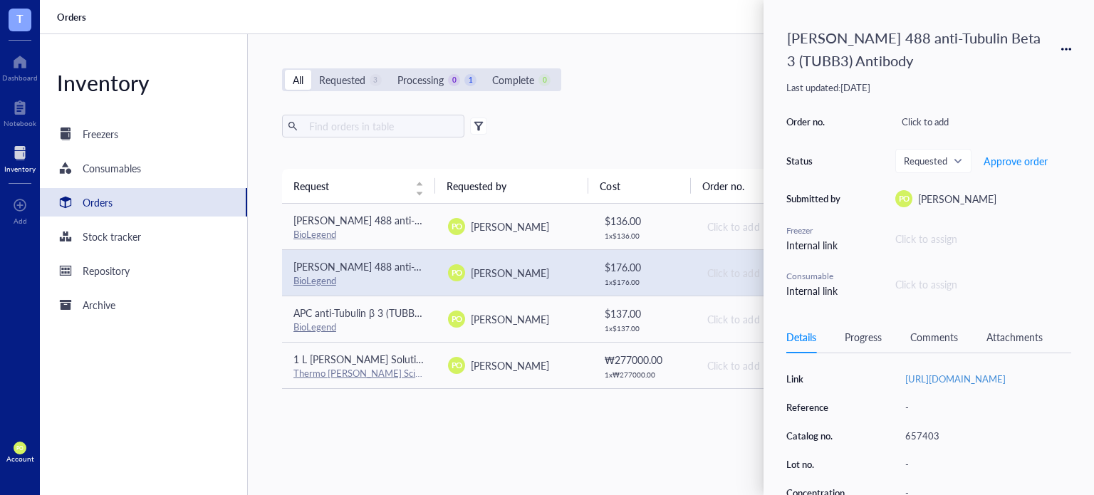
scroll to position [345, 0]
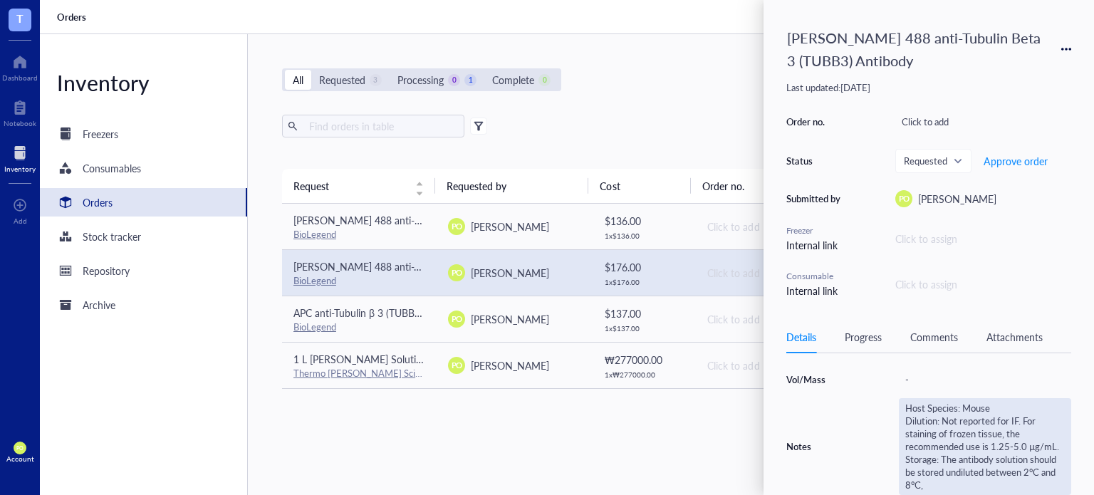
click at [931, 401] on div "Host Species: Mouse Dilution: Not reported for IF. For staining of frozen tissu…" at bounding box center [985, 446] width 172 height 97
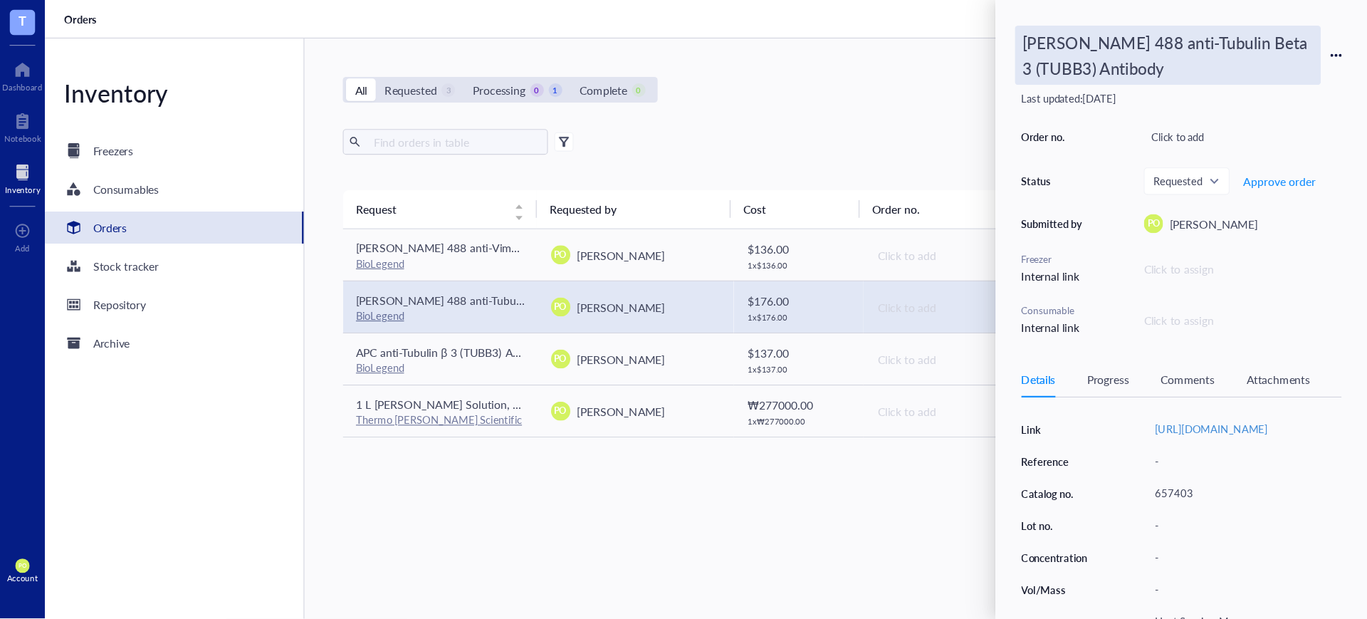
scroll to position [168, 0]
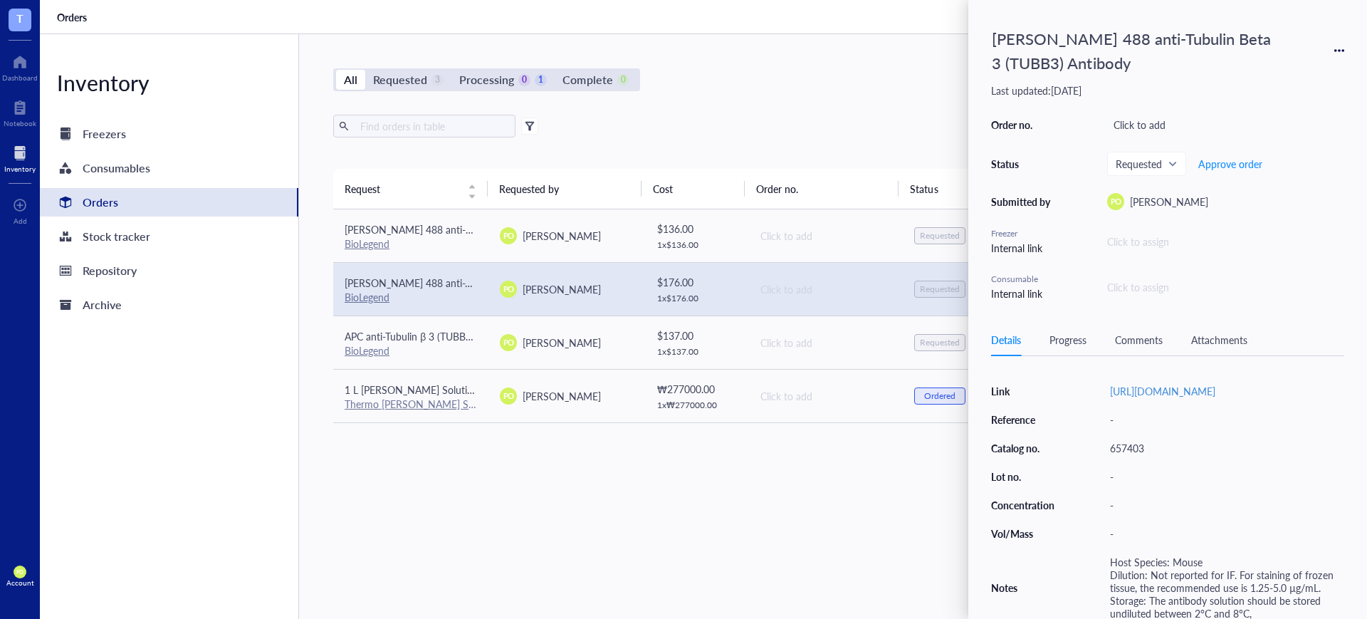
drag, startPoint x: 1005, startPoint y: 23, endPoint x: 960, endPoint y: 546, distance: 525.3
click at [623, 494] on div "Request Requested by Cost Order no. Status Date Action Alexa Fluor 488 anti-Vim…" at bounding box center [825, 360] width 984 height 382
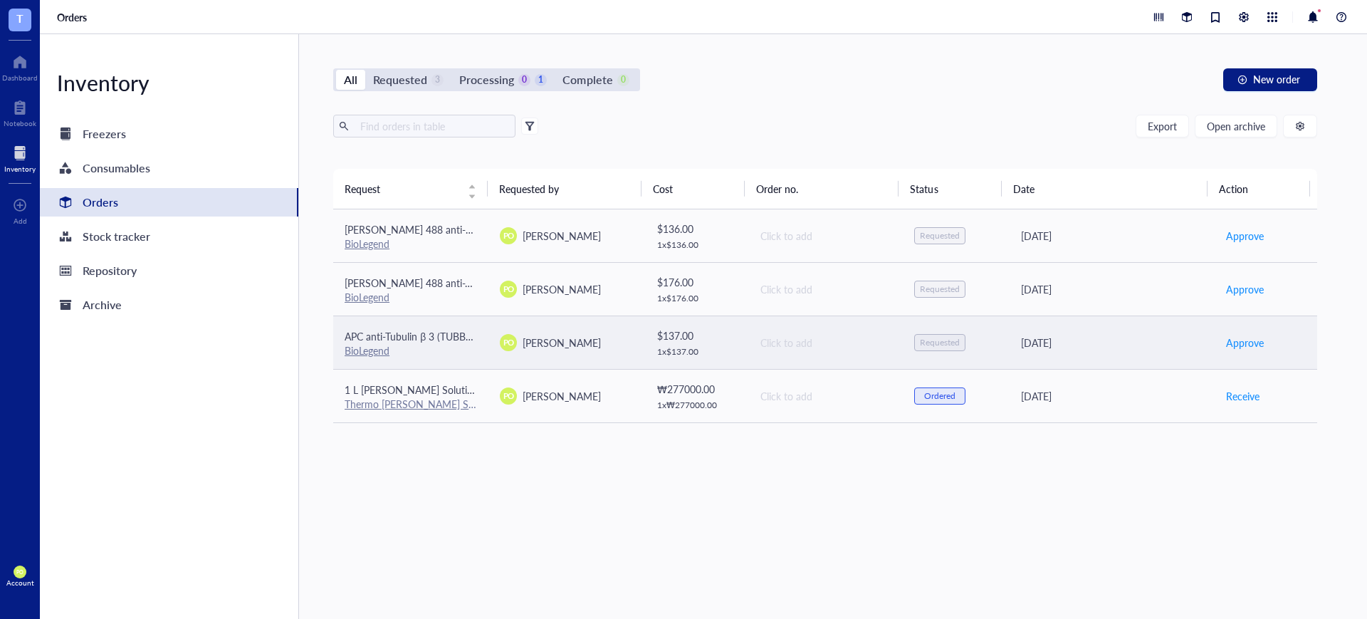
click at [753, 344] on td "Click to add" at bounding box center [825, 341] width 155 height 53
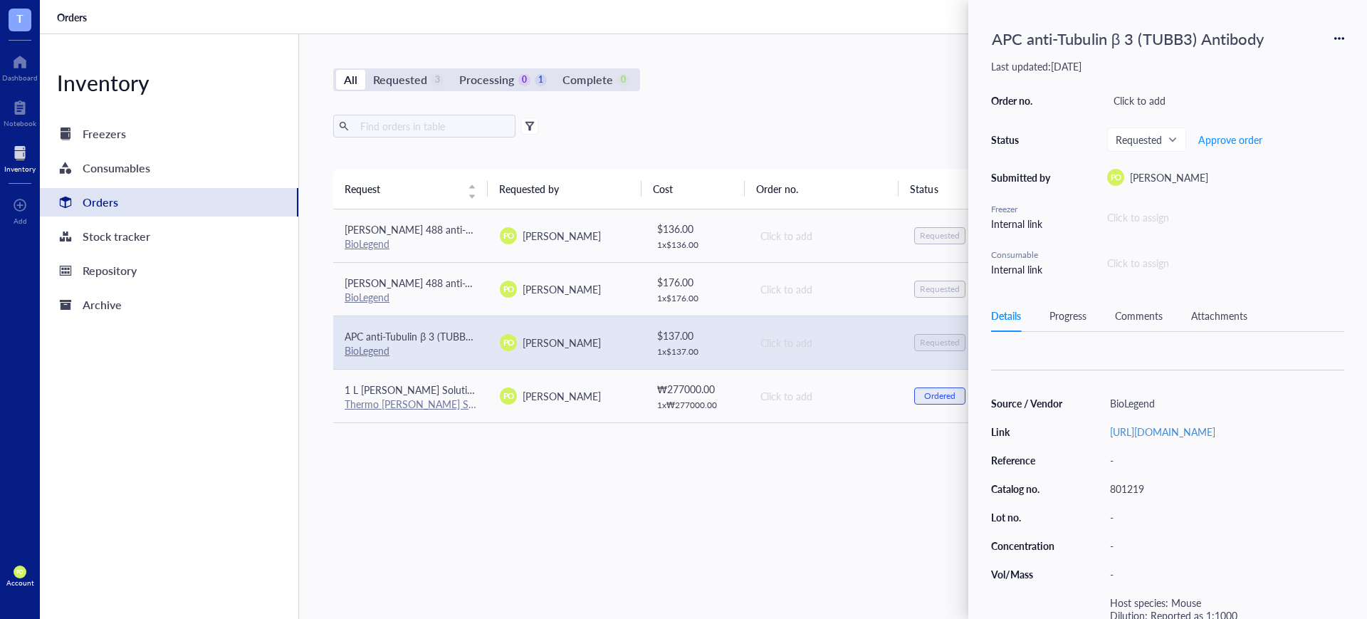
scroll to position [167, 0]
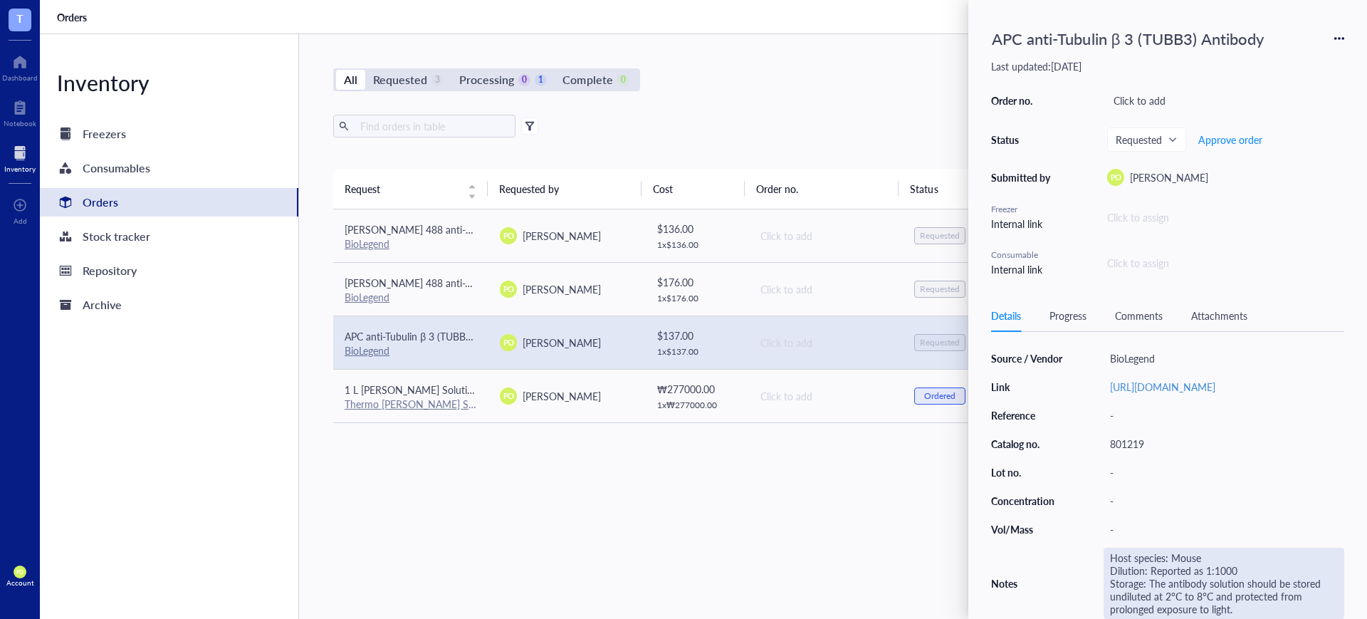
click at [1093, 494] on div "Host species: Mouse Dilution: Reported as 1:1000 Storage: The antibody solution…" at bounding box center [1224, 583] width 241 height 71
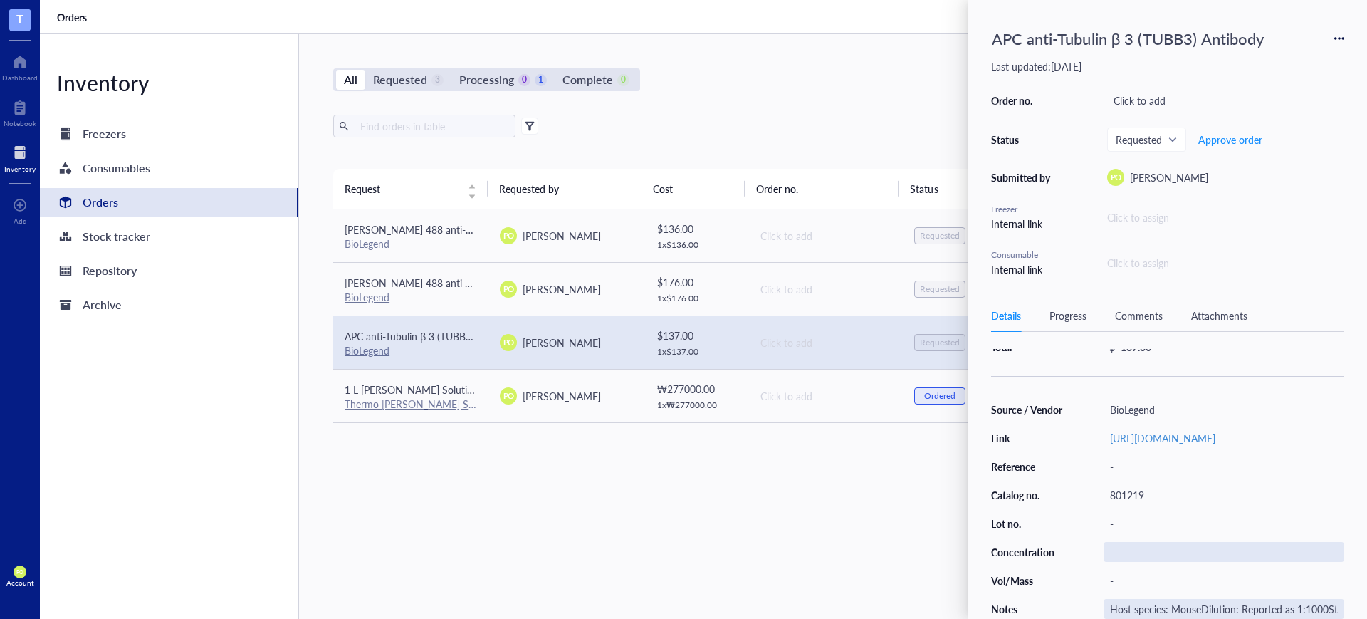
scroll to position [0, 520]
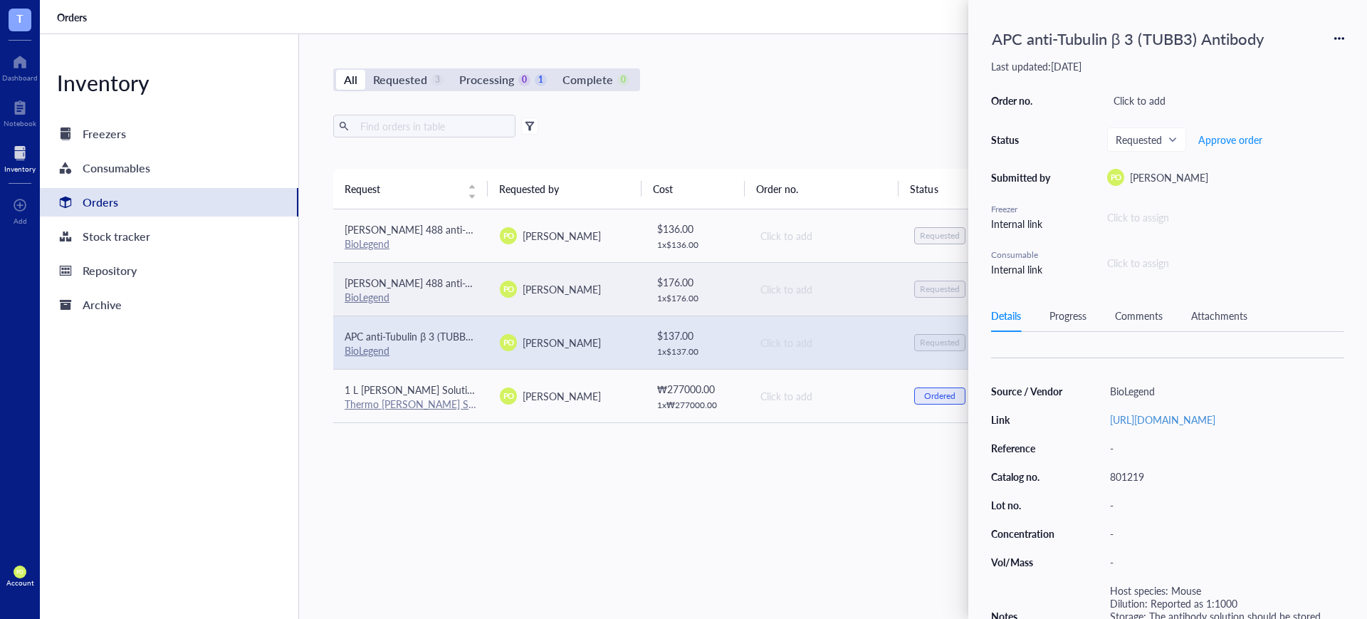
click at [600, 299] on td "PO Paola Onate Colobon" at bounding box center [565, 288] width 155 height 53
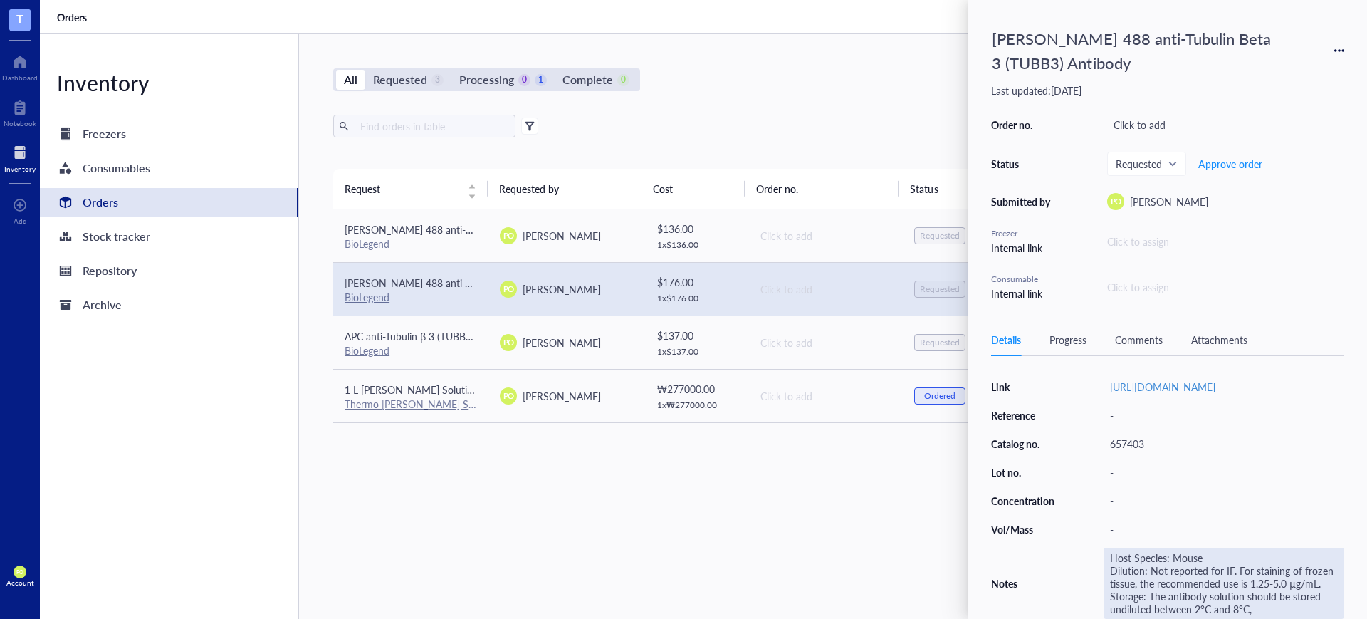
click at [1093, 494] on div "Host Species: Mouse Dilution: Not reported for IF. For staining of frozen tissu…" at bounding box center [1224, 583] width 241 height 71
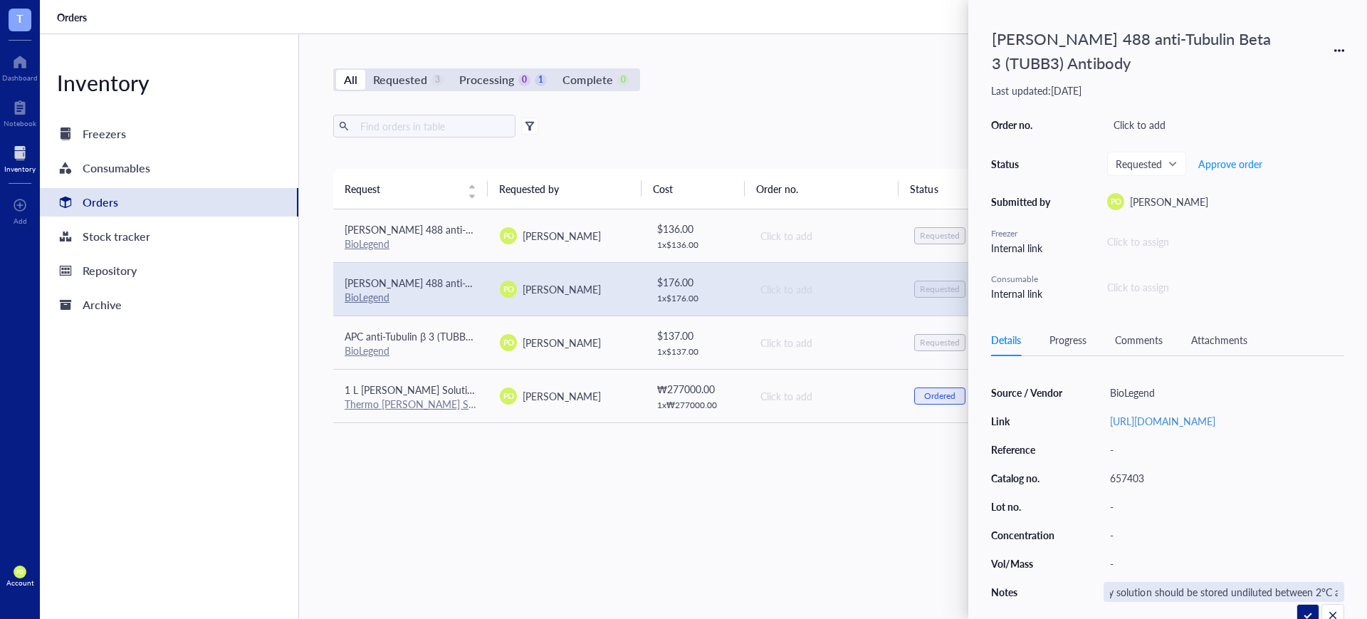
scroll to position [25, 0]
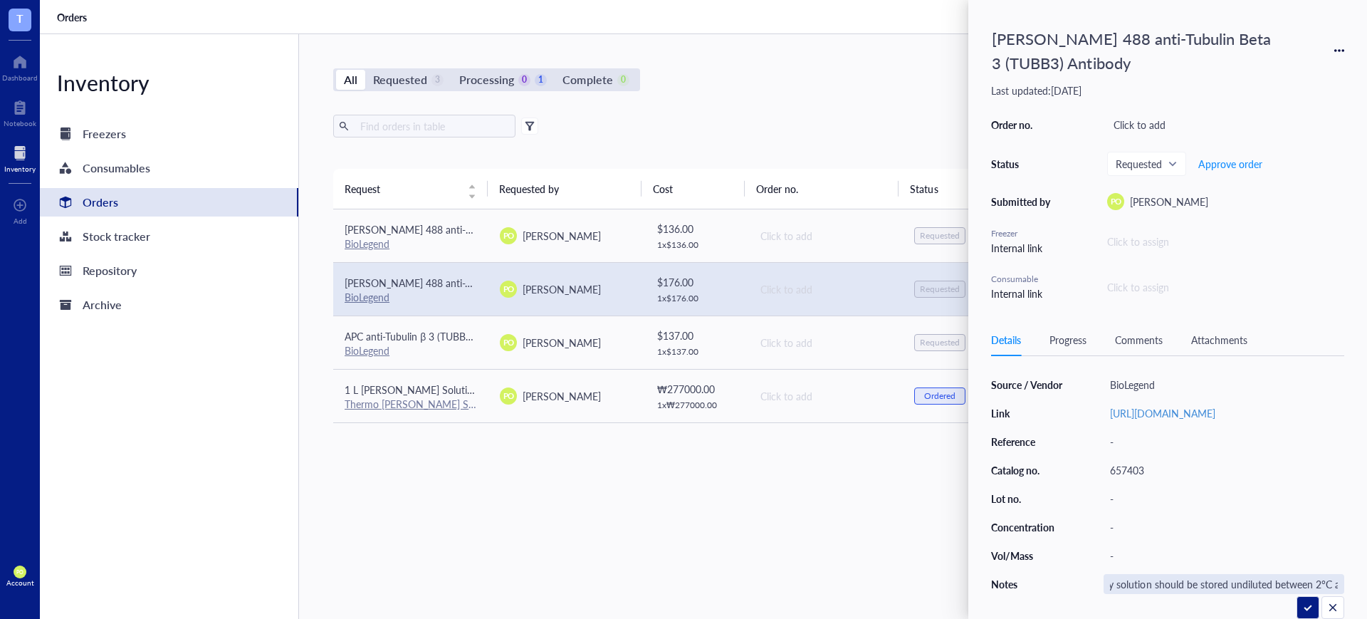
click at [1093, 494] on input "Host Species: MouseDilution: Not reported for IF. For staining of frozen tissue…" at bounding box center [1223, 584] width 239 height 19
type input "Host species: MouseDilution: Not reported for IF. For staining of frozen tissue…"
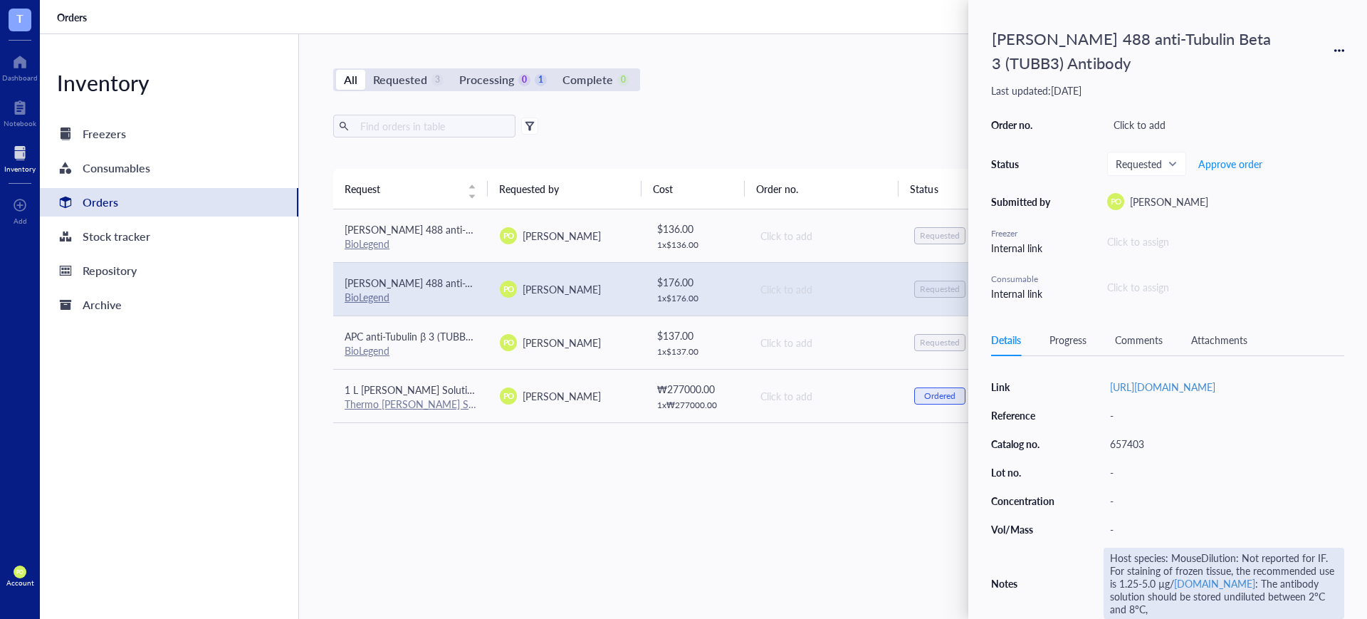
click at [1093, 494] on div "Host species: MouseDilution: Not reported for IF. For staining of frozen tissue…" at bounding box center [1224, 583] width 241 height 71
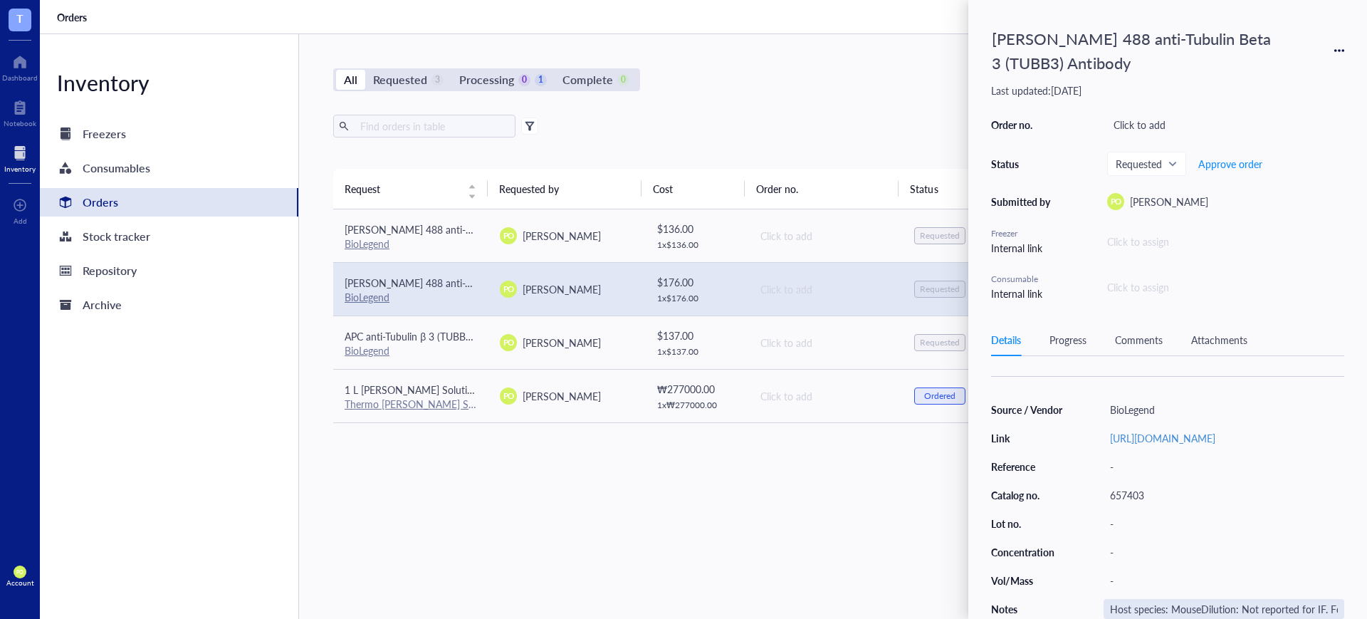
scroll to position [0, 654]
click at [1093, 494] on input "Host species: MouseDilution: Not reported for IF. For staining of frozen tissue…" at bounding box center [1223, 609] width 239 height 19
type input "Host species: Mouse Dilution: Not reported for IF. For staining of frozen tissu…"
click at [1093, 47] on icon at bounding box center [1339, 51] width 10 height 10
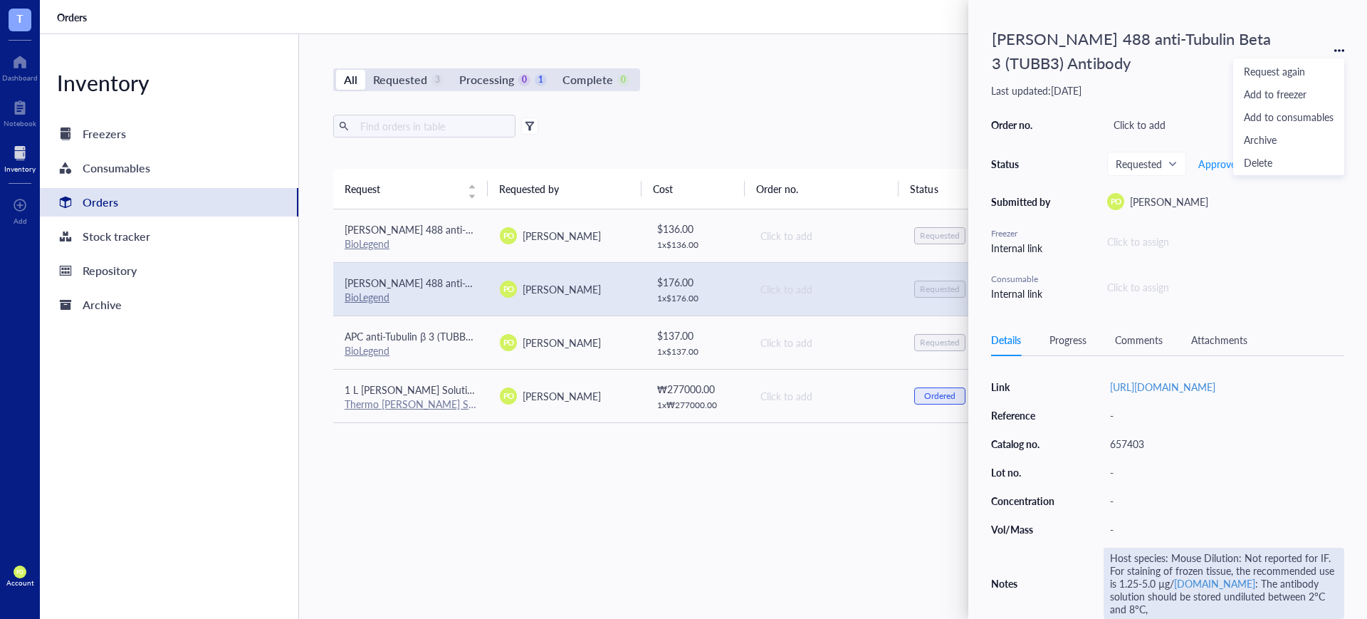
scroll to position [204, 0]
click at [1093, 494] on div "Host species: Mouse Dilution: Not reported for IF. For staining of frozen tissu…" at bounding box center [1224, 583] width 241 height 71
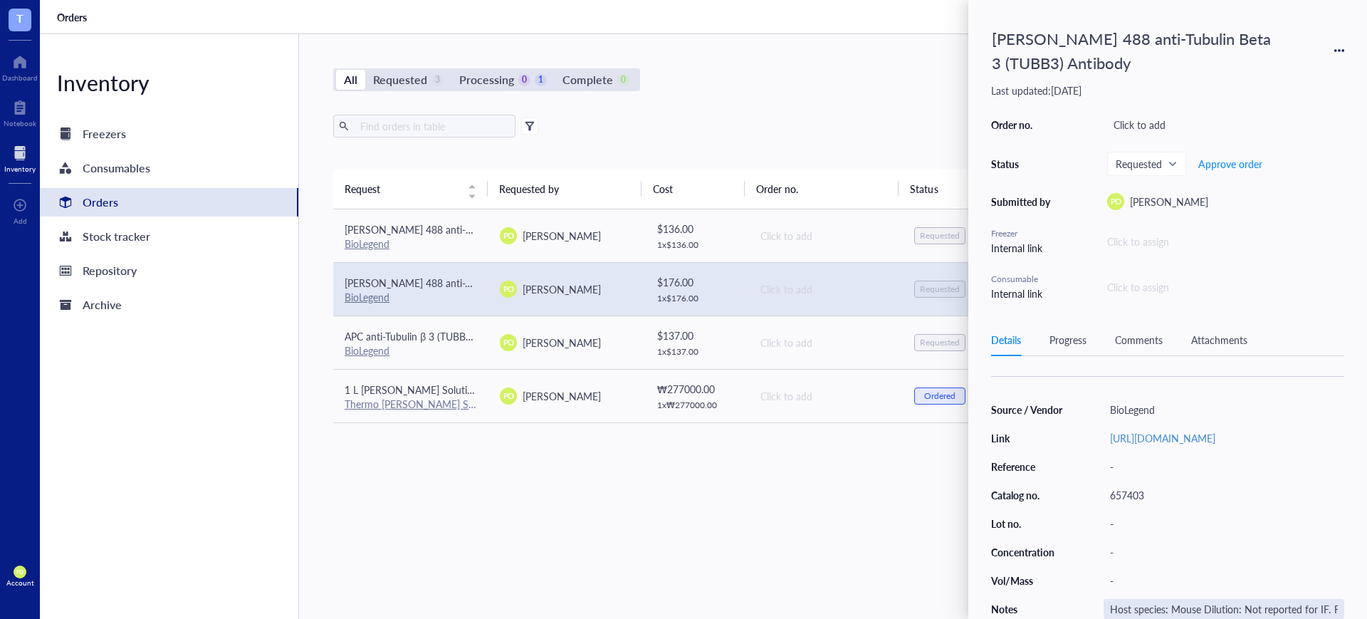
scroll to position [0, 657]
click at [1093, 494] on input "Host species: Mouse Dilution: Not reported for IF. For staining of frozen tissu…" at bounding box center [1223, 609] width 239 height 19
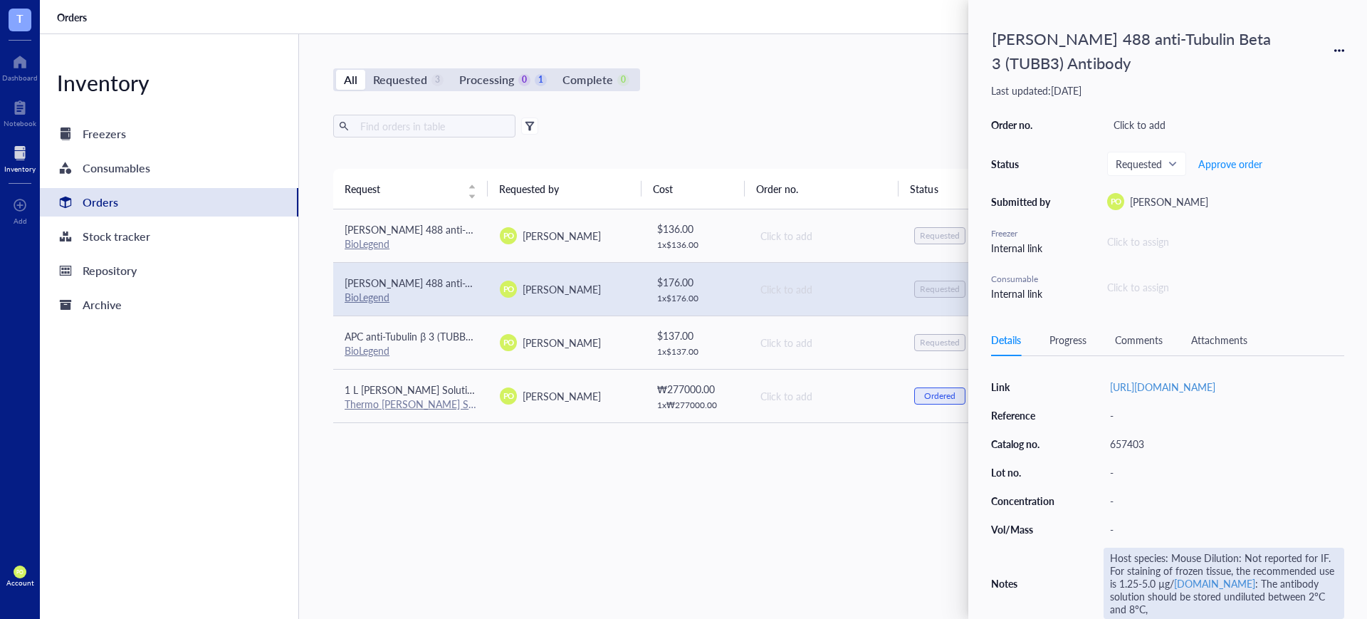
scroll to position [204, 0]
click at [1093, 494] on div "Host species: Mouse Dilution: Not reported for IF. For staining of frozen tissu…" at bounding box center [1224, 583] width 241 height 71
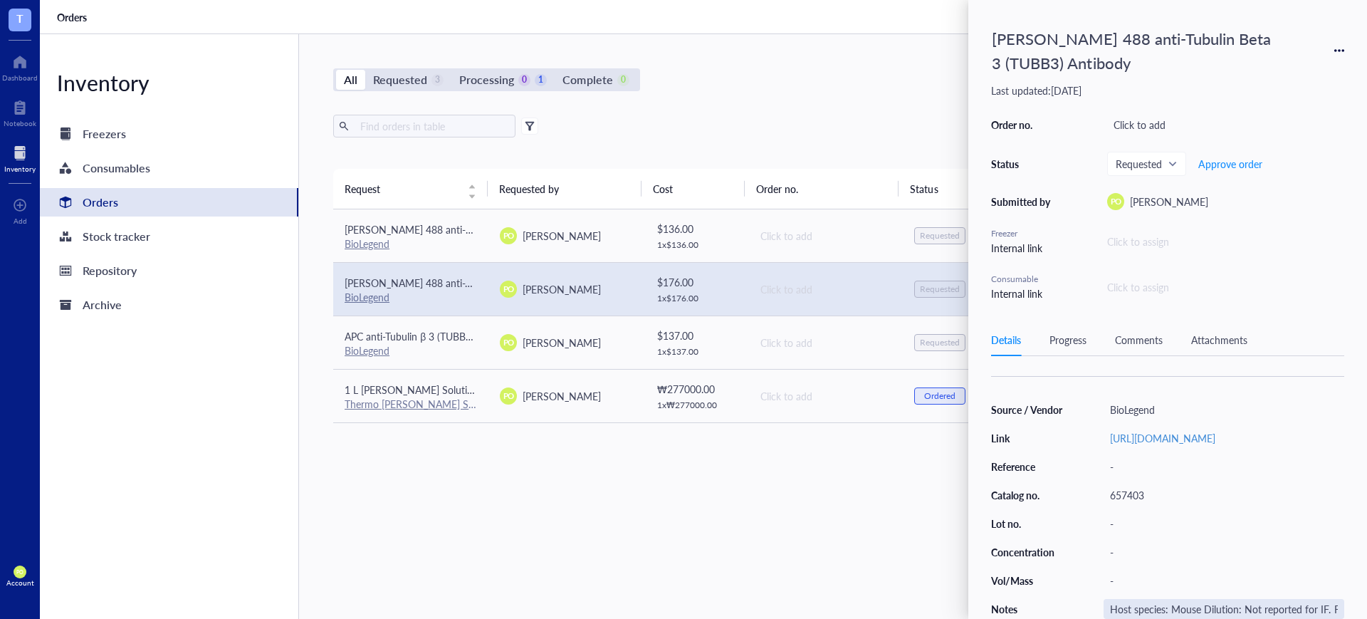
scroll to position [0, 657]
click at [1093, 494] on input "Host species: Mouse Dilution: Not reported for IF. For staining of frozen tissu…" at bounding box center [1223, 609] width 239 height 19
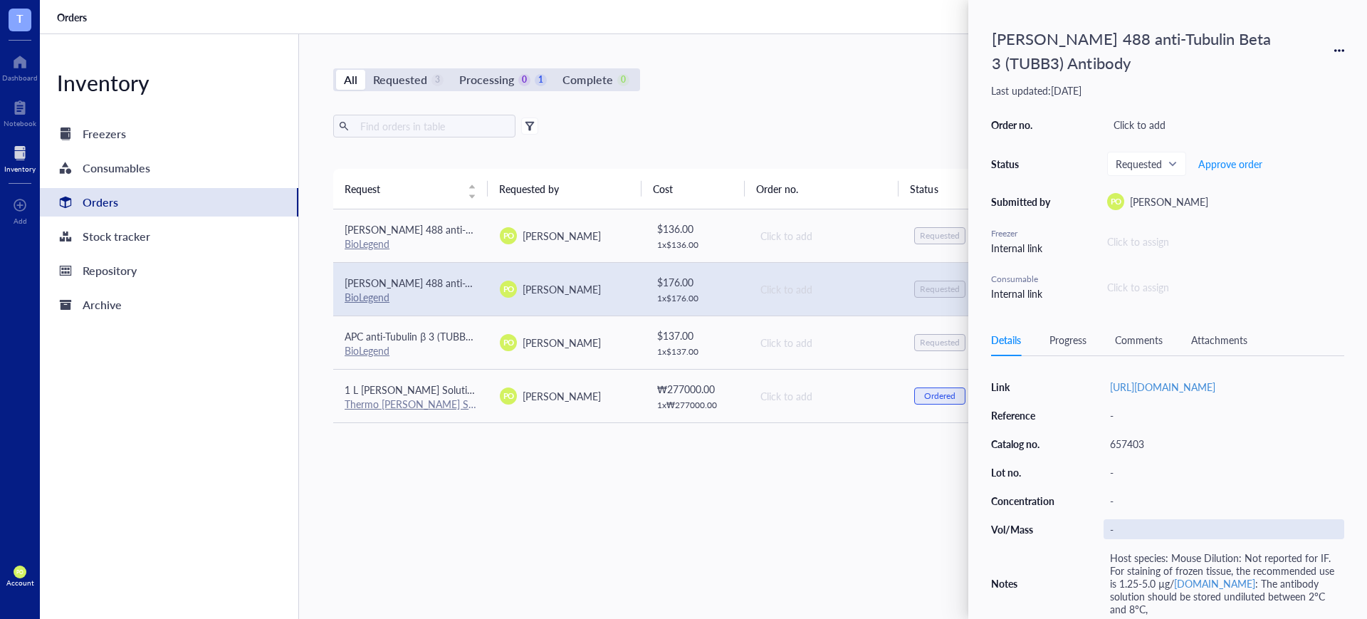
scroll to position [204, 0]
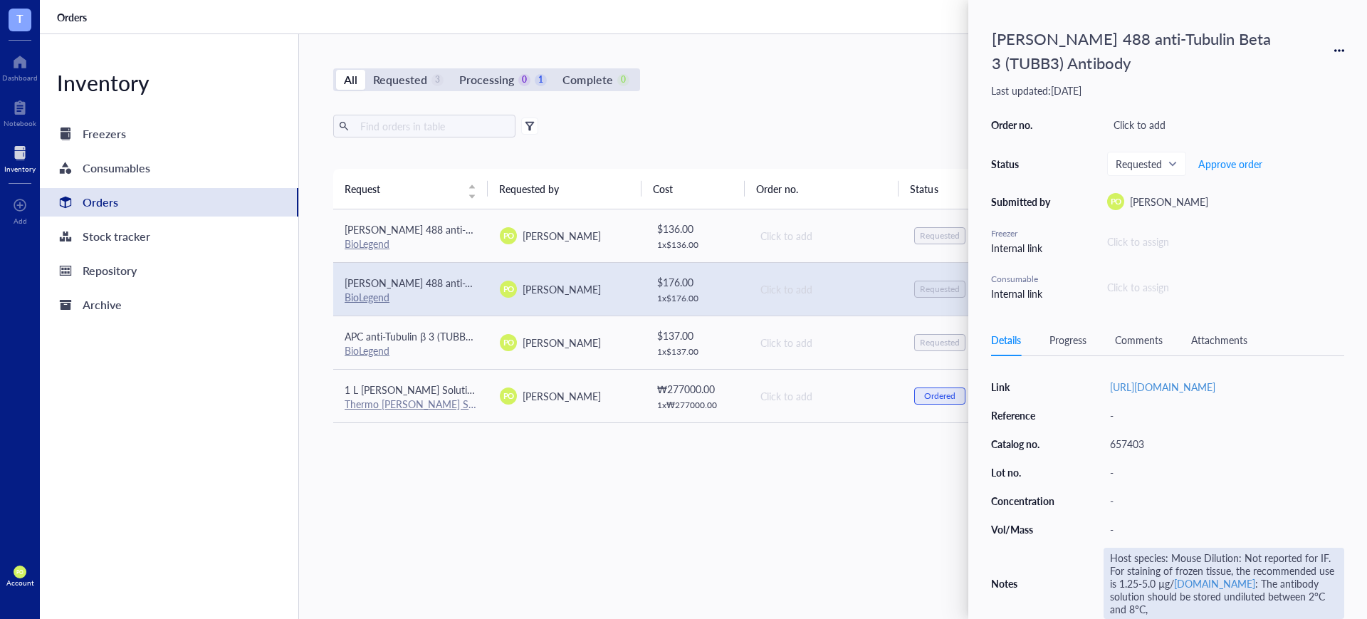
click at [1093, 494] on div "Host species: Mouse Dilution: Not reported for IF. For staining of frozen tissu…" at bounding box center [1224, 583] width 241 height 71
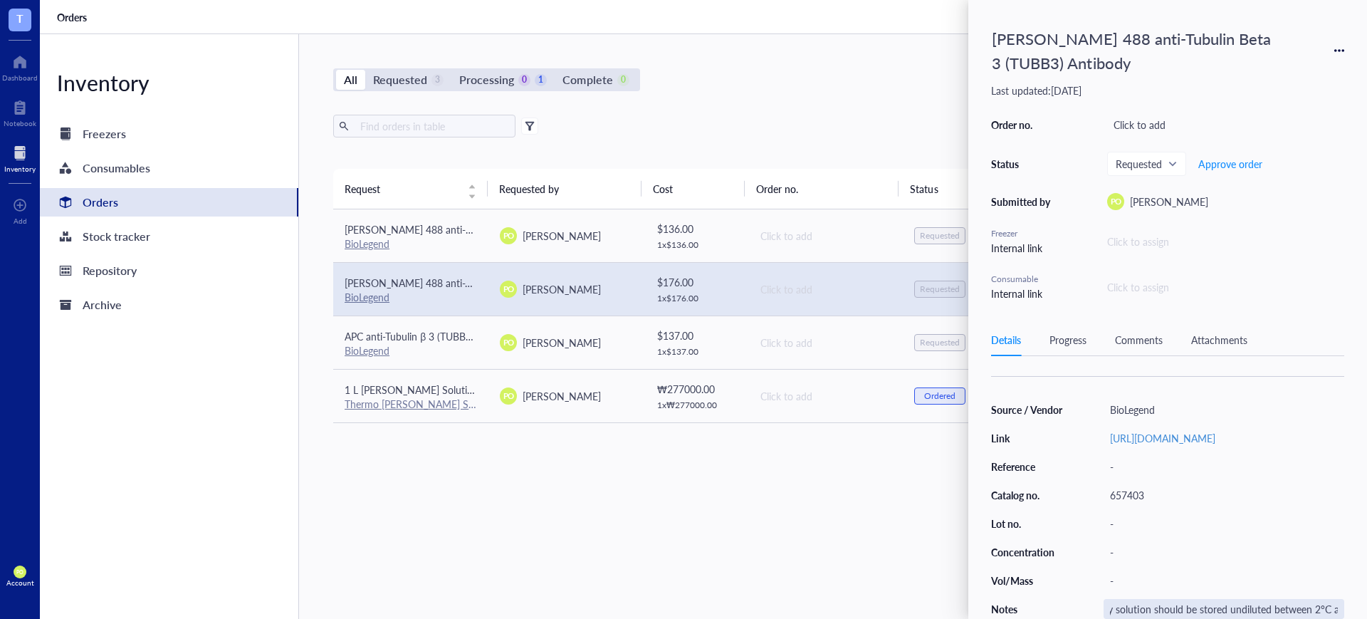
scroll to position [1, 657]
click at [1093, 494] on input "Host species: Mouse Dilution: Not reported for IF. For staining of frozen tissu…" at bounding box center [1223, 609] width 239 height 19
click at [671, 494] on div "All Requested 3 Processing 0 1 Complete 0 New order Export Open archive Request…" at bounding box center [825, 326] width 1052 height 585
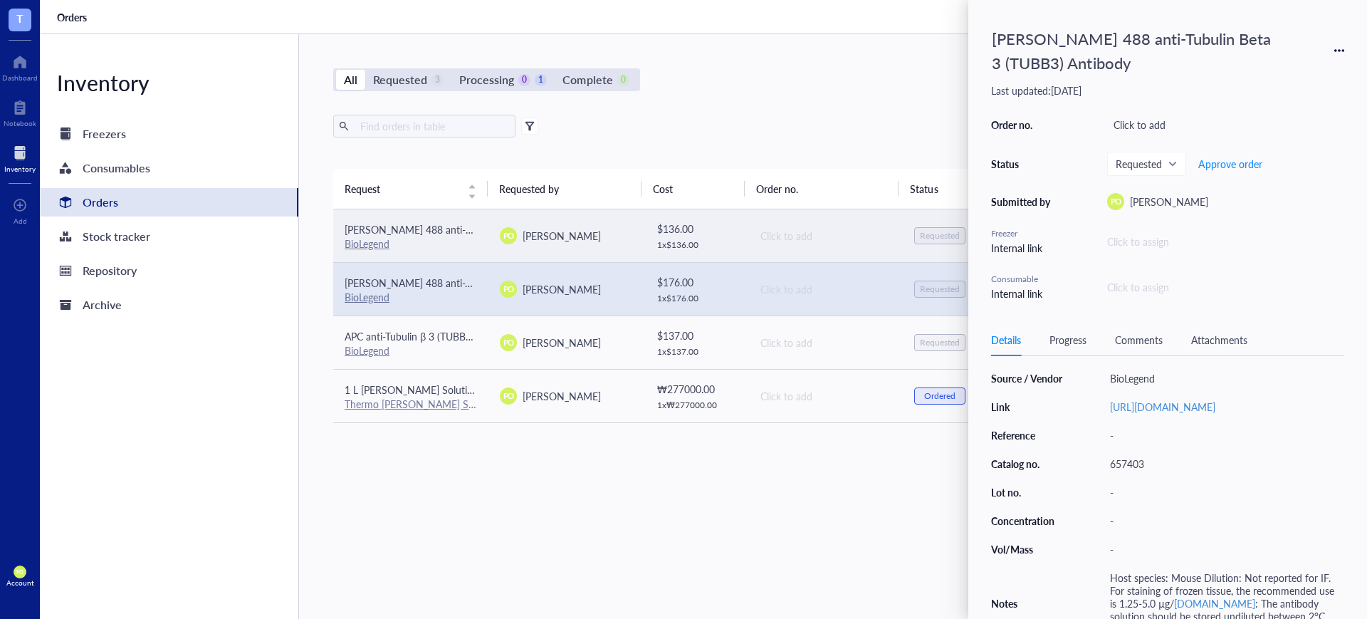
click at [579, 220] on td "PO Paola Onate Colobon" at bounding box center [565, 235] width 155 height 53
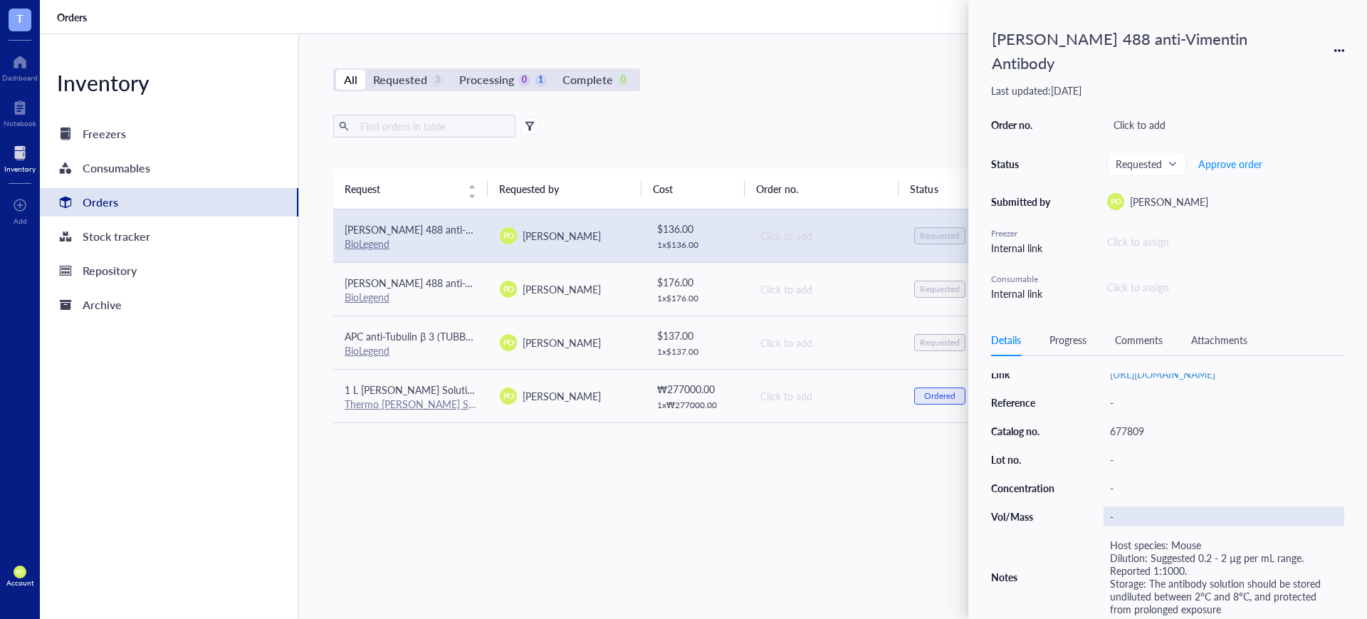
scroll to position [192, 0]
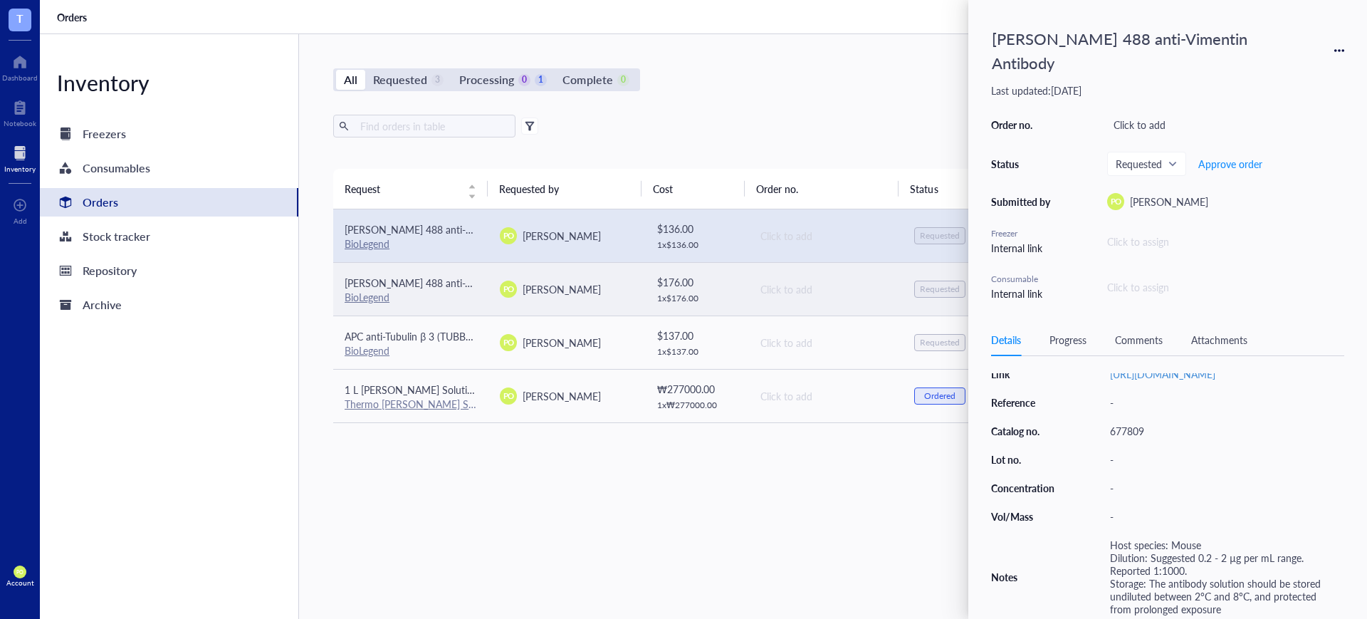
click at [413, 294] on div "BioLegend" at bounding box center [411, 297] width 132 height 13
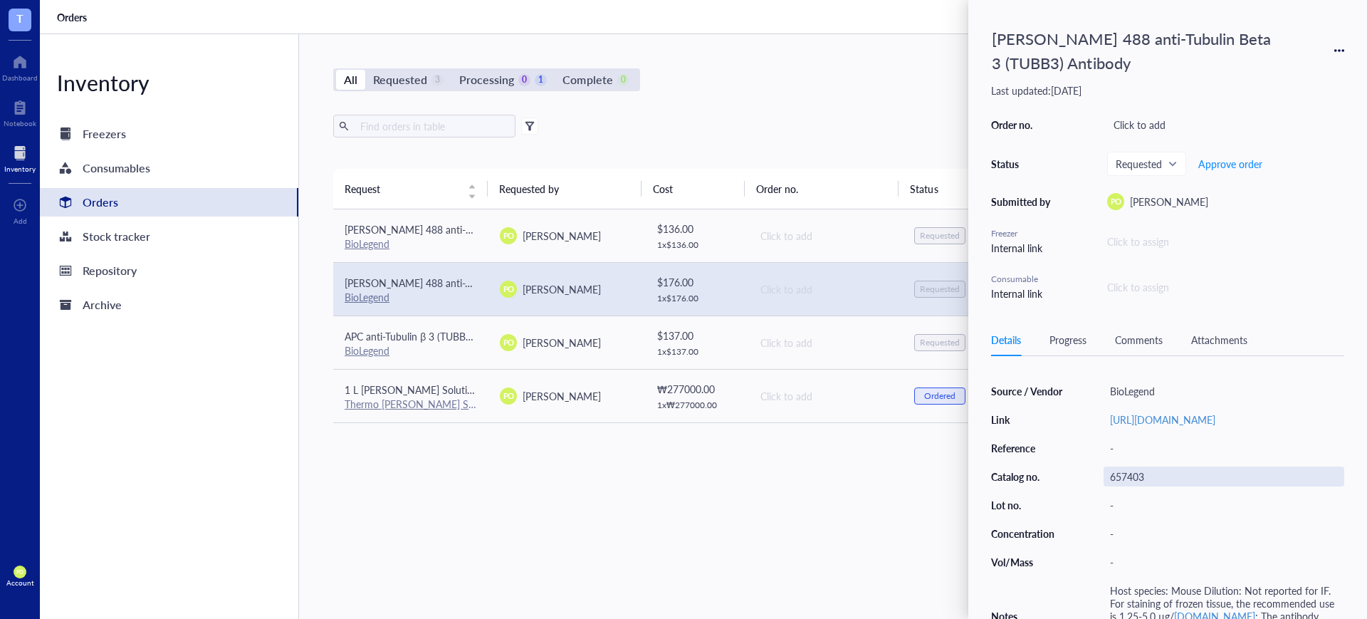
scroll to position [204, 0]
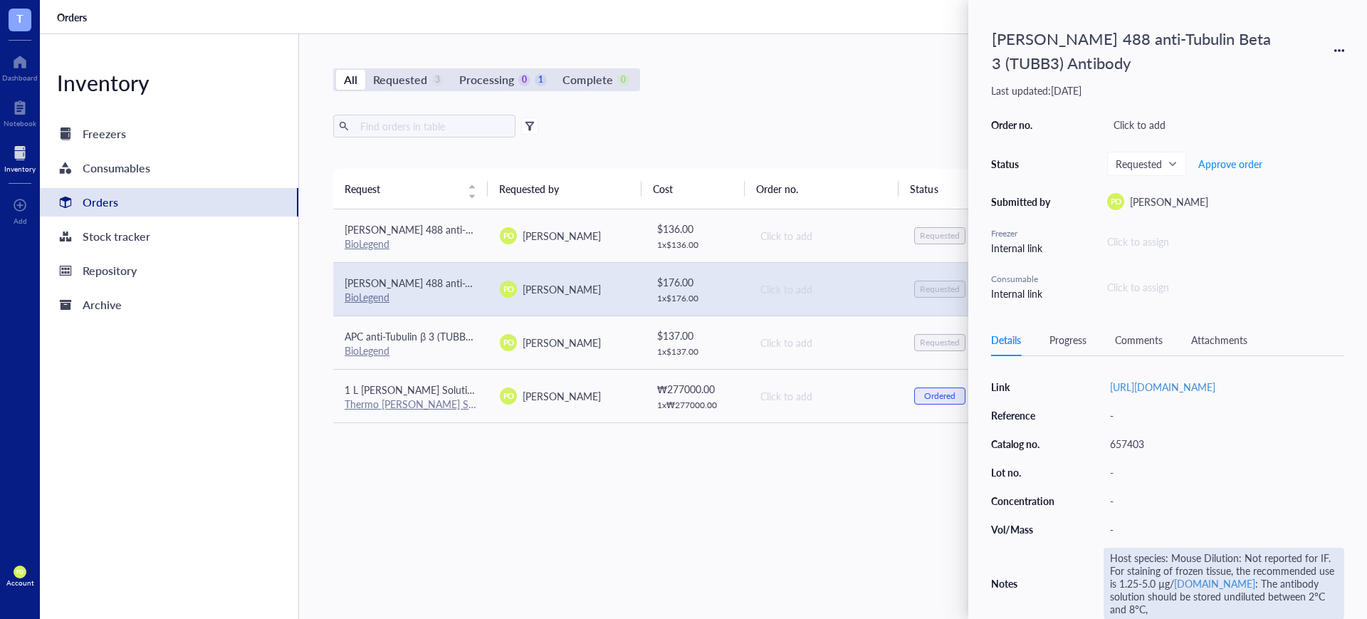
click at [1093, 494] on div "Host species: Mouse Dilution: Not reported for IF. For staining of frozen tissu…" at bounding box center [1224, 583] width 241 height 71
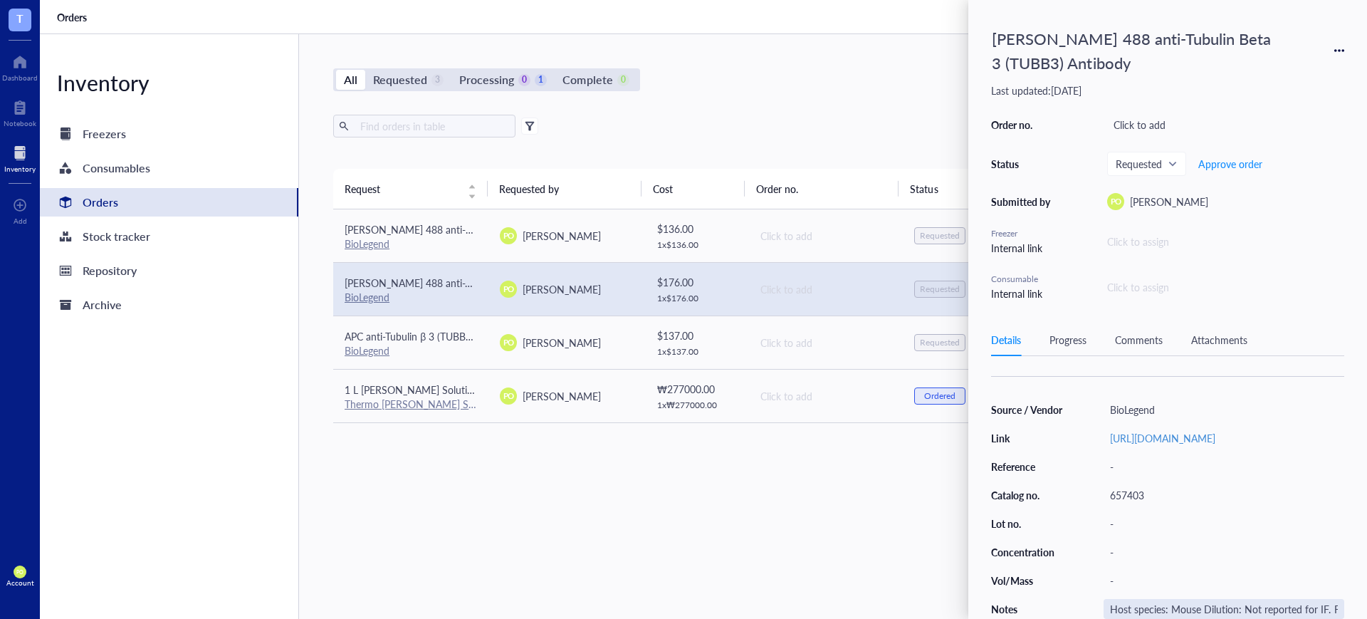
scroll to position [0, 657]
click at [1093, 494] on input "Host species: Mouse Dilution: Not reported for IF. For staining of frozen tissu…" at bounding box center [1223, 609] width 239 height 19
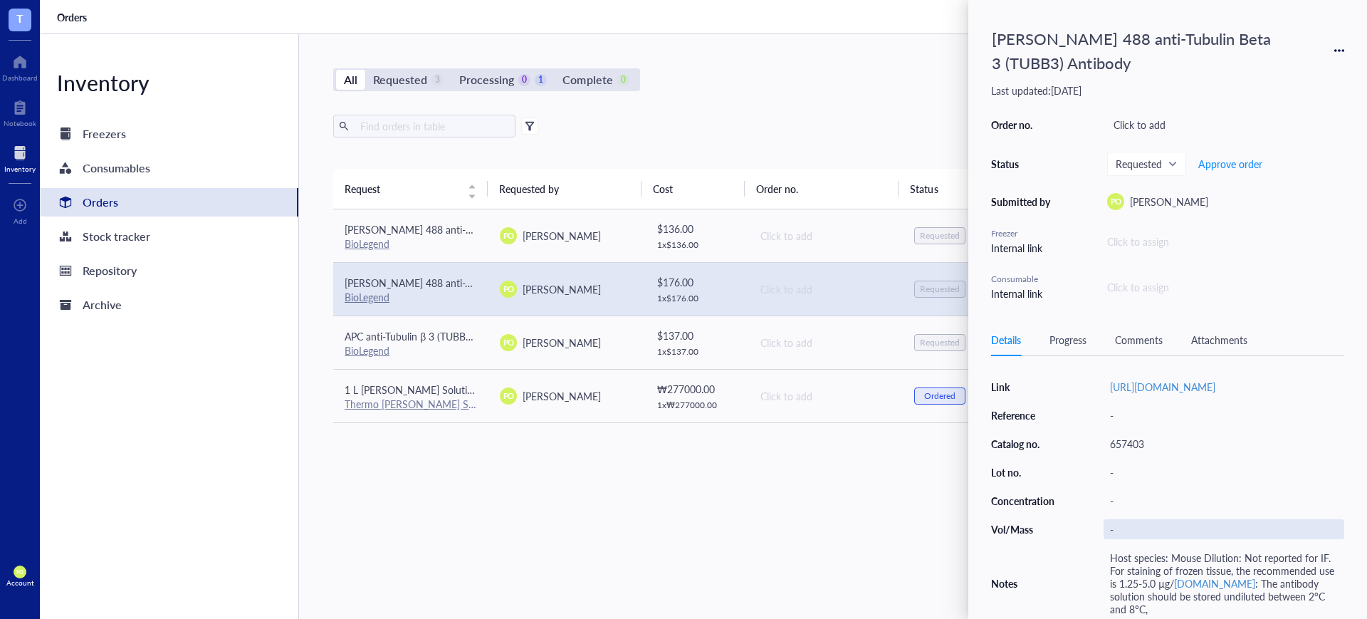
scroll to position [204, 0]
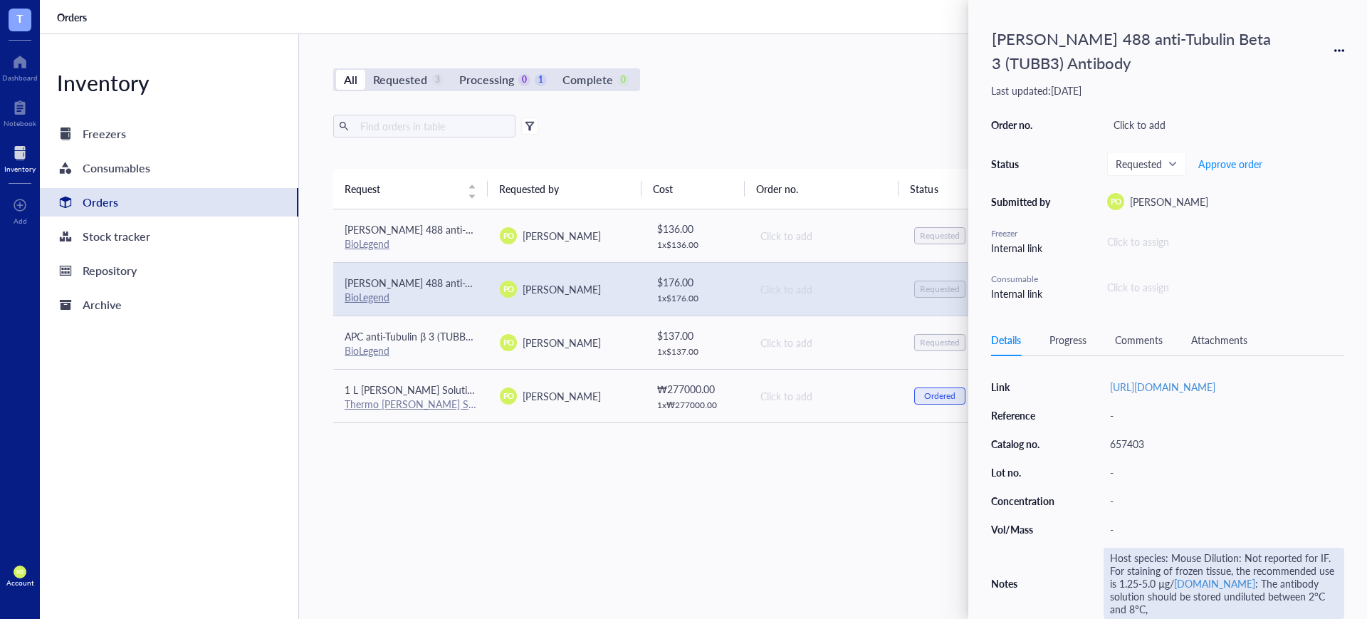
click at [1093, 494] on div "Host species: Mouse Dilution: Not reported for IF. For staining of frozen tissu…" at bounding box center [1224, 583] width 241 height 71
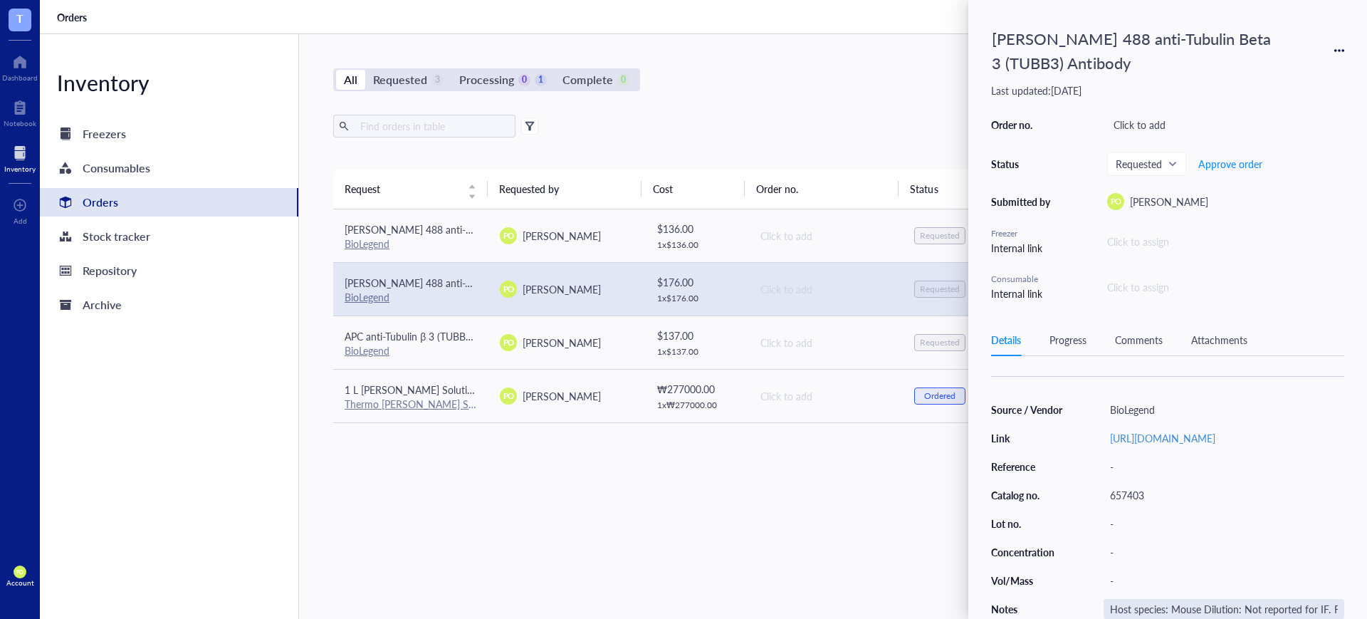
scroll to position [0, 657]
click at [1093, 494] on input "Host species: Mouse Dilution: Not reported for IF. For staining of frozen tissu…" at bounding box center [1223, 609] width 239 height 19
click at [1093, 494] on div "Source / Vendor BioLegend Link https://www.biolegend.com/en-us/products/alexa-f…" at bounding box center [1167, 508] width 353 height 219
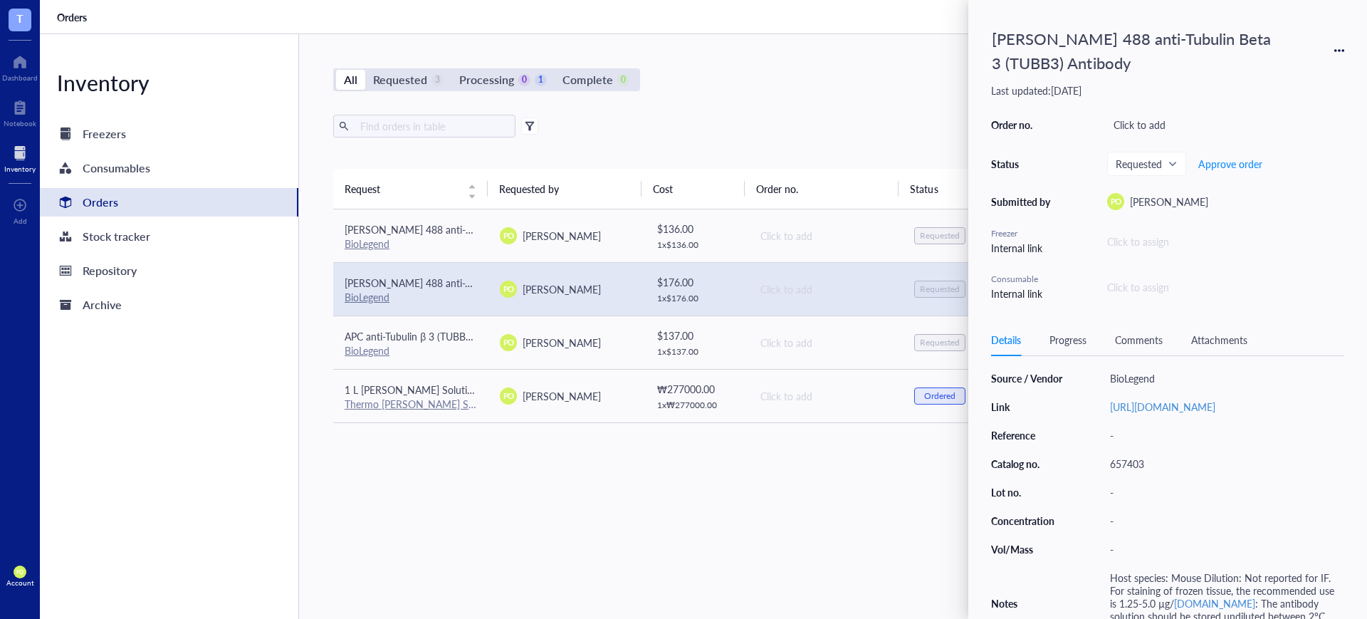
click at [1093, 49] on icon at bounding box center [1335, 50] width 3 height 3
click at [782, 494] on div "Request Requested by Cost Order no. Status Date Action Alexa Fluor 488 anti-Vim…" at bounding box center [825, 360] width 984 height 382
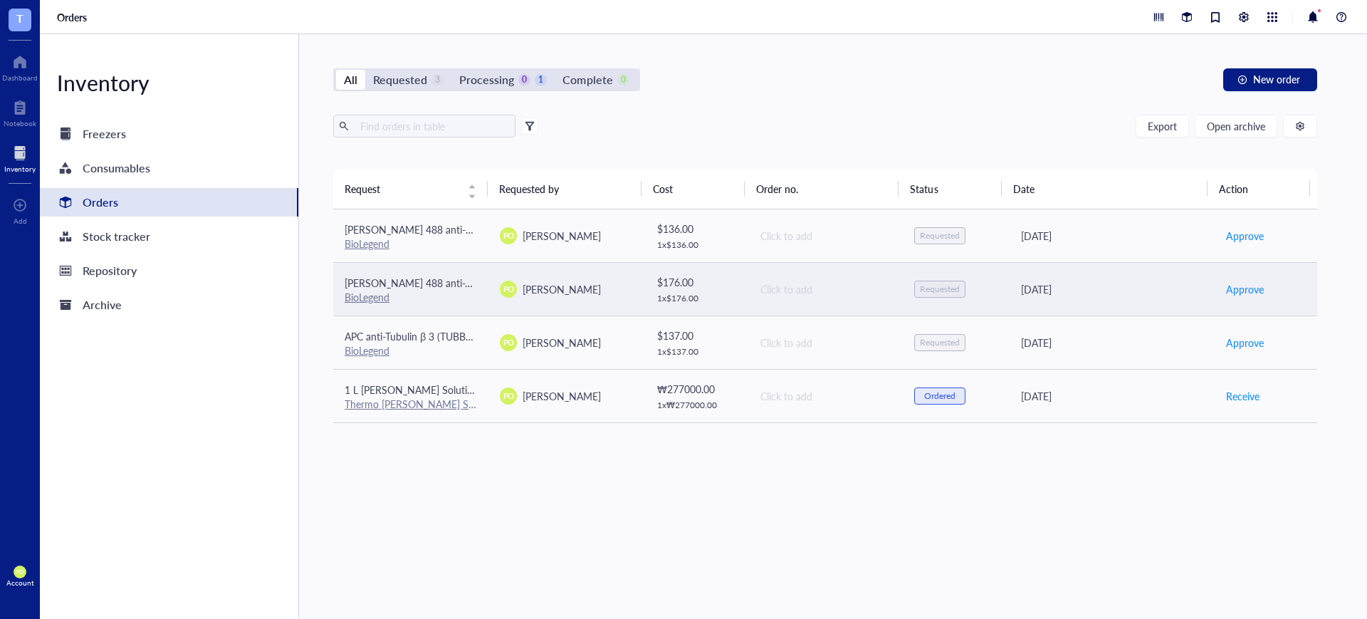
click at [431, 283] on span "[PERSON_NAME][MEDICAL_DATA] 488 anti-Tubulin Beta 3 (TUBB3) Antibody" at bounding box center [478, 283] width 267 height 14
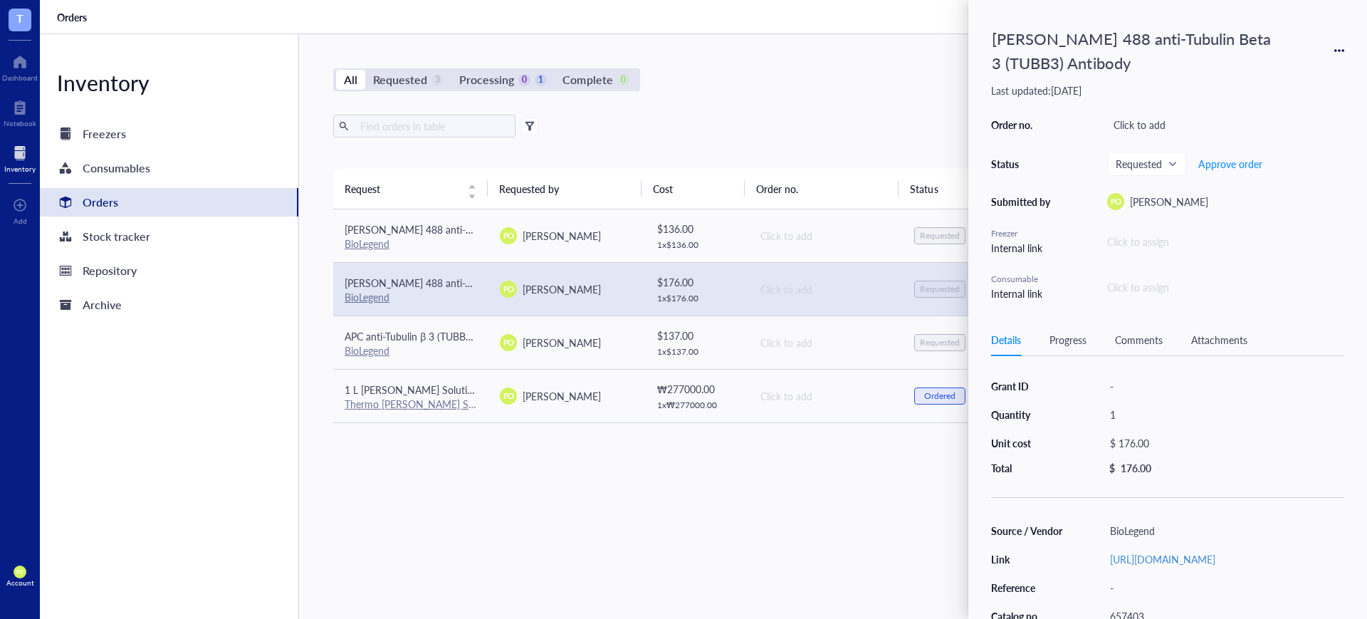
click at [1093, 54] on icon at bounding box center [1339, 51] width 10 height 10
click at [786, 494] on div "Request Requested by Cost Order no. Status Date Action Alexa Fluor 488 anti-Vim…" at bounding box center [825, 360] width 984 height 382
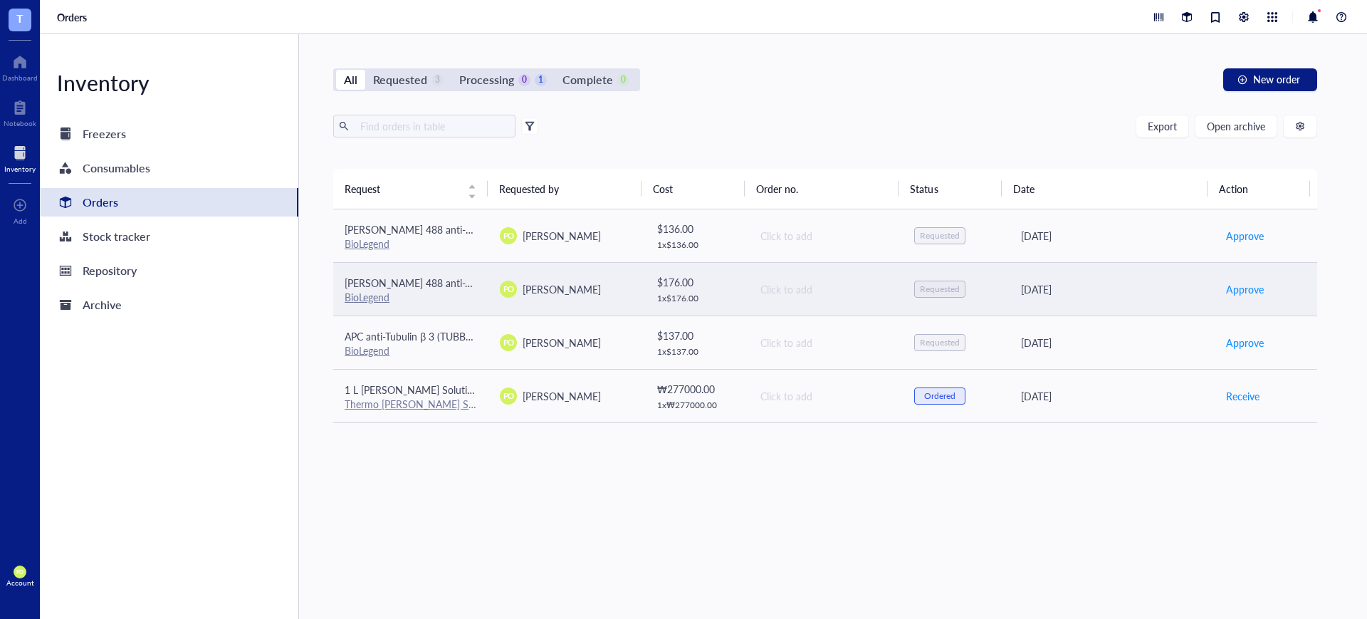
click at [444, 300] on div "BioLegend" at bounding box center [411, 297] width 132 height 13
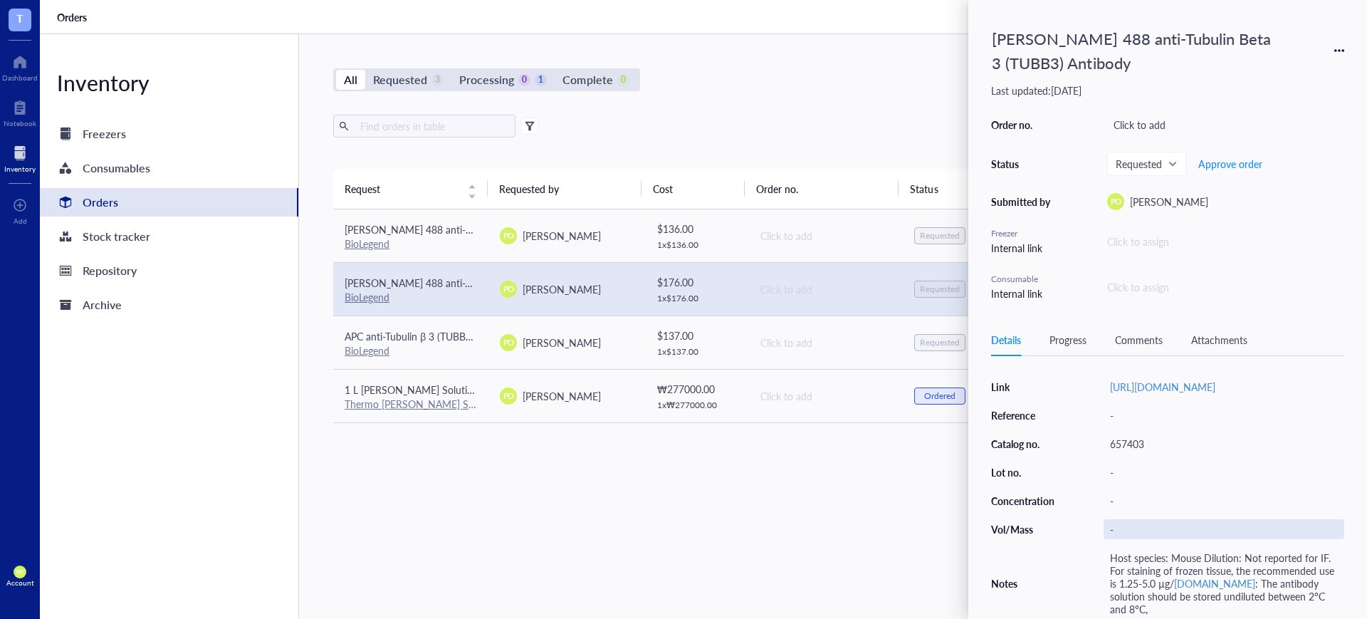
scroll to position [204, 0]
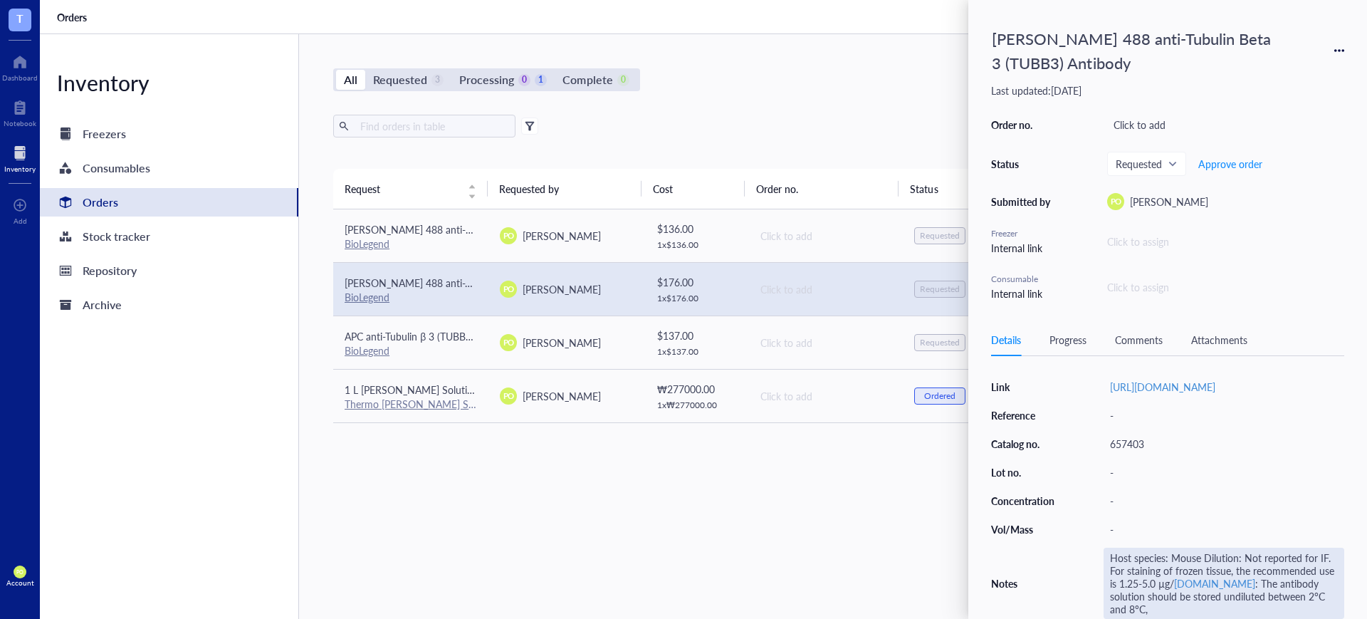
click at [1093, 494] on div "Host species: Mouse Dilution: Not reported for IF. For staining of frozen tissu…" at bounding box center [1224, 583] width 241 height 71
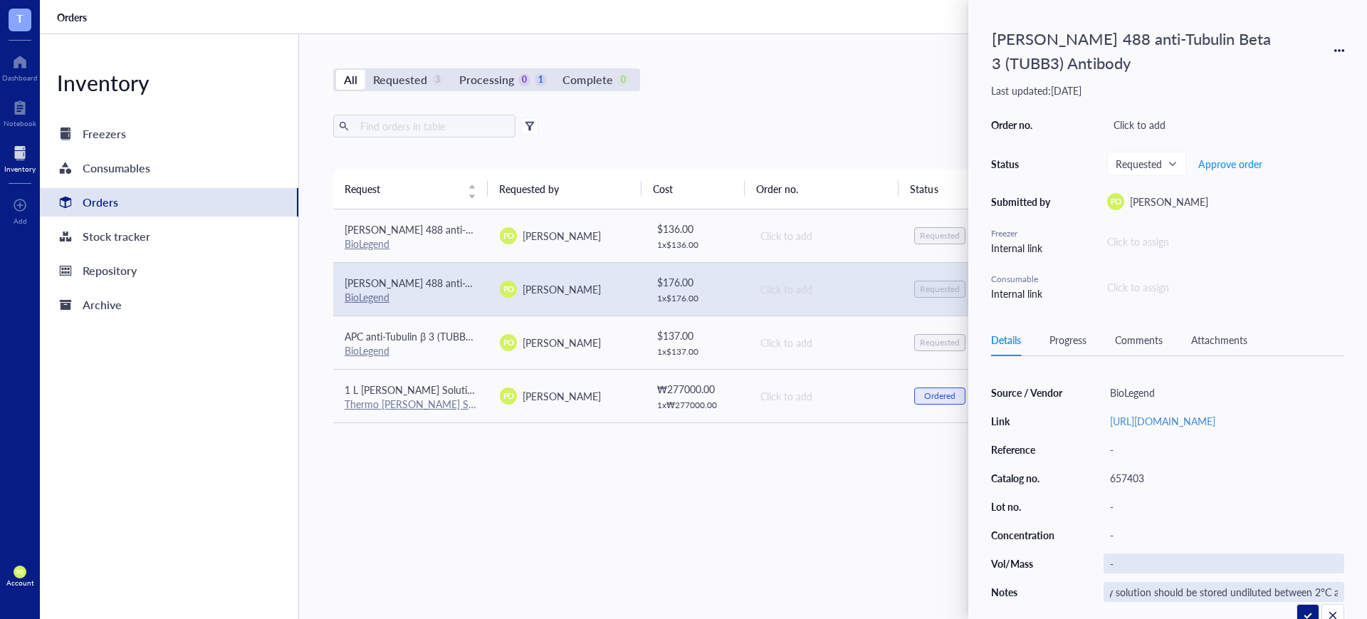
scroll to position [25, 0]
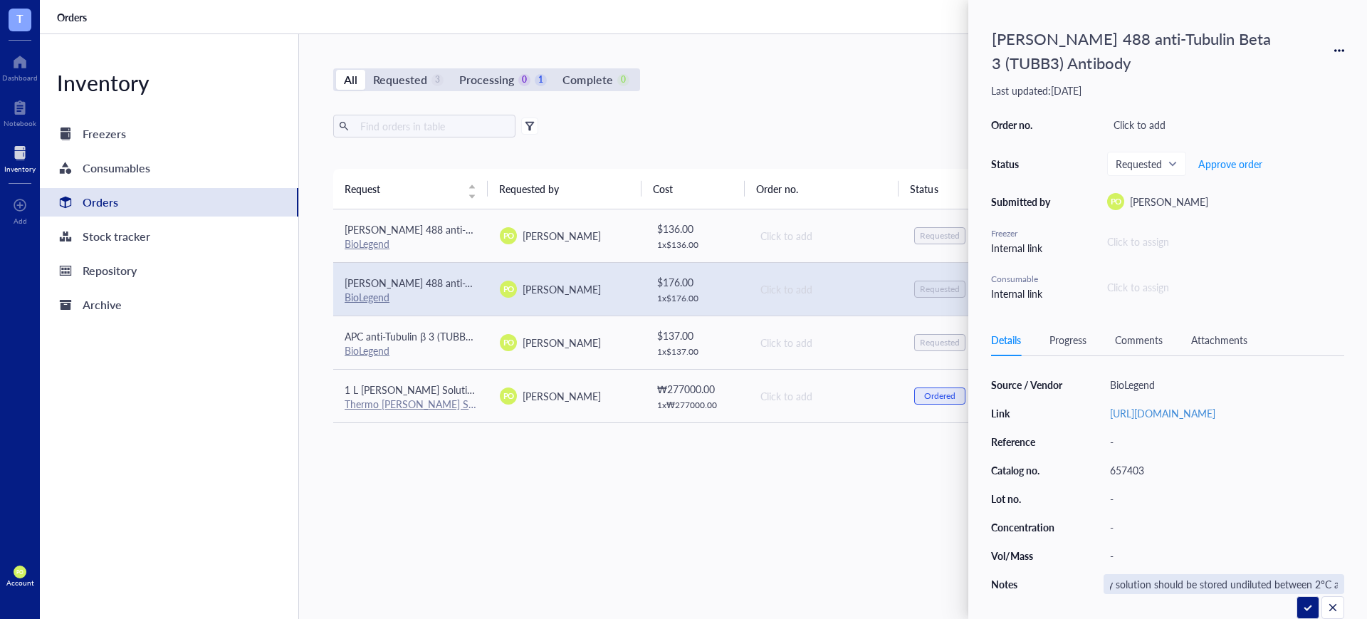
click at [1093, 494] on input "Host species: Mouse Dilution: Not reported for IF. For staining of frozen tissu…" at bounding box center [1223, 584] width 239 height 19
drag, startPoint x: 1188, startPoint y: 580, endPoint x: 1194, endPoint y: 587, distance: 9.1
click at [1093, 494] on input "Host species: Mouse Dilution: Not reported for IF. For staining of frozen tissu…" at bounding box center [1223, 584] width 239 height 19
type input "Host species: Mouse Dilution: Not reported for IF. For staining of frozen tissu…"
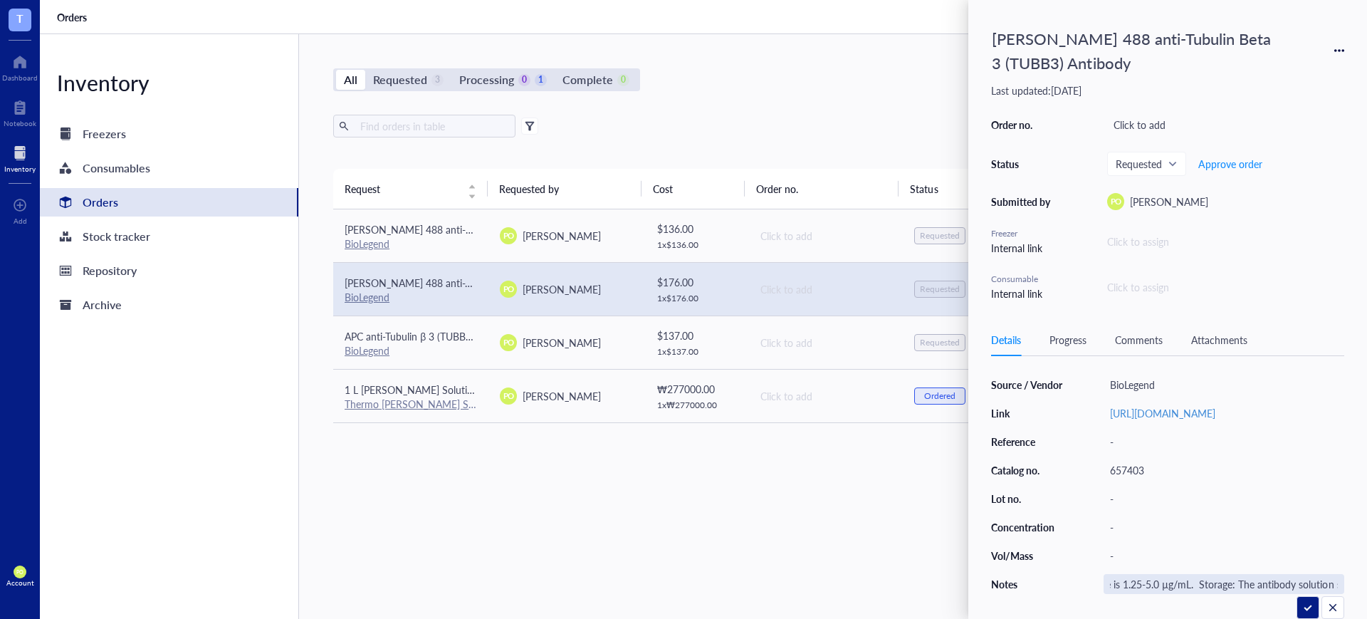
scroll to position [177, 0]
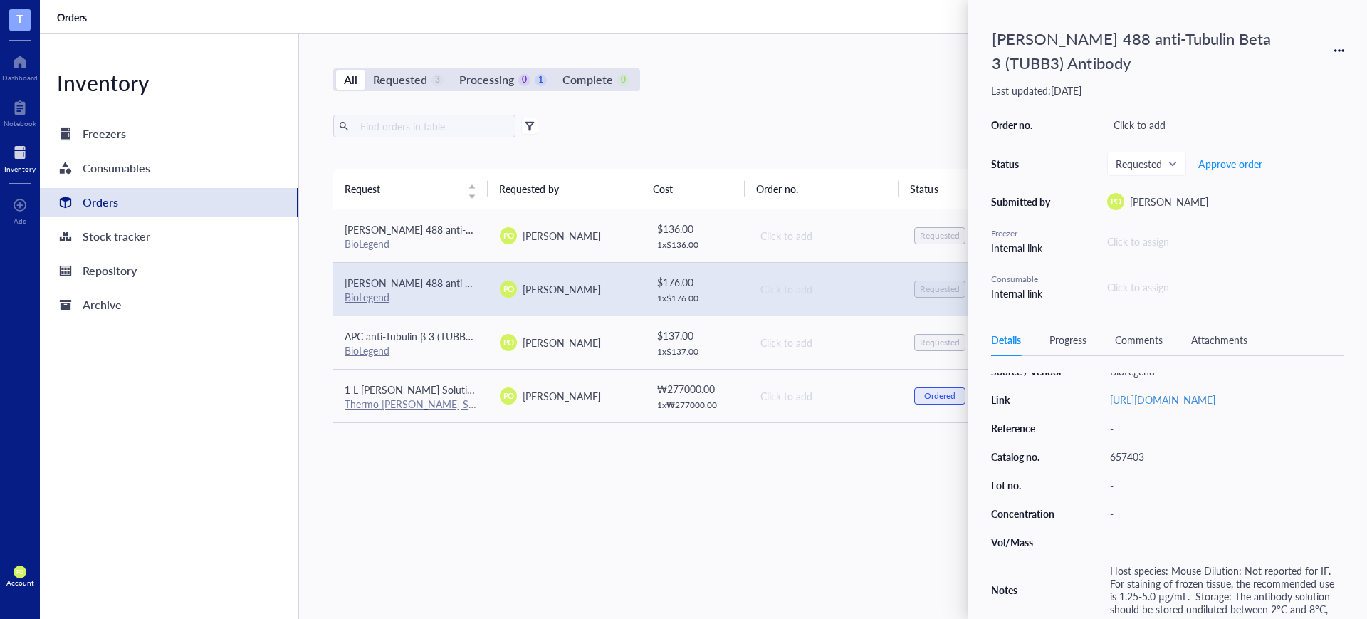
click at [736, 494] on div "Request Requested by Cost Order no. Status Date Action Alexa Fluor 488 anti-Vim…" at bounding box center [825, 368] width 984 height 399
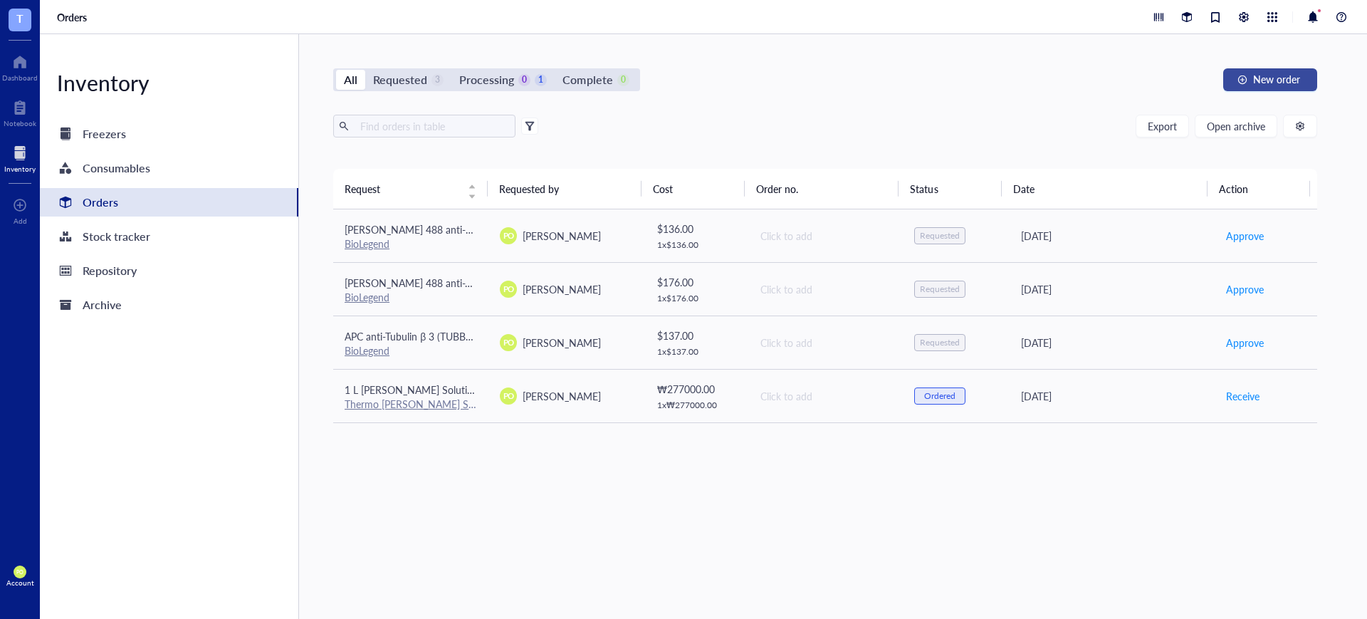
click at [1093, 79] on span "New order" at bounding box center [1276, 78] width 47 height 11
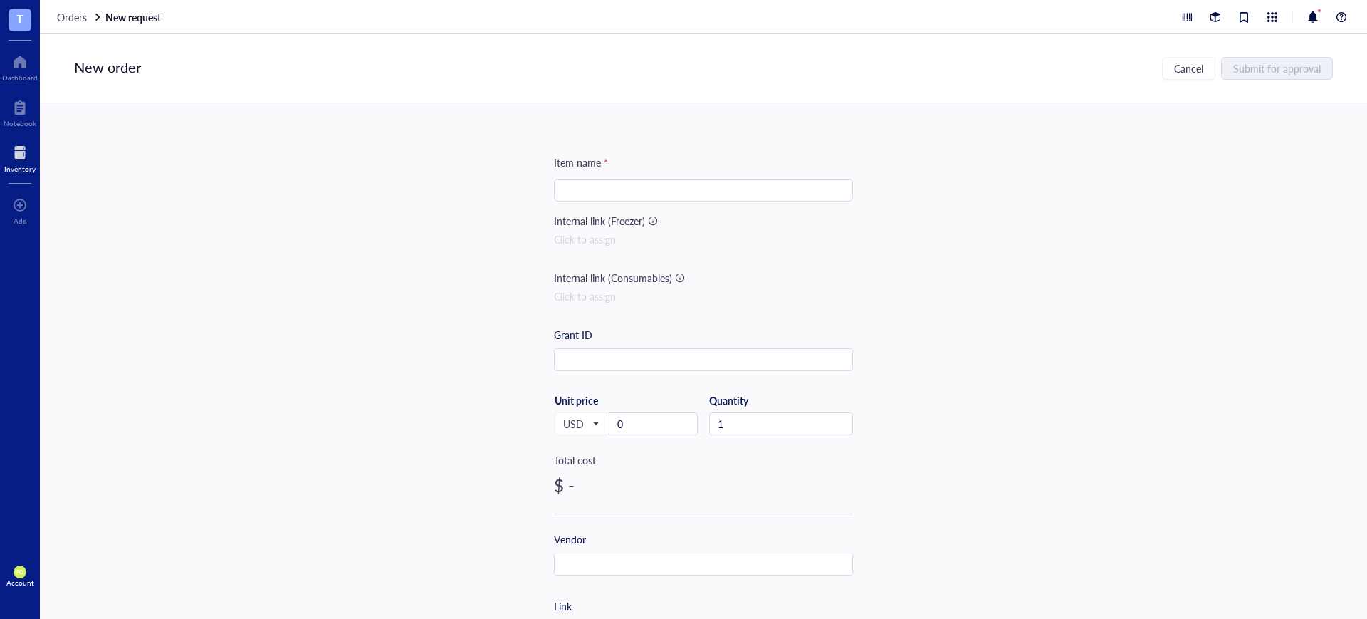
click at [580, 196] on input "search" at bounding box center [704, 189] width 282 height 21
paste input "PE anti-Nestin Antibody"
type input "PE anti-Nestin Antibody"
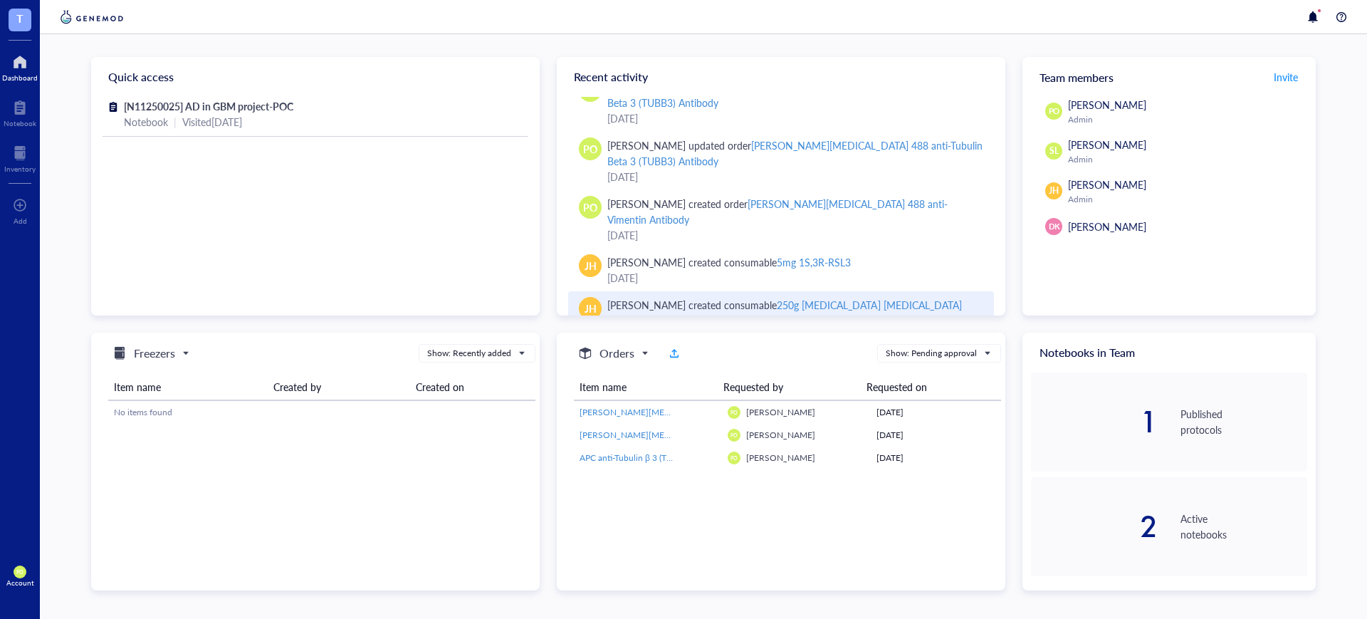
scroll to position [198, 0]
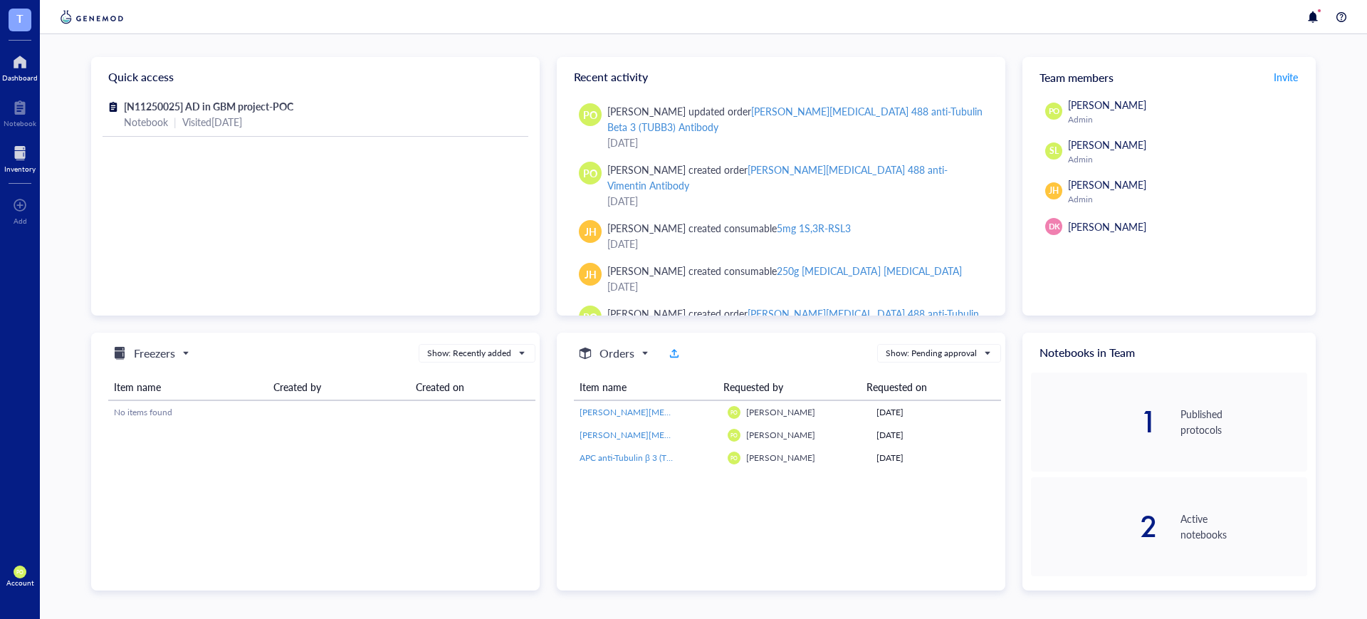
click at [21, 156] on div at bounding box center [19, 153] width 31 height 23
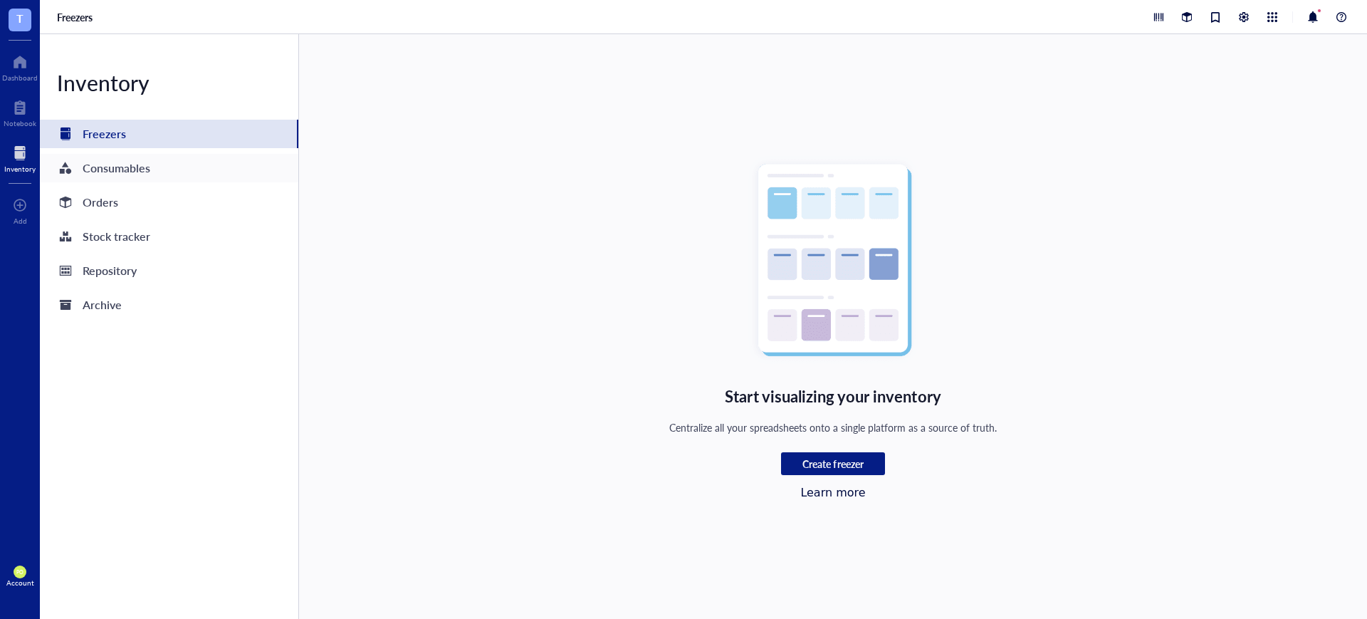
click at [138, 174] on div "Consumables" at bounding box center [117, 168] width 68 height 20
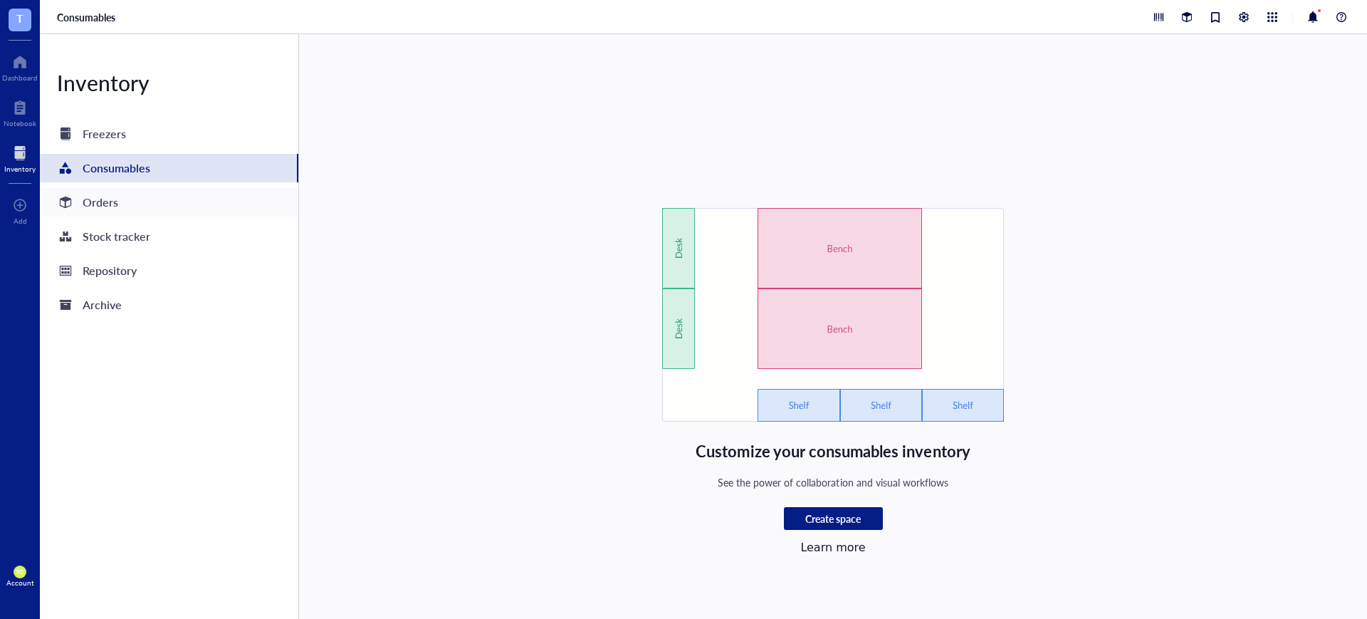
click at [122, 203] on div "Orders" at bounding box center [169, 202] width 258 height 28
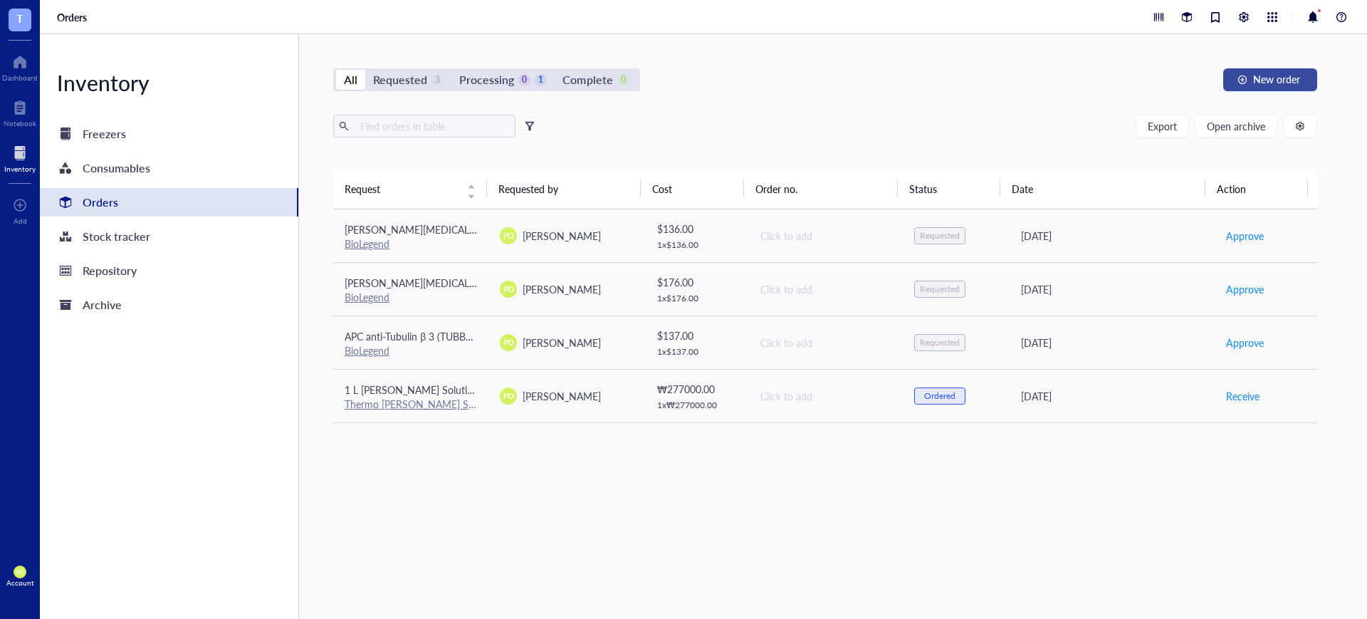
click at [1267, 79] on span "New order" at bounding box center [1276, 78] width 47 height 11
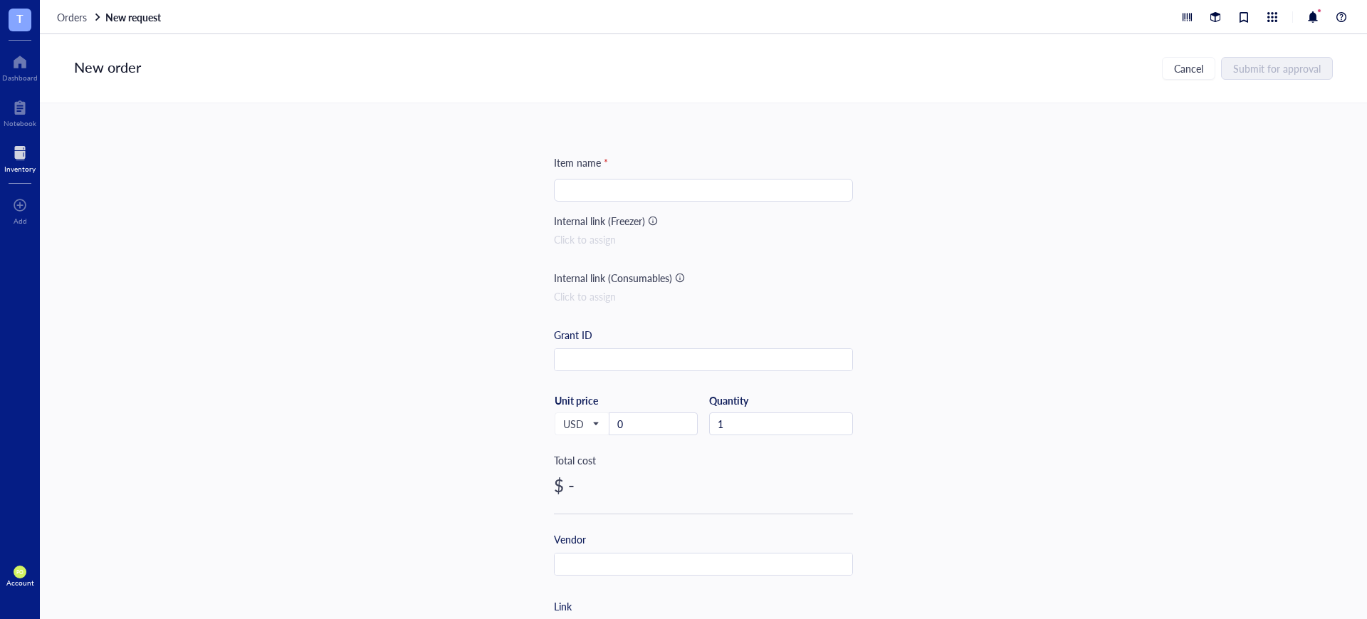
click at [652, 190] on input "search" at bounding box center [704, 189] width 282 height 21
paste input "PE anti-Nestin Antibody"
type input "PE anti-Nestin Antibody"
click at [629, 368] on input "text" at bounding box center [704, 360] width 298 height 23
click at [630, 427] on input "0" at bounding box center [653, 423] width 88 height 21
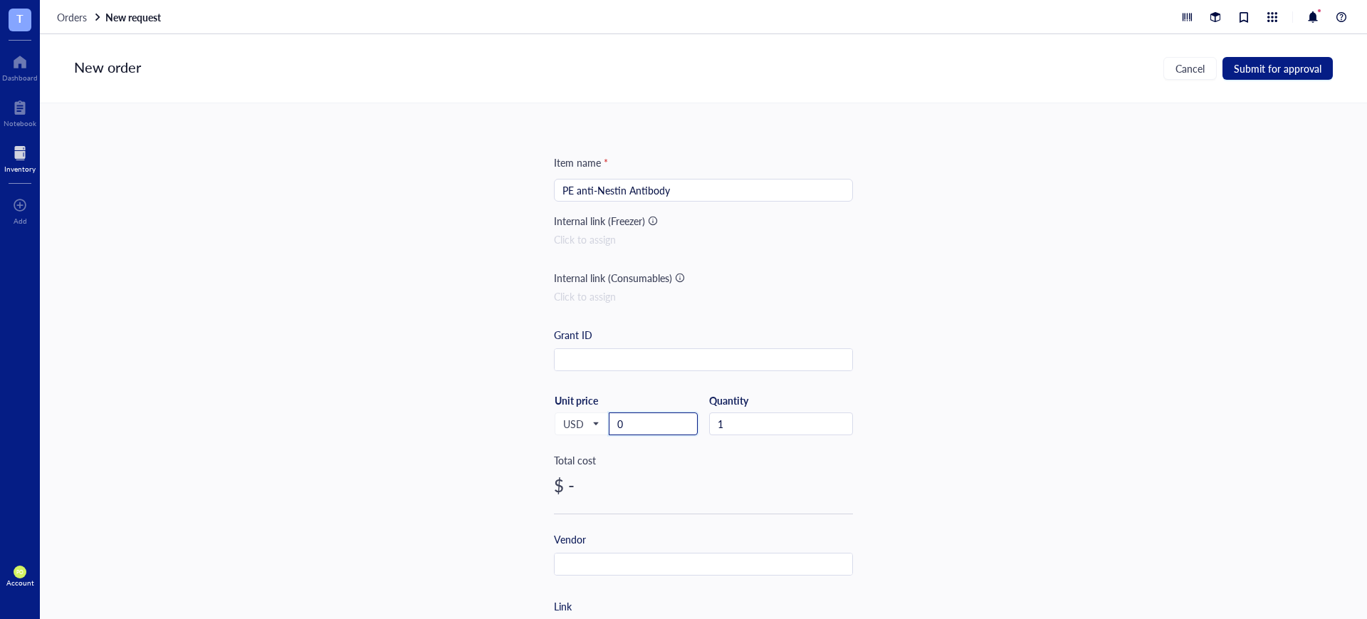
drag, startPoint x: 630, startPoint y: 427, endPoint x: 628, endPoint y: 377, distance: 50.6
click at [590, 415] on div "USD Unit price 0" at bounding box center [626, 423] width 144 height 58
type input "153"
click at [948, 439] on div "Item name * PE anti-Nestin Antibody Internal link (Freezer) Click to assign Int…" at bounding box center [703, 361] width 1327 height 516
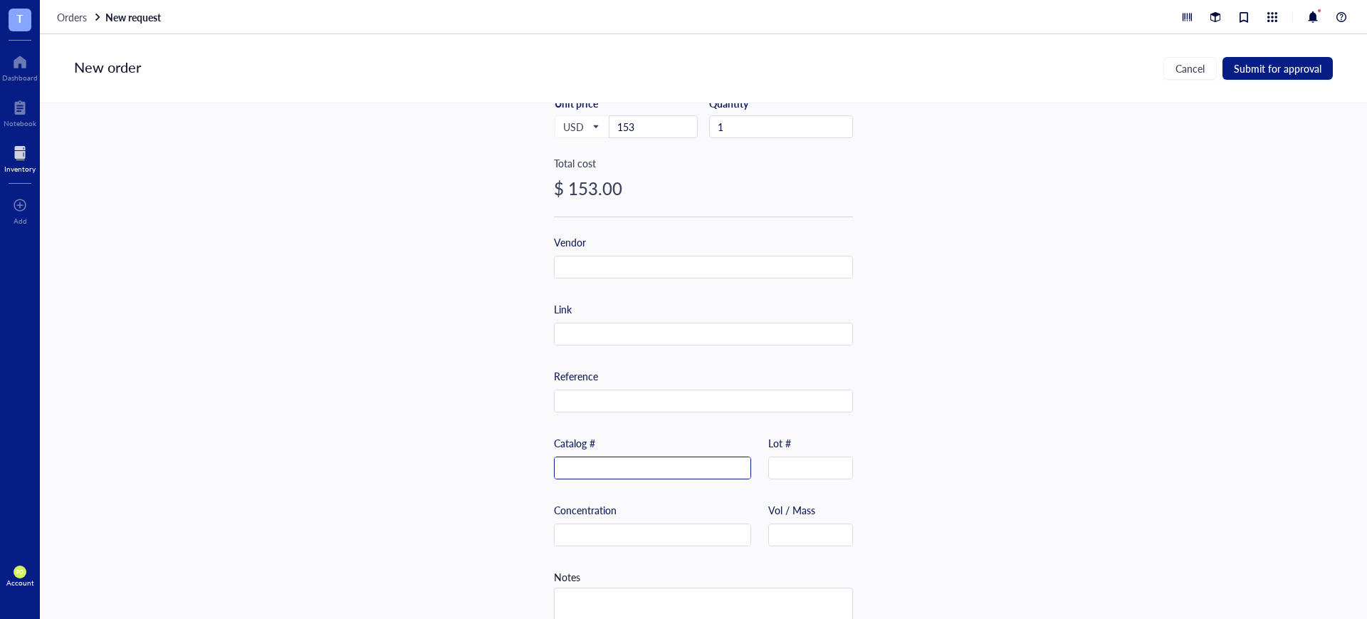
scroll to position [330, 0]
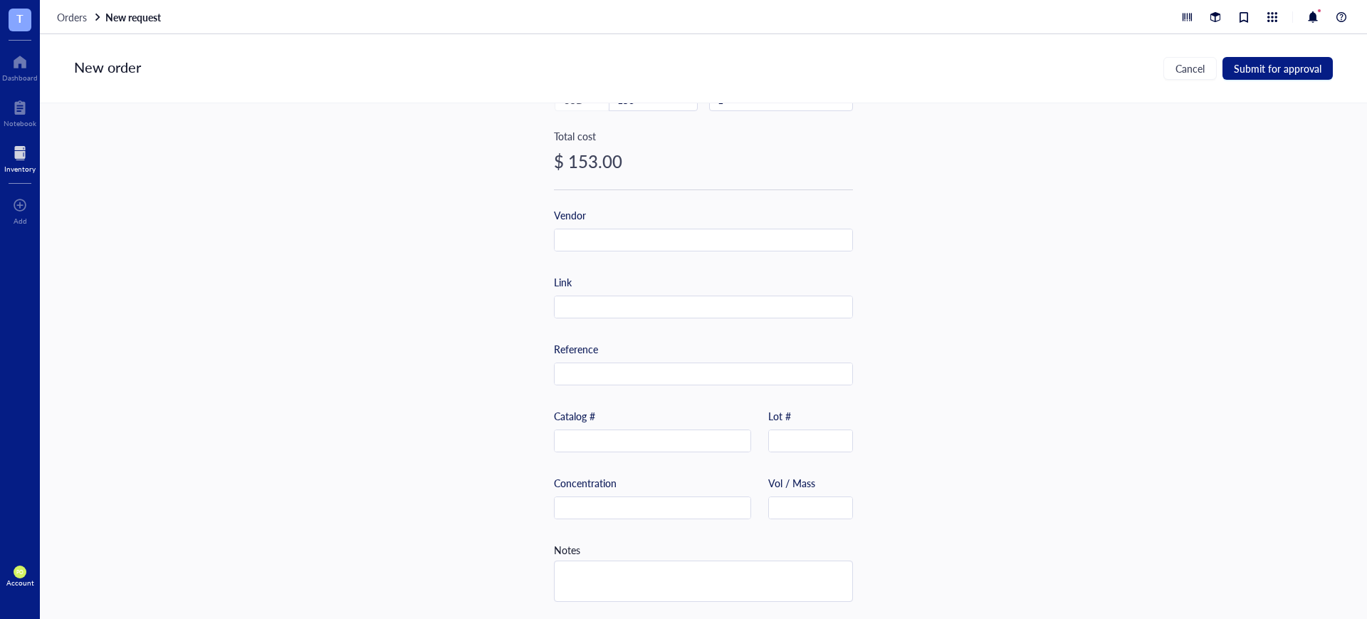
click at [644, 421] on div "Catalog #" at bounding box center [652, 430] width 197 height 44
click at [648, 437] on input "text" at bounding box center [653, 441] width 196 height 23
paste input "656806"
type input "656806"
click at [616, 296] on input "text" at bounding box center [704, 307] width 298 height 23
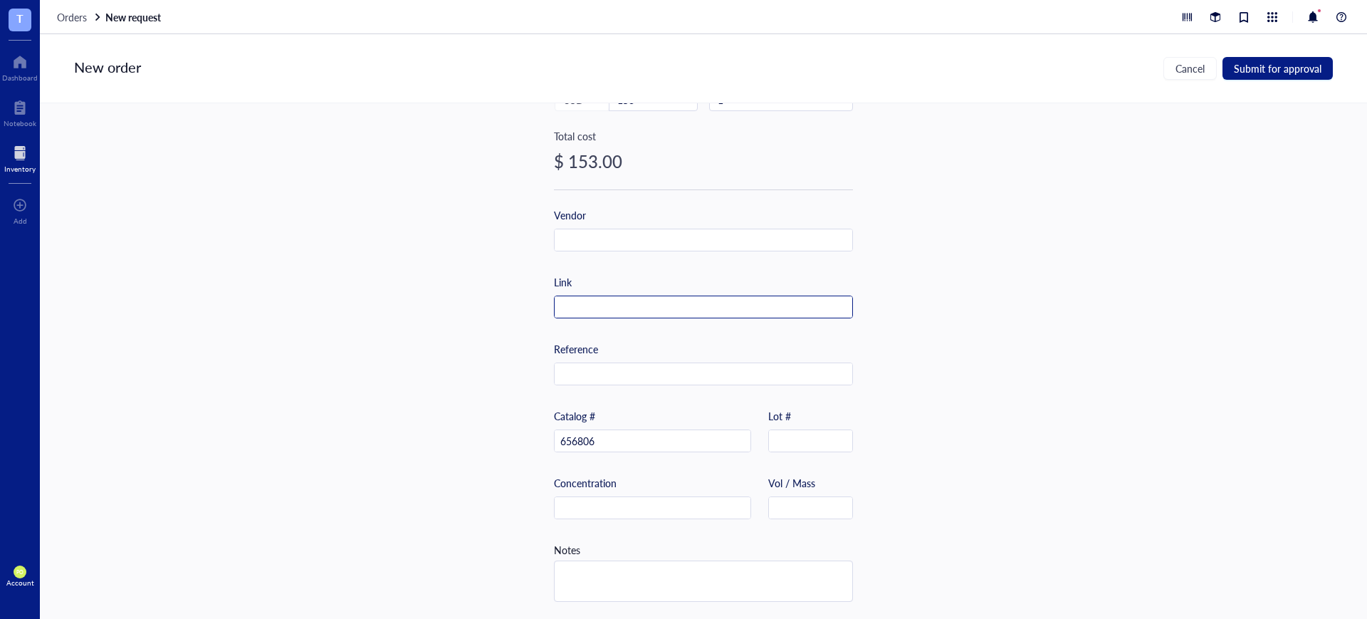
paste input "[URL][DOMAIN_NAME]"
type input "[URL][DOMAIN_NAME]"
click at [1078, 262] on div "Item name * PE anti-Nestin Antibody Internal link (Freezer) Click to assign Int…" at bounding box center [703, 361] width 1327 height 516
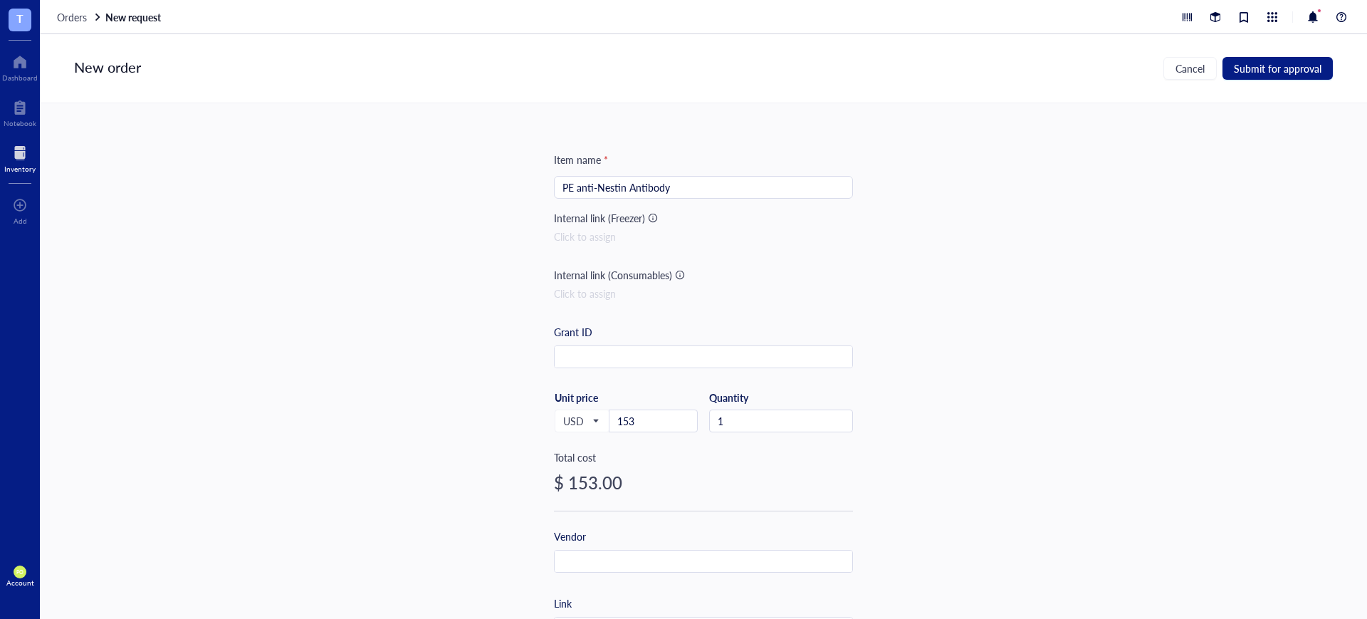
scroll to position [0, 0]
click at [966, 299] on div "Item name * PE anti-Nestin Antibody Internal link (Freezer) Click to assign Int…" at bounding box center [703, 361] width 1327 height 516
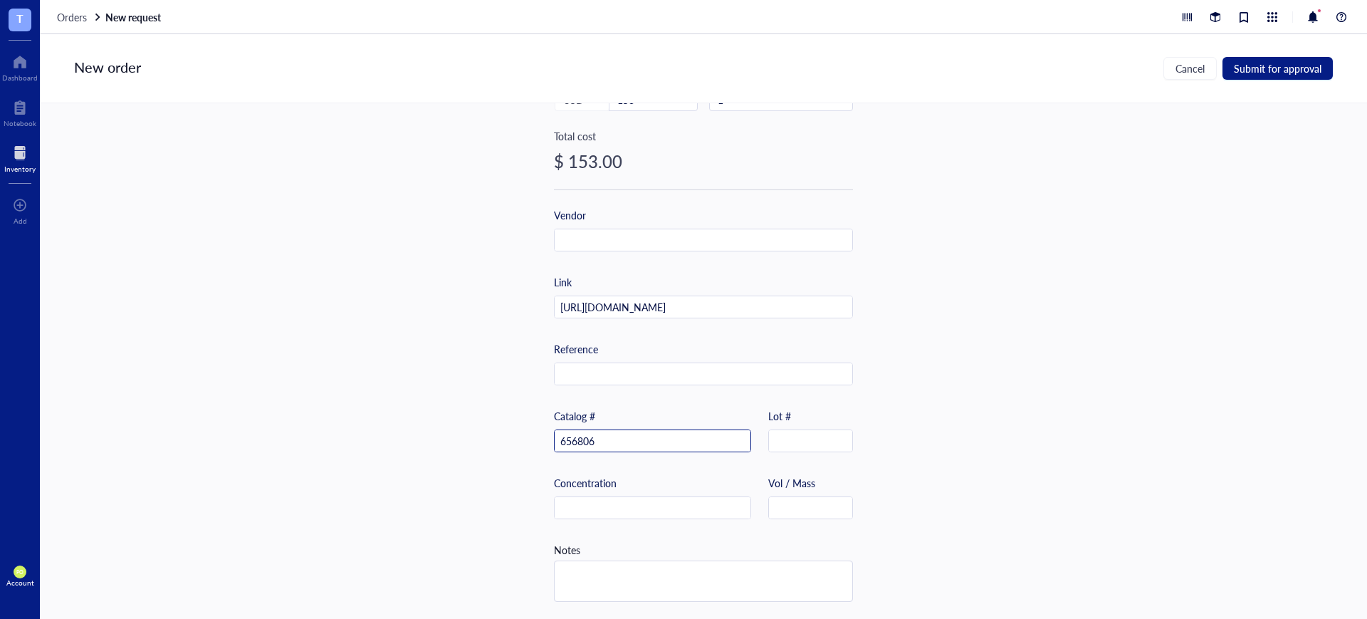
scroll to position [330, 0]
click at [590, 585] on textarea at bounding box center [704, 581] width 298 height 40
type textarea "H"
type textarea "Ho"
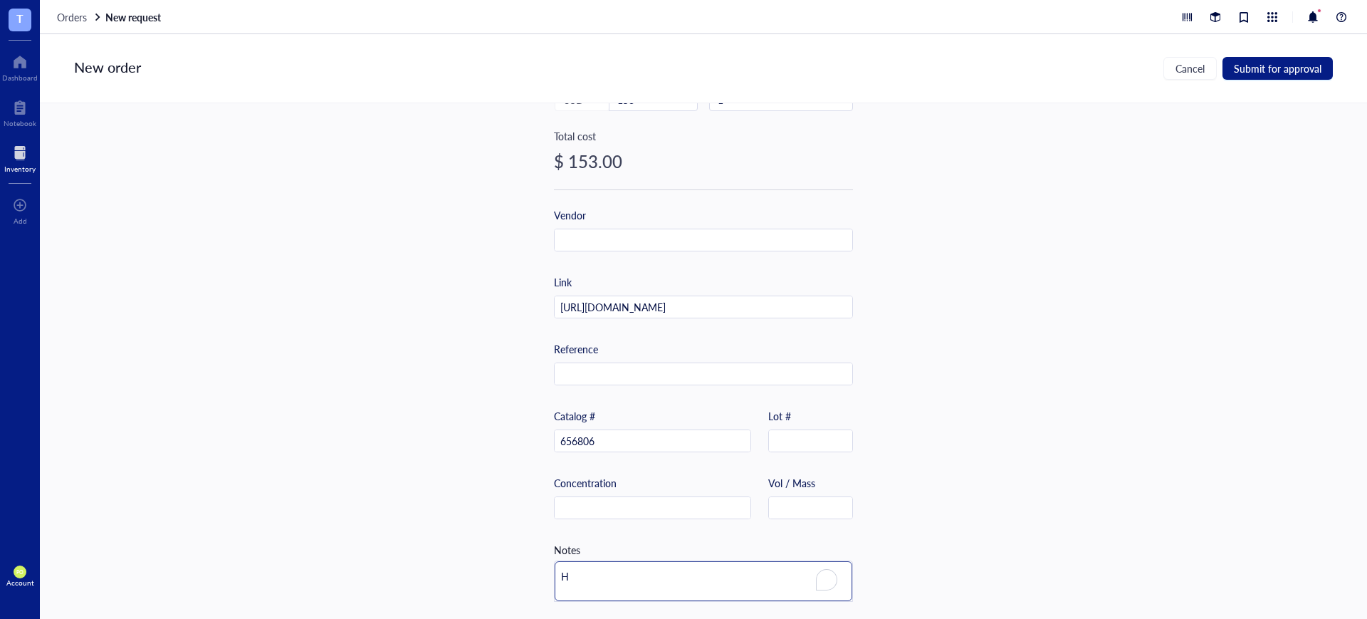
type textarea "Ho"
type textarea "Hos"
type textarea "Host"
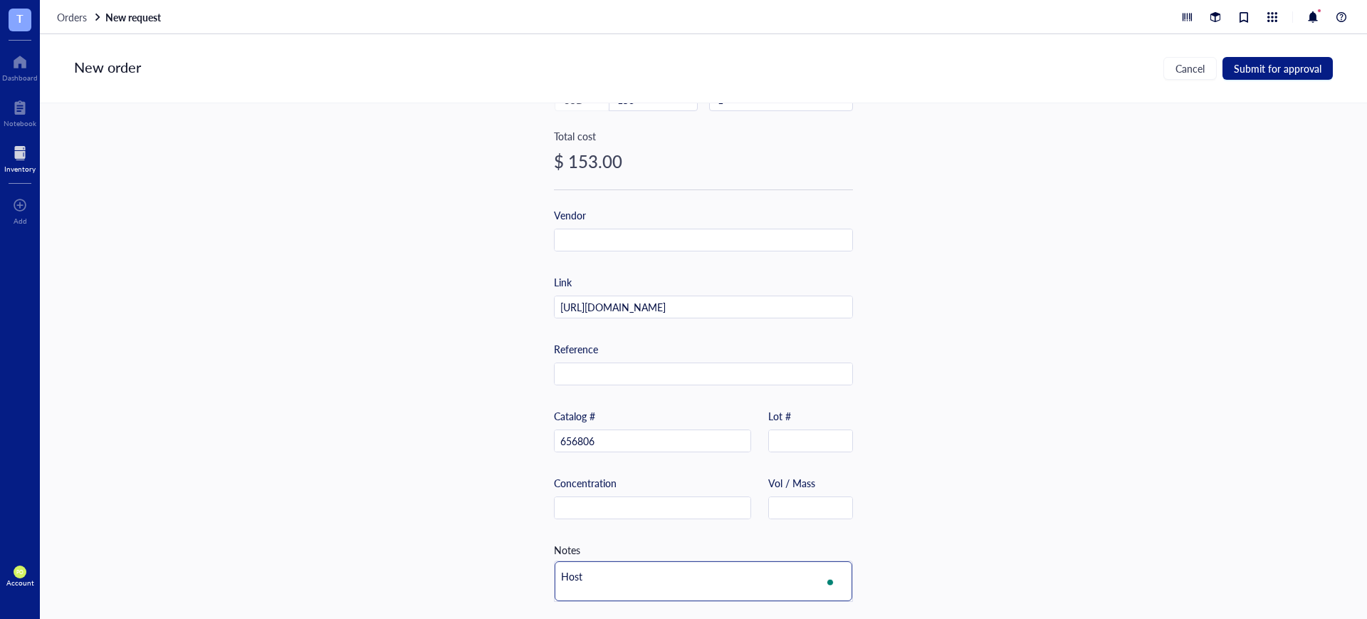
type textarea "Host"
type textarea "Host s"
type textarea "Host sp"
type textarea "Host spe"
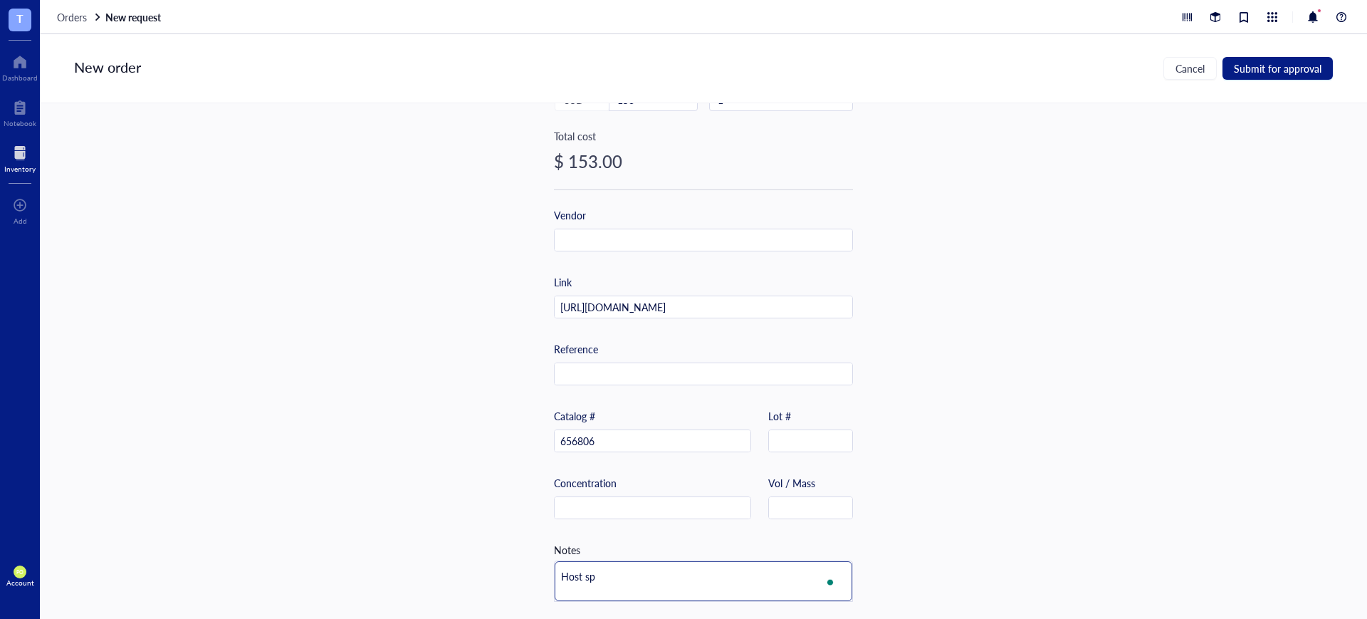
type textarea "Host spe"
type textarea "Host spec"
type textarea "Host speci"
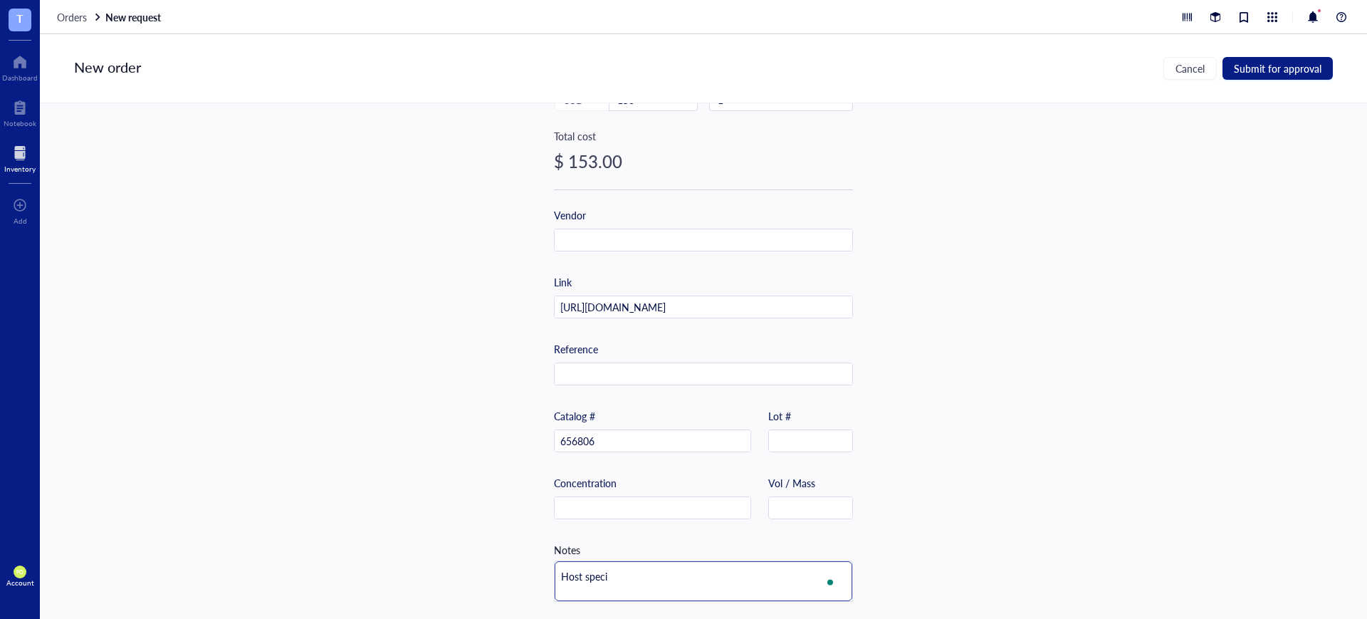
type textarea "Host specie"
type textarea "Host species"
type textarea "Host species:"
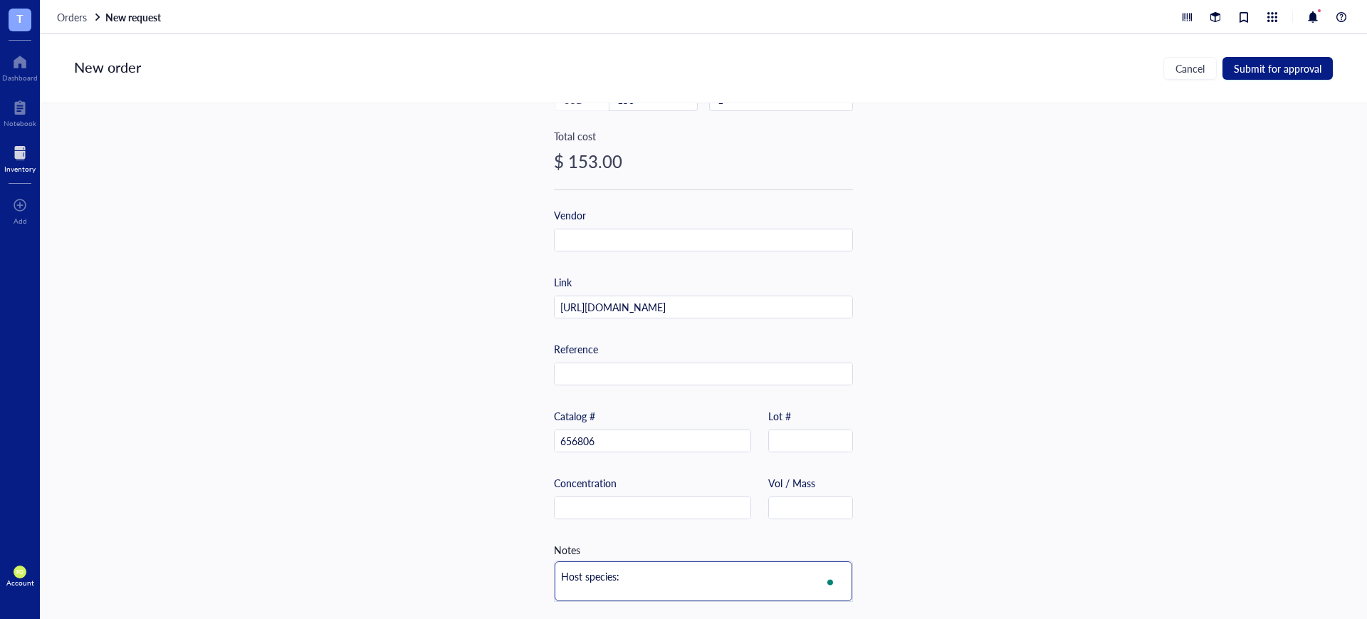
type textarea "Host species:"
type textarea "Host species: M"
type textarea "Host species: Mo"
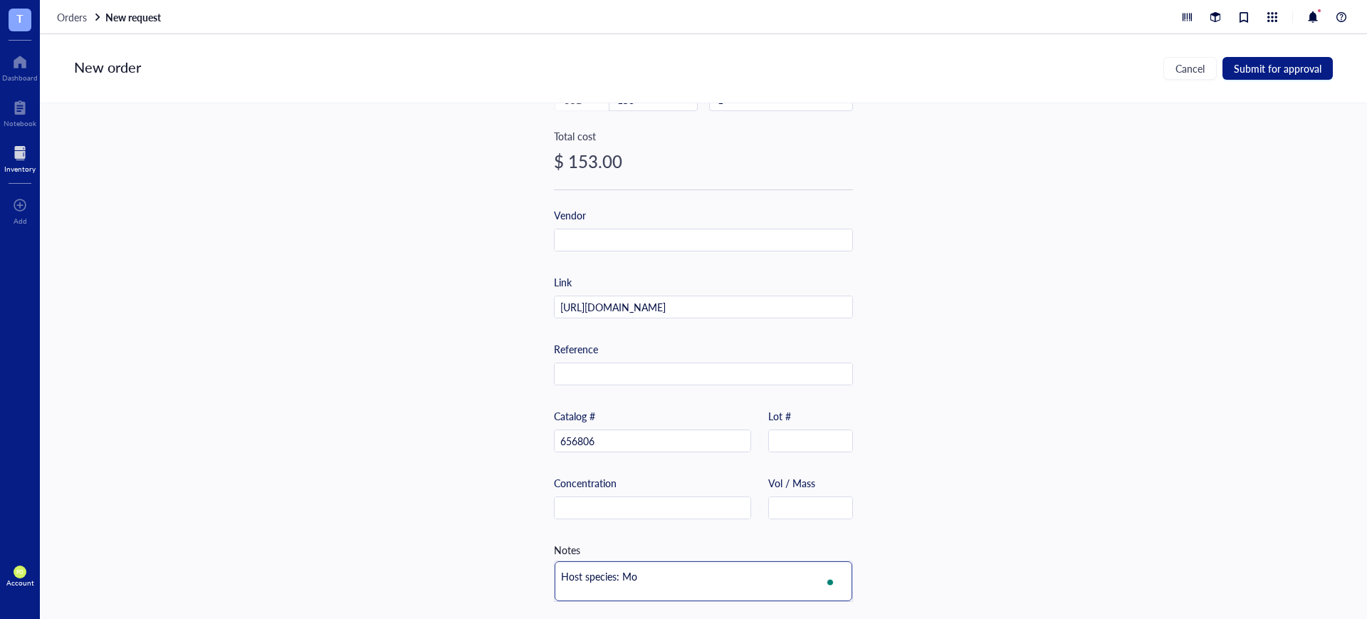
type textarea "Host species: Mou"
type textarea "Host species: Mous"
type textarea "Host species: Mouse"
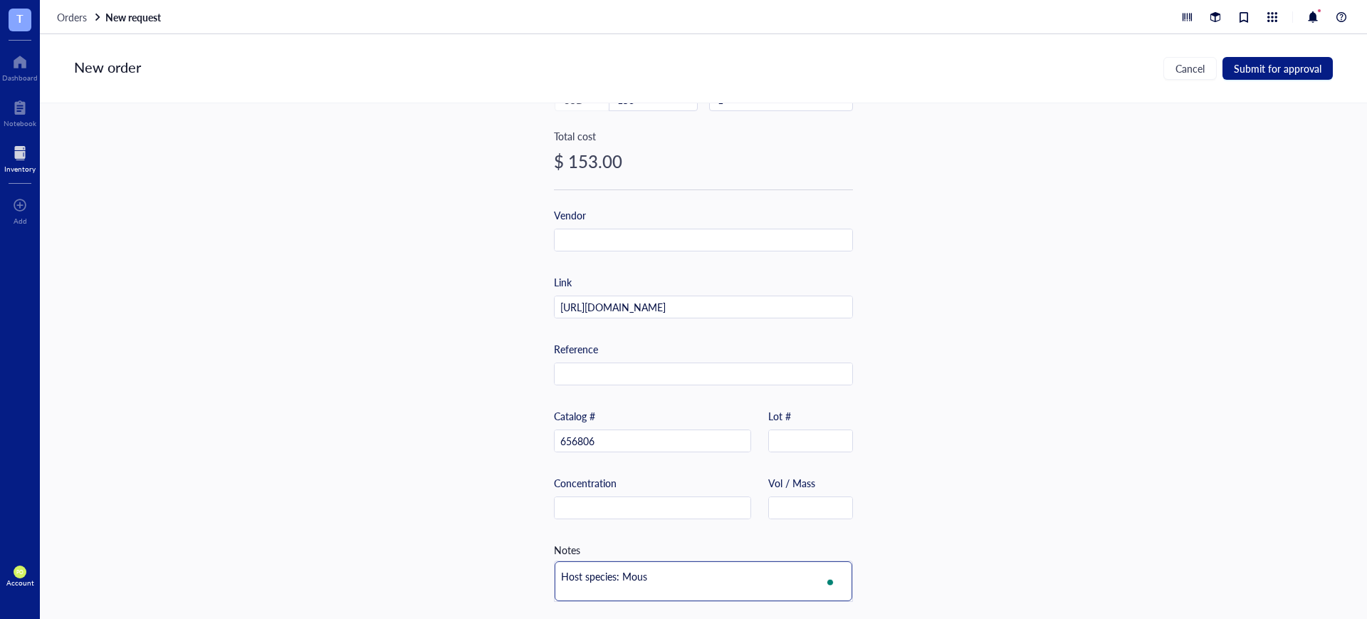
type textarea "Host species: Mouse"
type textarea "Host species: Mouse S"
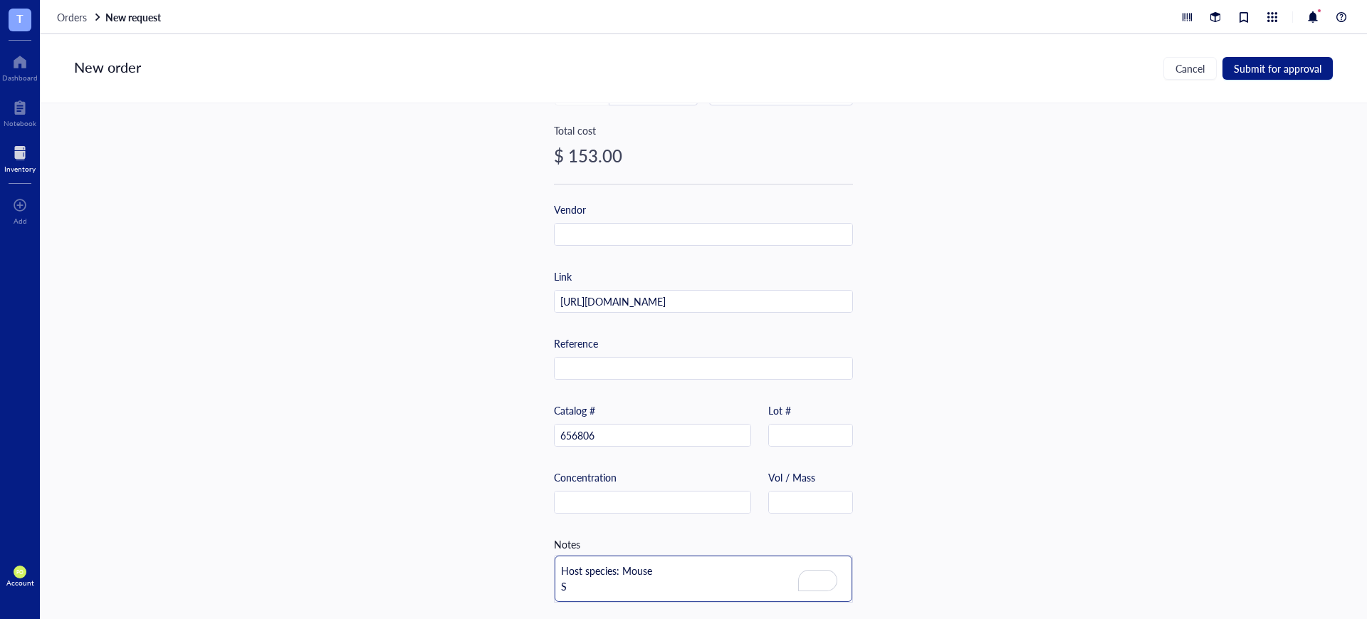
type textarea "Host species: Mouse St"
type textarea "Host species: Mouse Sto"
type textarea "Host species: Mouse Stor"
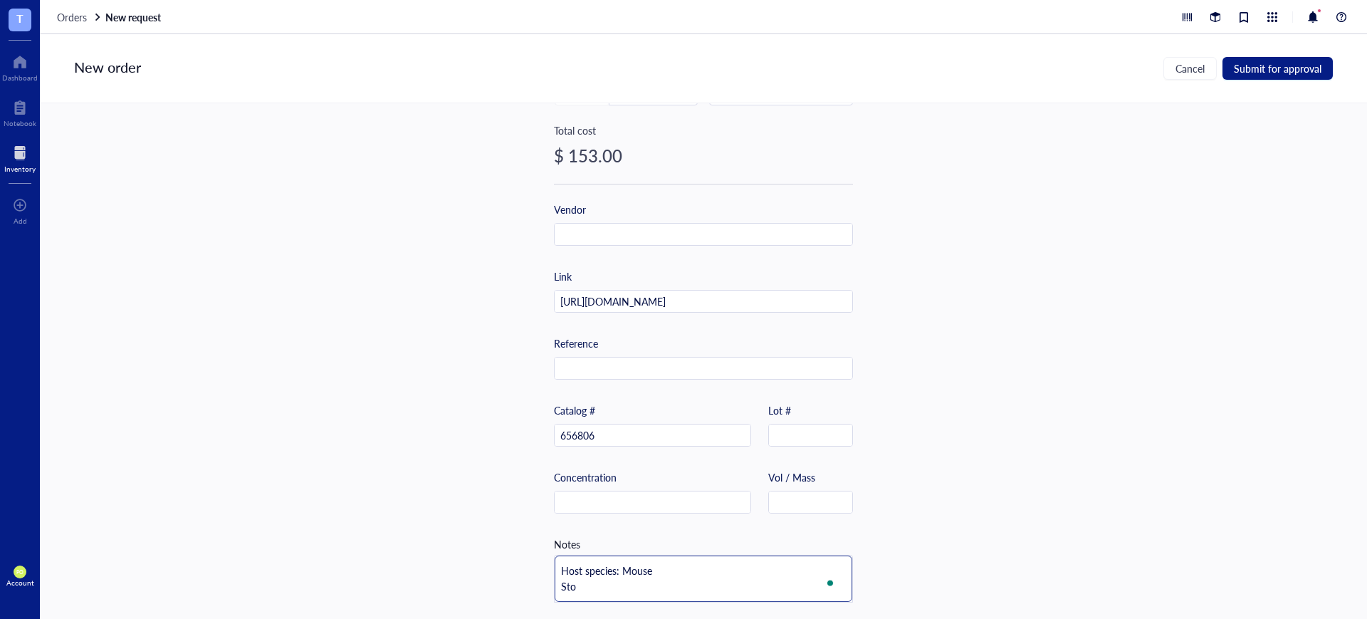
type textarea "Host species: Mouse Stor"
type textarea "Host species: Mouse Stora"
type textarea "Host species: Mouse Storag"
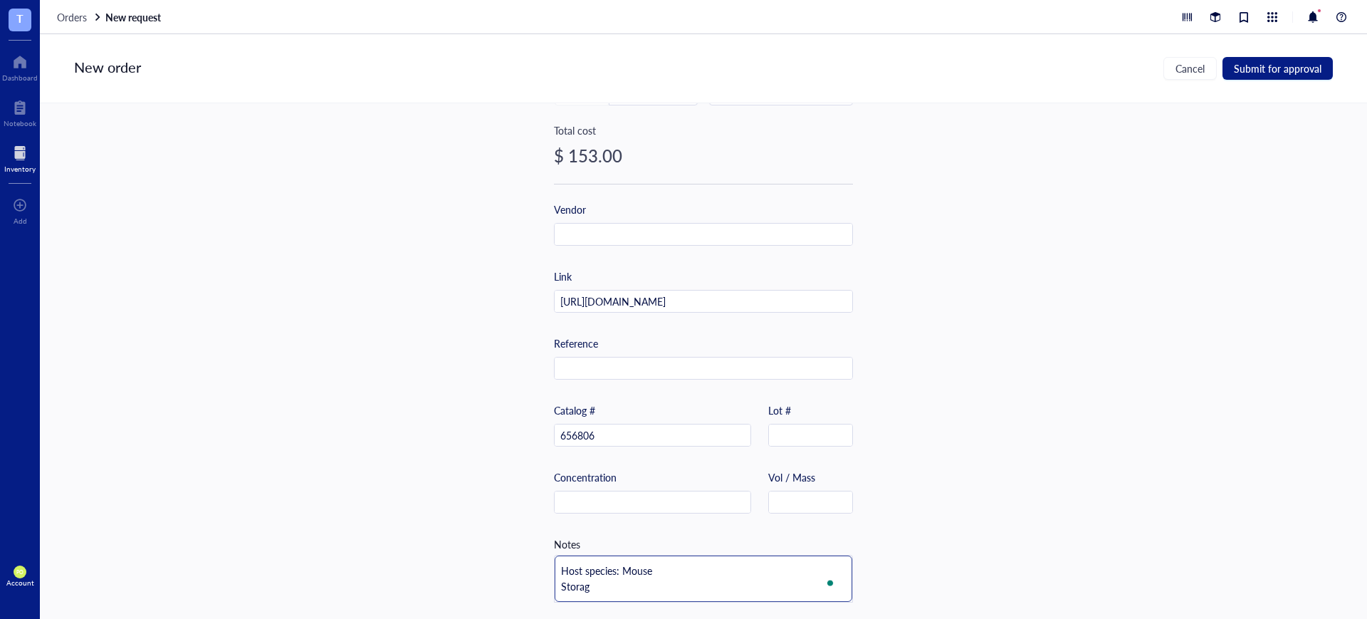
type textarea "Host species: Mouse Storage"
type textarea "Host species: Mouse Storage:"
paste textarea "The antibody solution should be stored undiluted between 2°C and 8°C, and prote…"
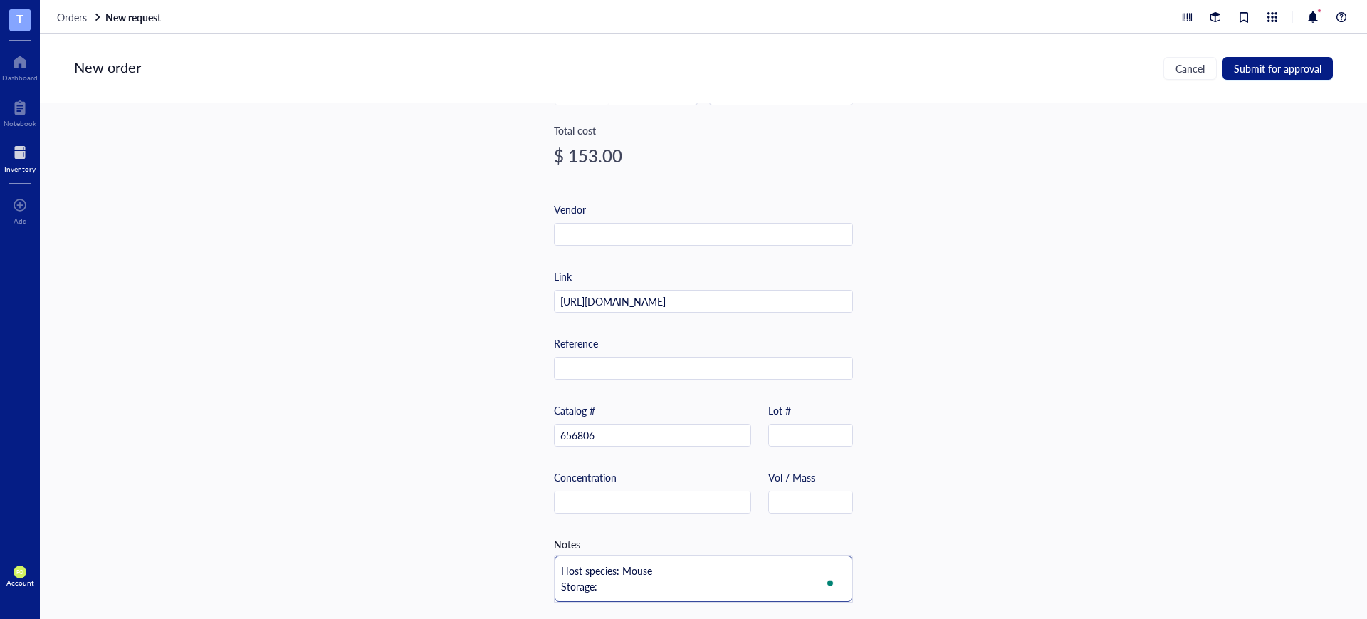
type textarea "Host species: Mouse Storage:The antibody solution should be stored undiluted be…"
click at [682, 566] on textarea "Host species: Mouse Storage:The antibody solution should be stored undiluted be…" at bounding box center [704, 594] width 298 height 78
type textarea "Host species: Mouse Storage:The antibody solution should be stored undiluted be…"
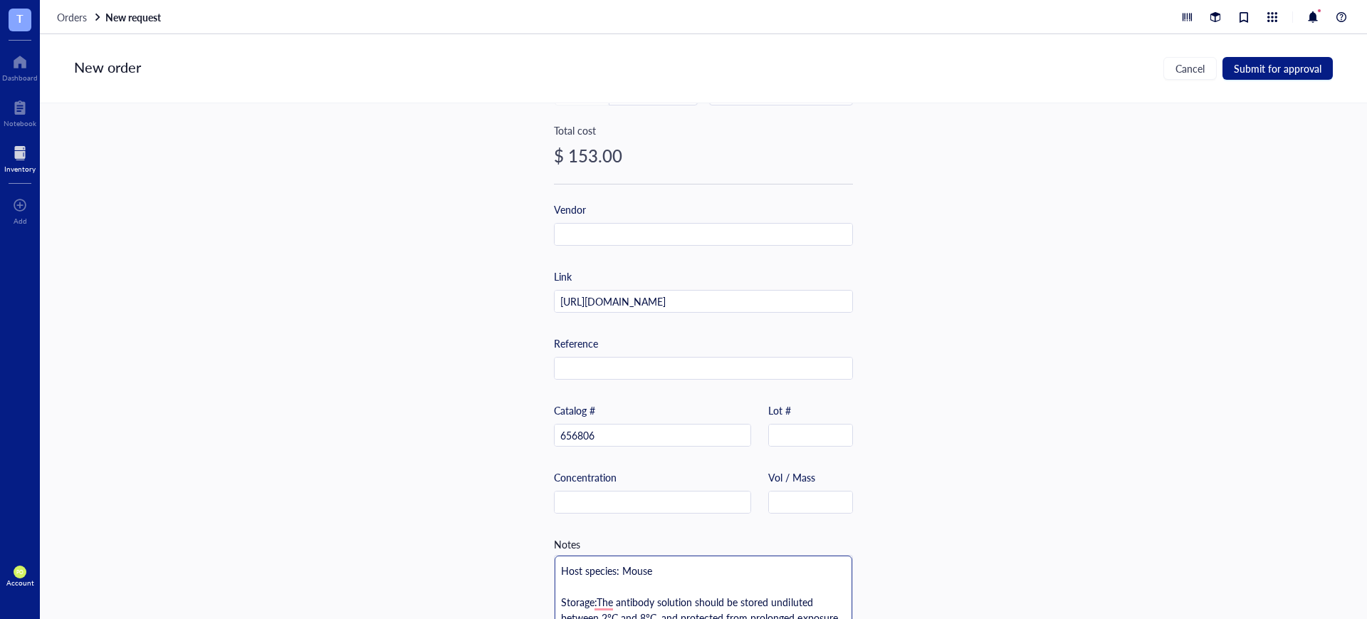
type textarea "Host species: Mouse D Storage:The antibody solution should be stored undiluted …"
type textarea "Host species: Mouse Du Storage:The antibody solution should be stored undiluted…"
type textarea "Host species: Mouse D Storage:The antibody solution should be stored undiluted …"
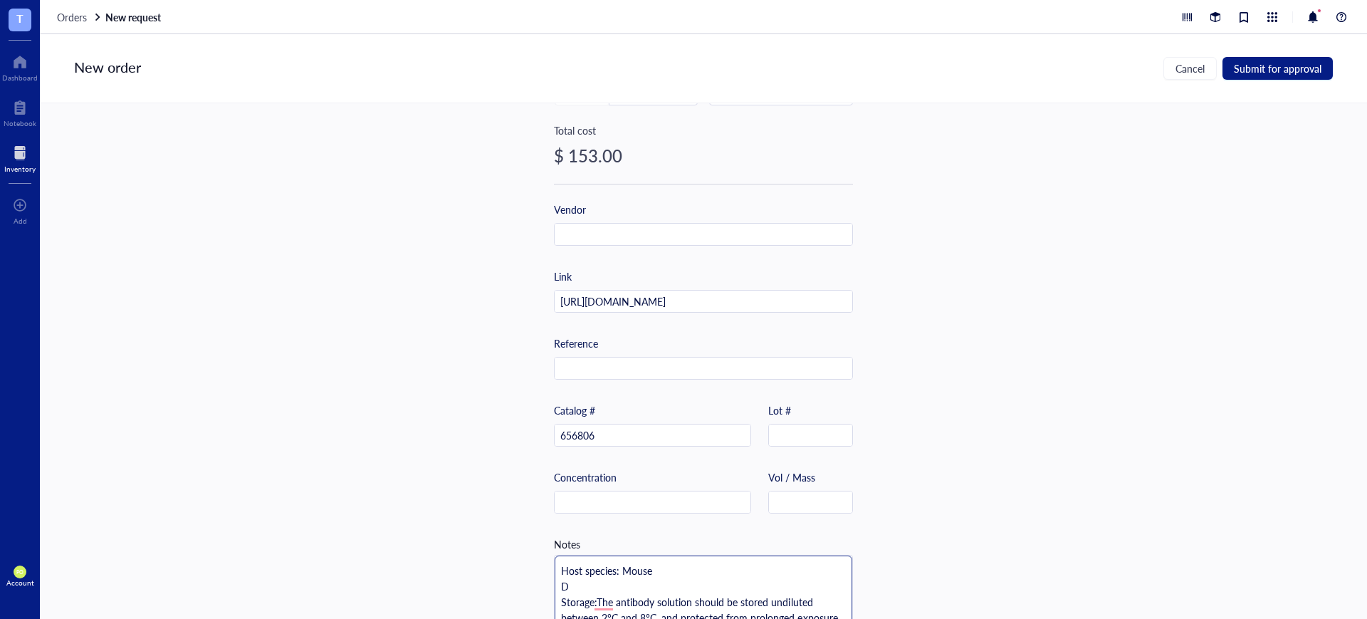
type textarea "Host species: Mouse Di Storage:The antibody solution should be stored undiluted…"
type textarea "Host species: Mouse Dil Storage:The antibody solution should be stored undilute…"
type textarea "Host species: Mouse Dilu Storage:The antibody solution should be stored undilut…"
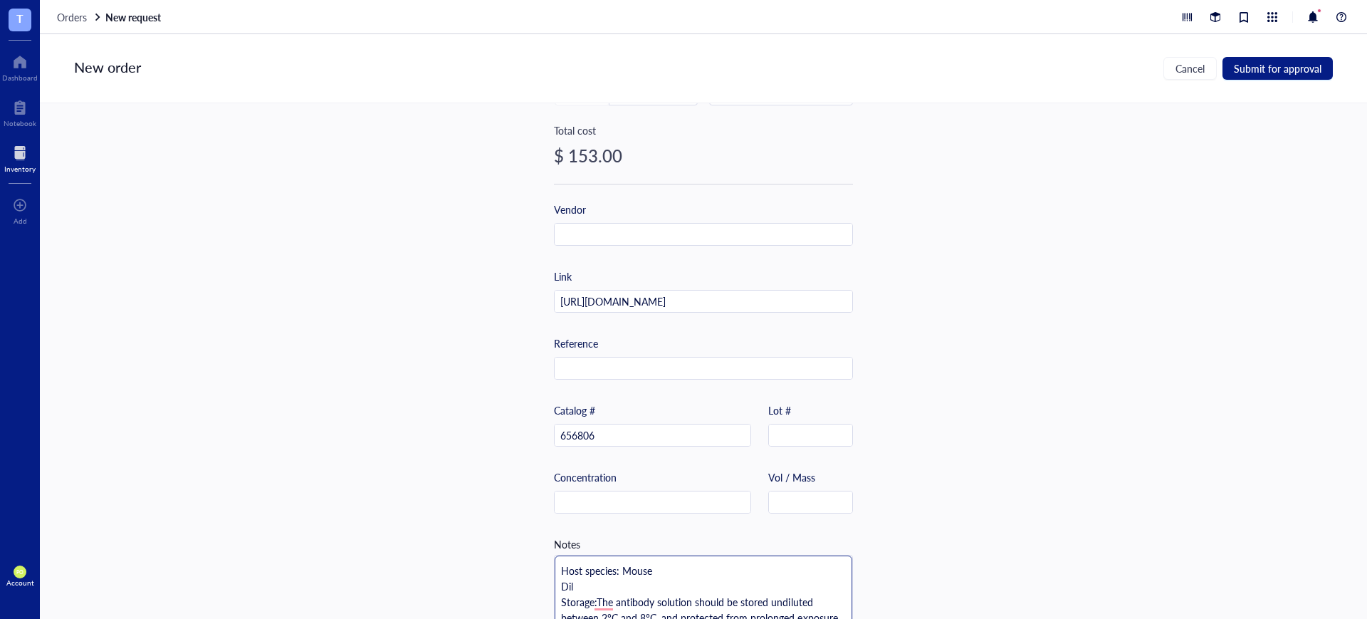
type textarea "Host species: Mouse Dilu Storage:The antibody solution should be stored undilut…"
type textarea "Host species: Mouse Dilut Storage:The antibody solution should be stored undilu…"
type textarea "Host species: Mouse Diluti Storage:The antibody solution should be stored undil…"
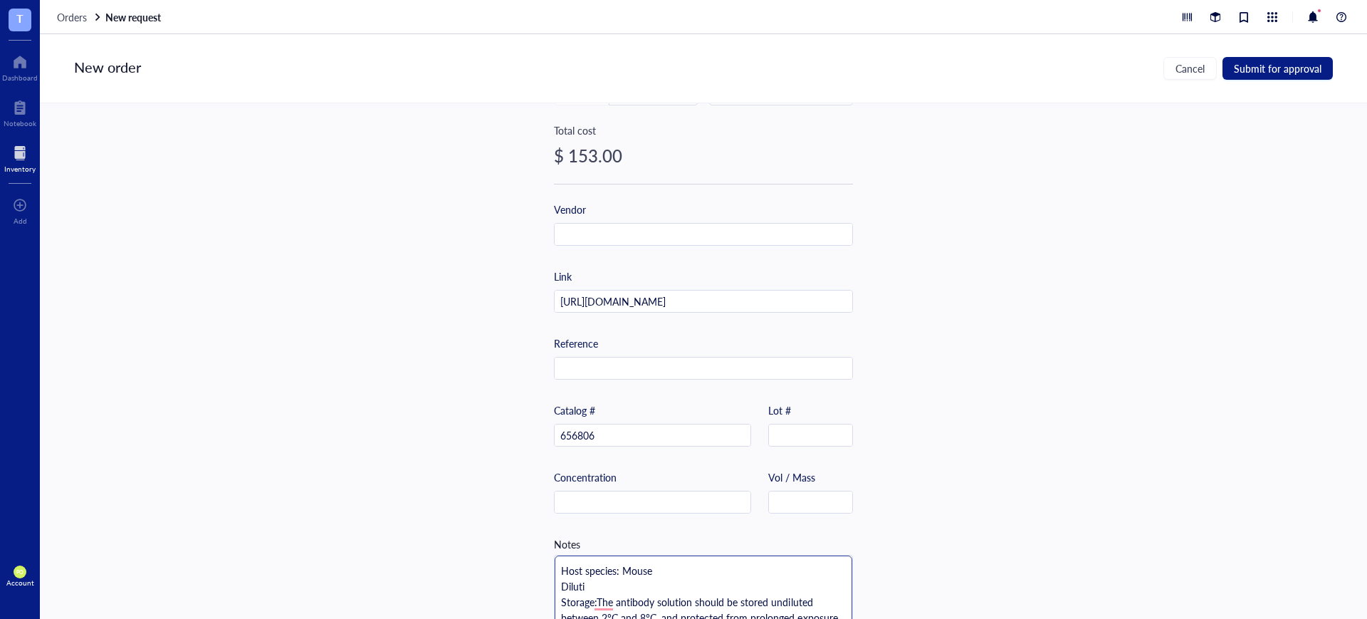
type textarea "Host species: Mouse Dilutio Storage:The antibody solution should be stored undi…"
type textarea "Host species: Mouse Dilution Storage:The antibody solution should be stored und…"
type textarea "Host species: Mouse Dilution: Storage:The antibody solution should be stored un…"
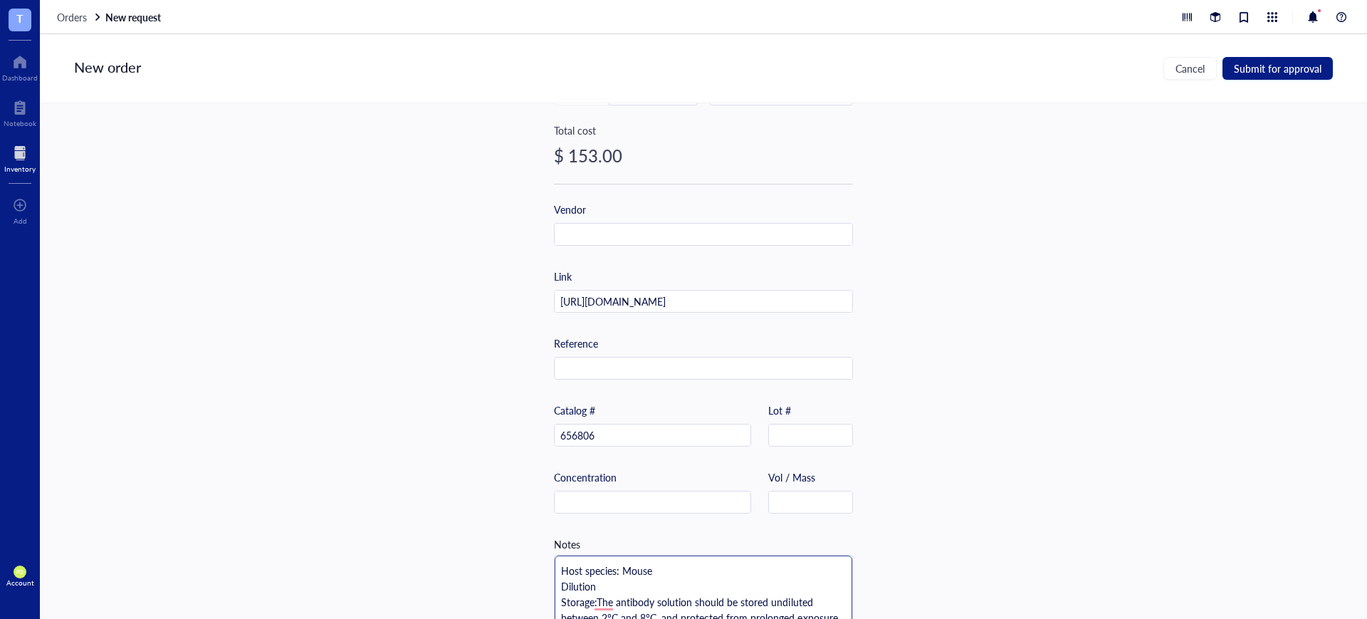
type textarea "Host species: Mouse Dilution: Storage:The antibody solution should be stored un…"
click at [594, 602] on textarea "Host species: Mouse Dilution: Storage:The antibody solution should be stored un…" at bounding box center [704, 601] width 298 height 93
type textarea "Host species: Mouse Dilution: Storage: The antibody solution should be stored u…"
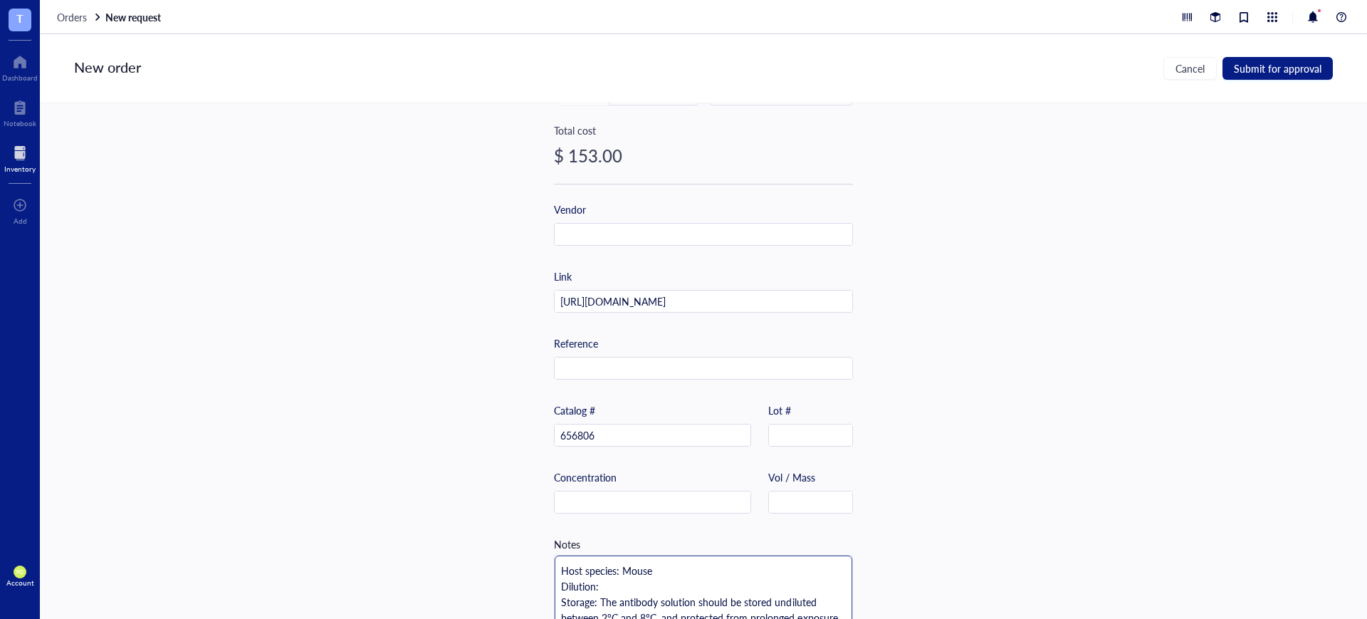
click at [642, 585] on textarea "Host species: Mouse Dilution: Storage: The antibody solution should be stored u…" at bounding box center [704, 601] width 298 height 93
type textarea "Host species: Mouse Dilution: Storage: The antibody solution should be stored u…"
